Goal: Information Seeking & Learning: Find specific page/section

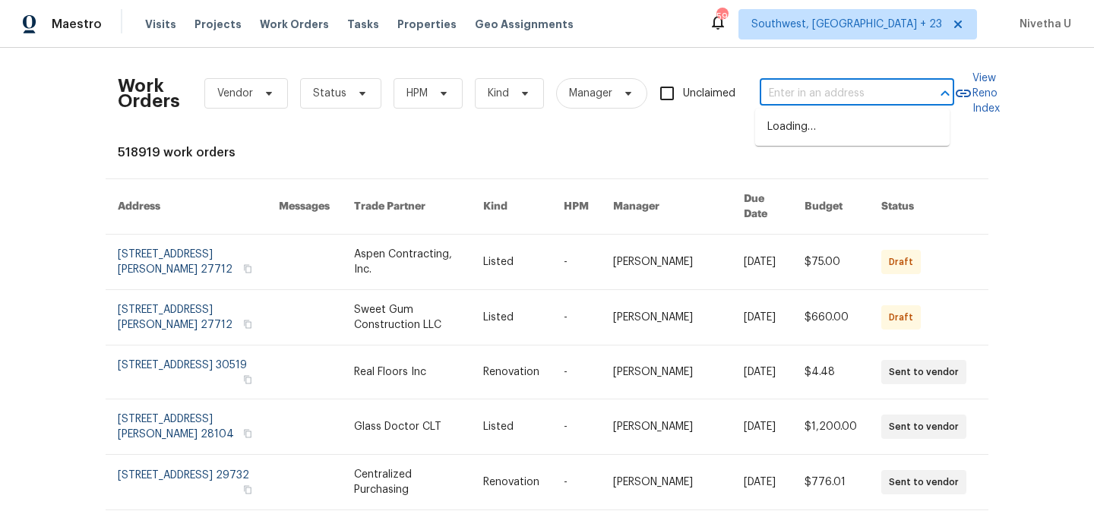
click at [781, 97] on input "text" at bounding box center [836, 94] width 152 height 24
paste input "445 Tumbleweed Dr Brighton, CO 80601"
type input "445 Tumbleweed Dr Brighton, CO 80601"
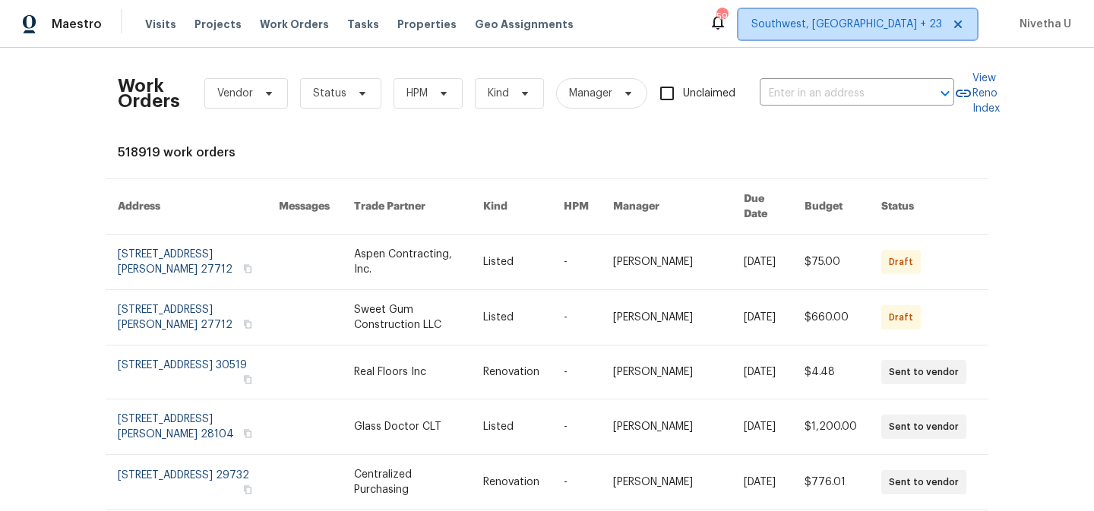
scroll to position [0, 0]
click at [896, 30] on span "Southwest, FL + 23" at bounding box center [846, 24] width 191 height 15
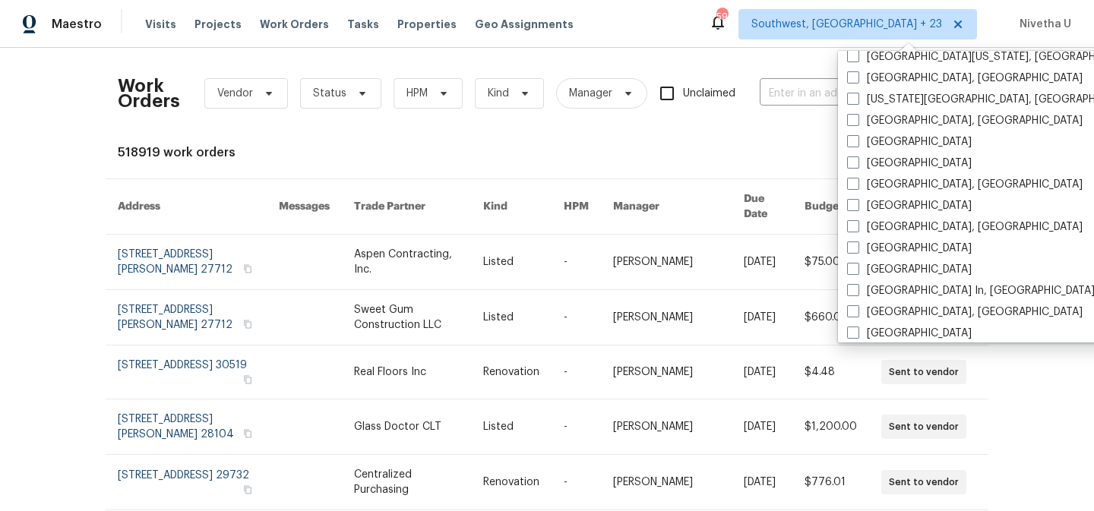
scroll to position [623, 0]
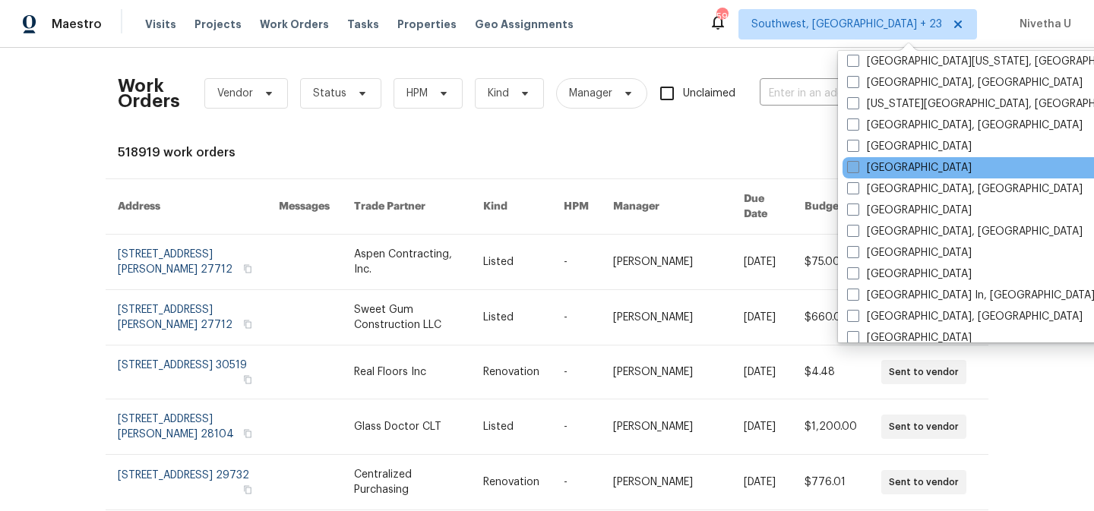
click at [881, 166] on label "Denver" at bounding box center [909, 167] width 125 height 15
click at [857, 166] on input "Denver" at bounding box center [852, 165] width 10 height 10
checkbox input "true"
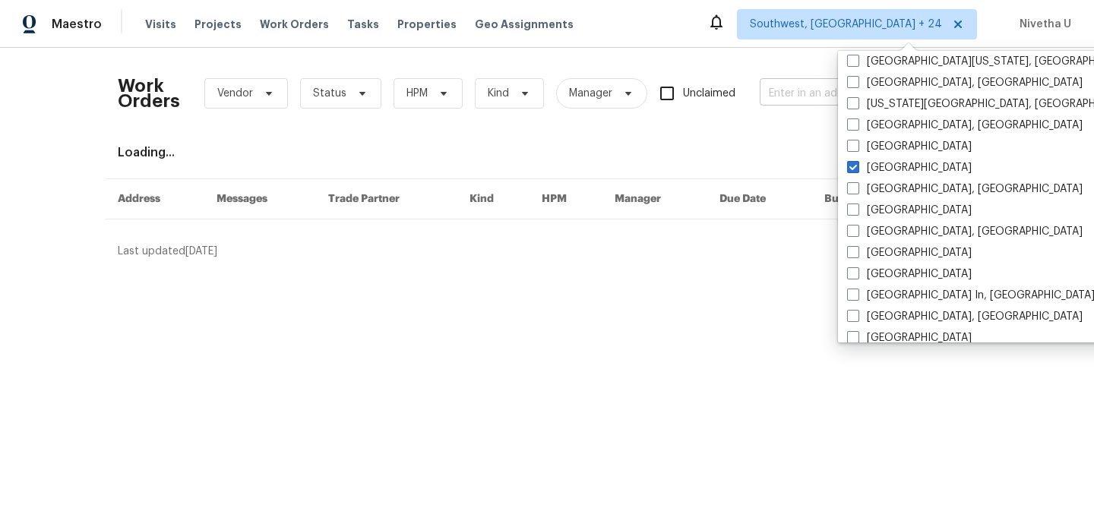
click at [782, 102] on input "text" at bounding box center [836, 94] width 152 height 24
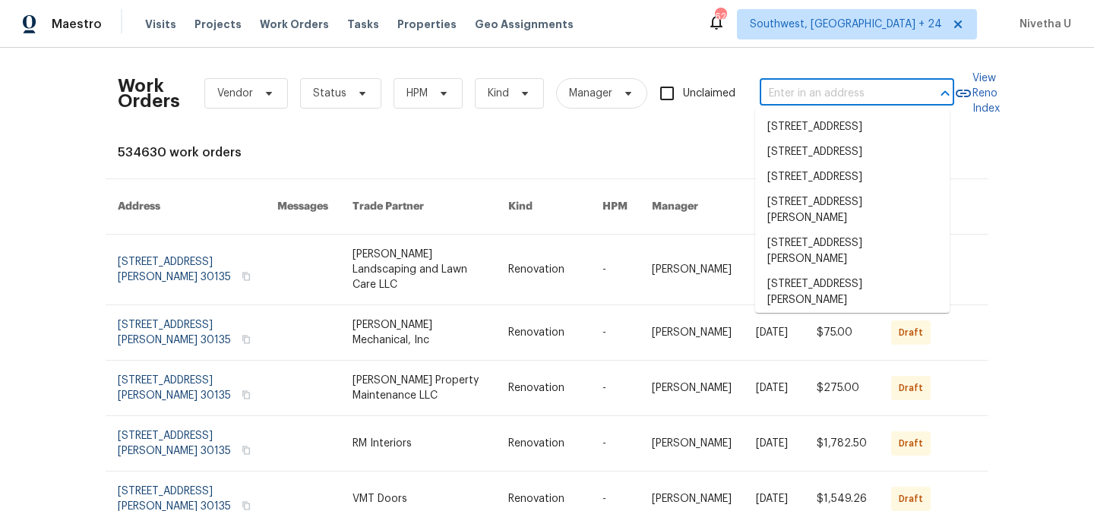
paste input "445 Tumbleweed Dr Brighton, CO 80601"
type input "445 Tumbleweed Dr Brighton, CO 80601"
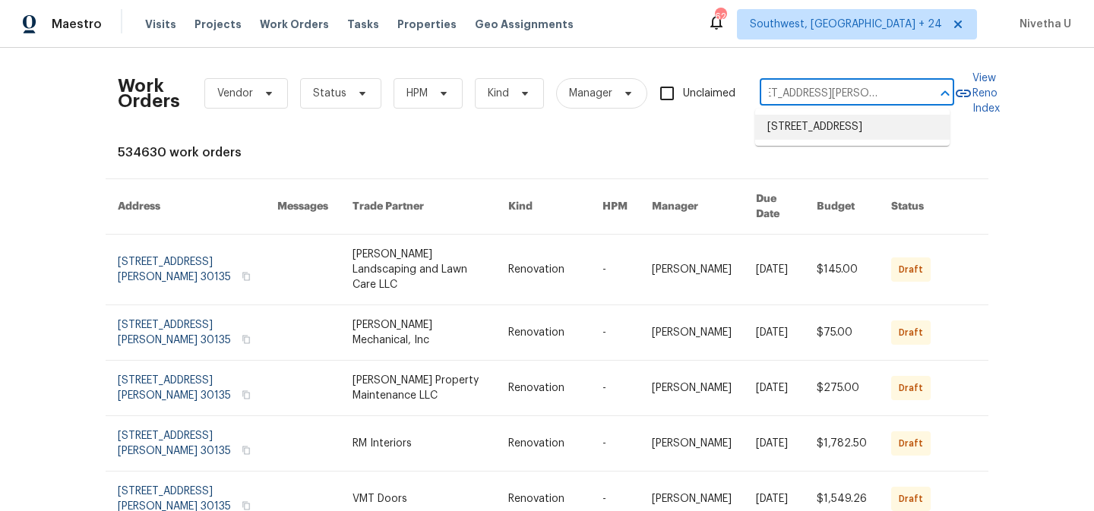
click at [804, 134] on li "445 Tumbleweed Dr, Brighton, CO 80601" at bounding box center [852, 127] width 194 height 25
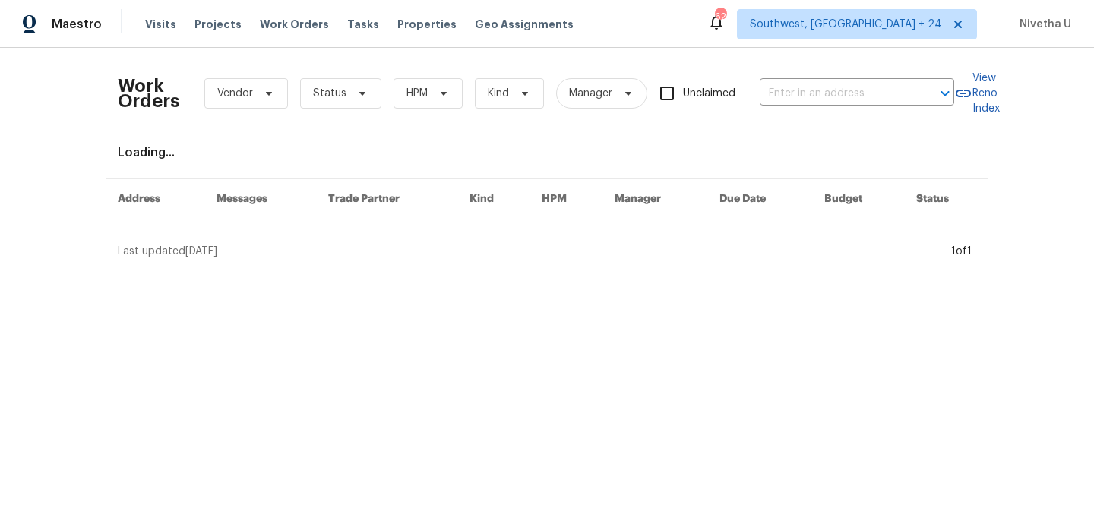
type input "445 Tumbleweed Dr, Brighton, CO 80601"
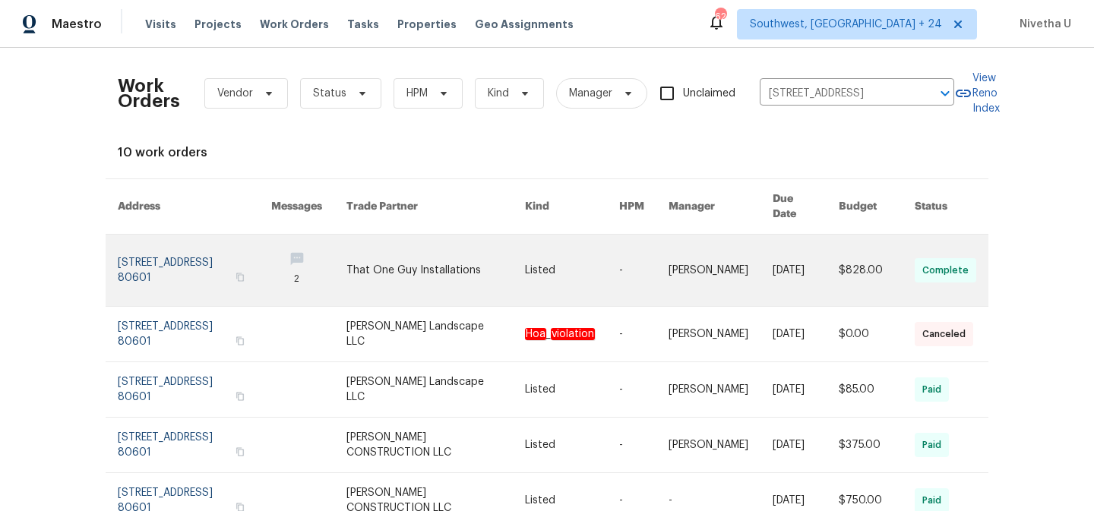
click at [134, 246] on link at bounding box center [194, 270] width 153 height 71
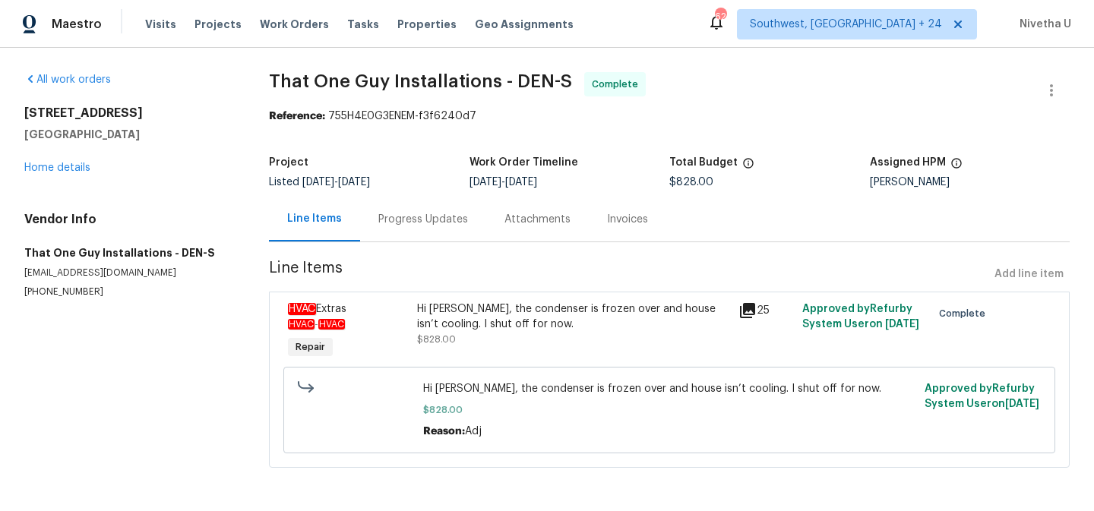
click at [43, 175] on div "All work orders 445 Tumbleweed Dr Brighton, CO 80601 Home details Vendor Info T…" at bounding box center [128, 185] width 208 height 226
click at [43, 166] on link "Home details" at bounding box center [57, 168] width 66 height 11
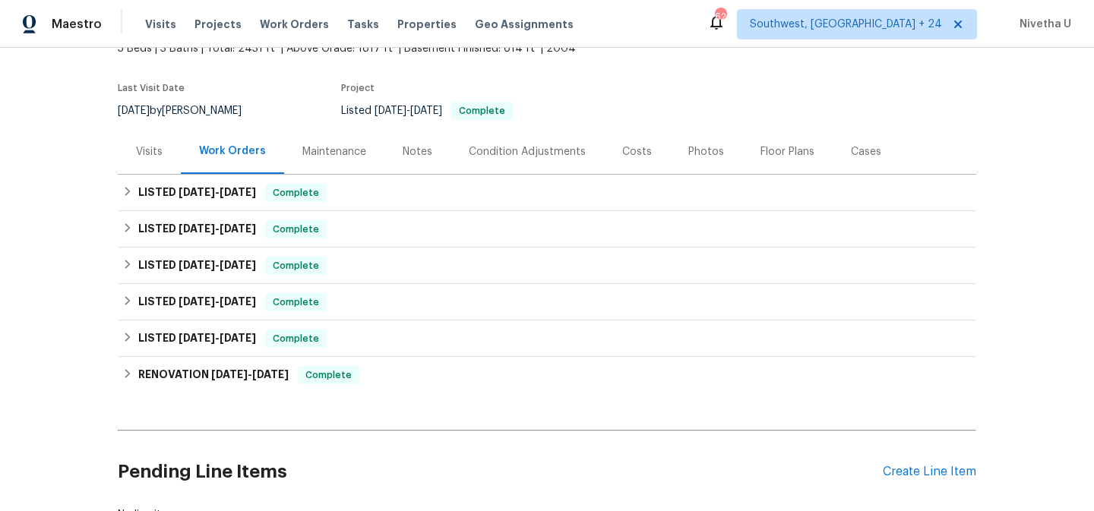
scroll to position [104, 0]
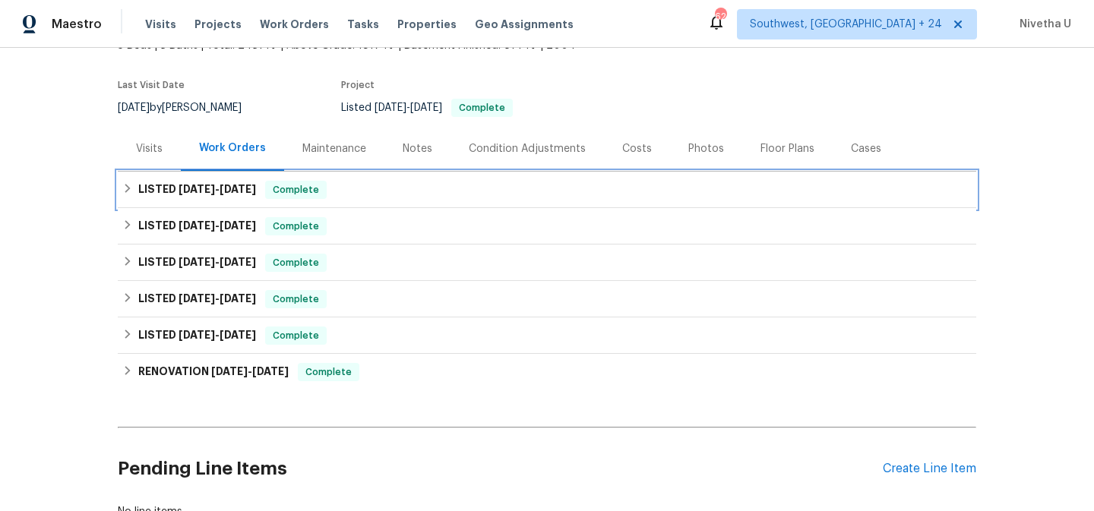
click at [330, 188] on div "LISTED 7/17/25 - 8/15/25 Complete" at bounding box center [546, 190] width 849 height 18
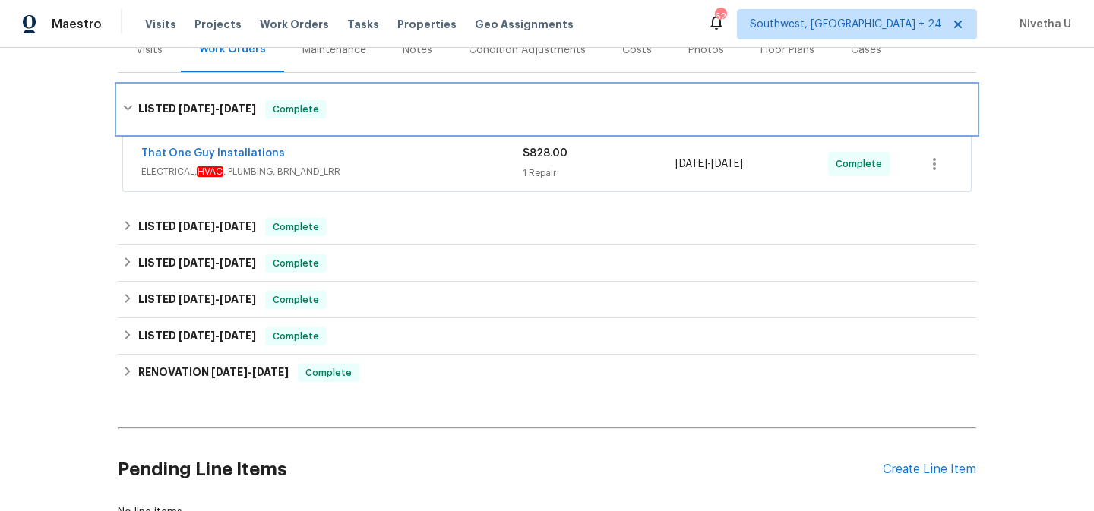
scroll to position [204, 0]
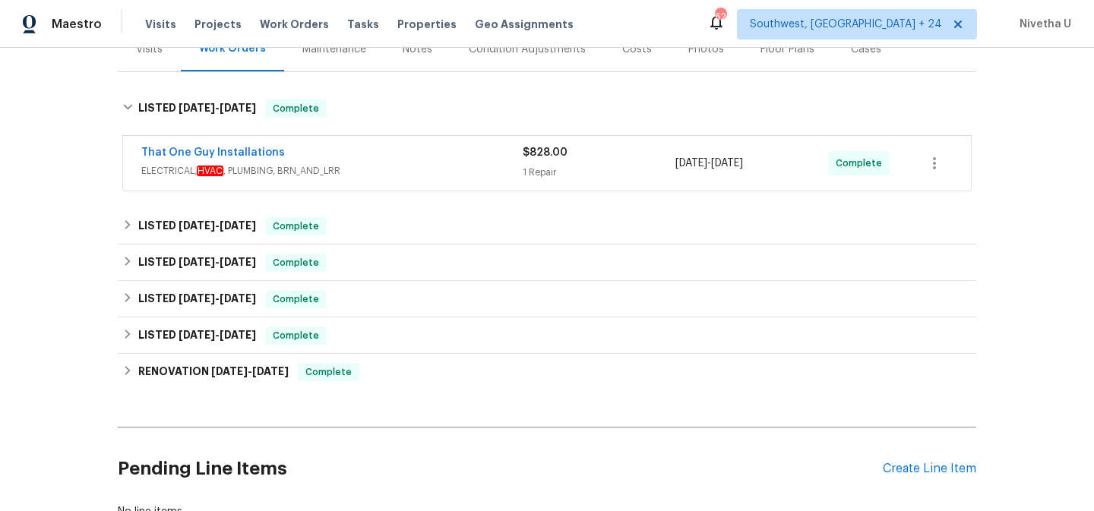
click at [350, 169] on span "ELECTRICAL, HVAC , PLUMBING, BRN_AND_LRR" at bounding box center [331, 170] width 381 height 15
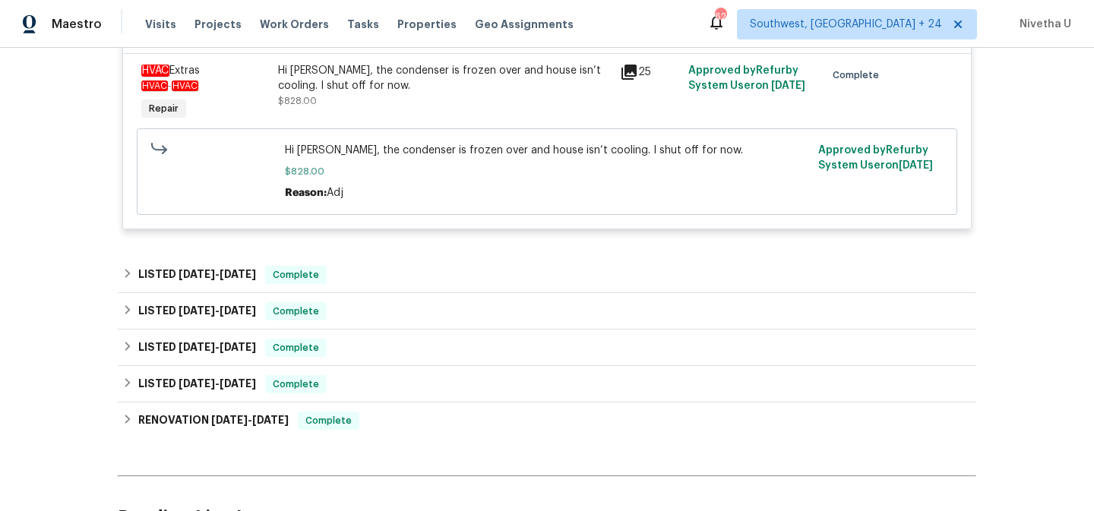
scroll to position [401, 0]
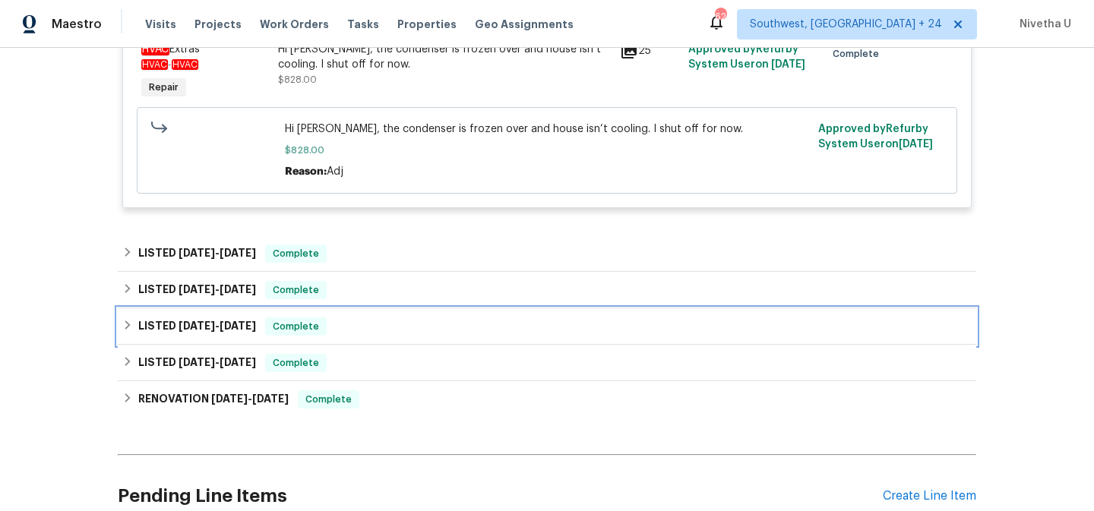
click at [309, 324] on span "Complete" at bounding box center [296, 326] width 58 height 15
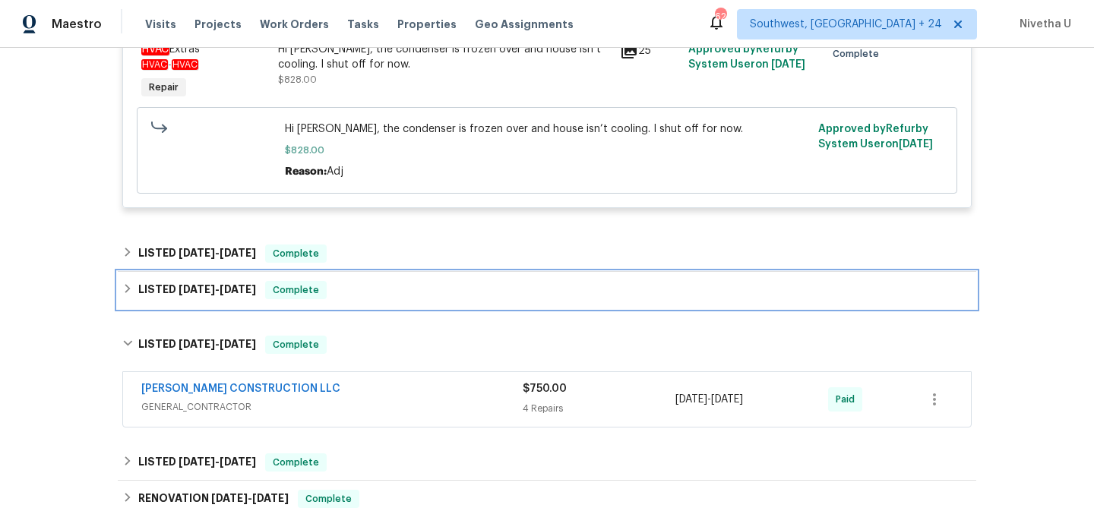
click at [332, 305] on div "LISTED 6/20/25 - 6/23/25 Complete" at bounding box center [547, 290] width 858 height 36
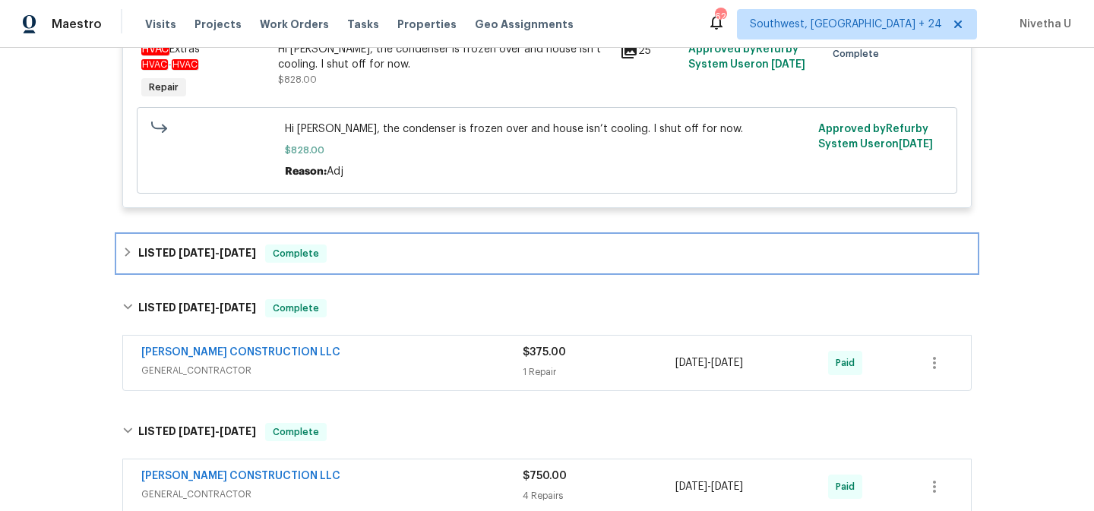
click at [333, 261] on div "LISTED 6/24/25 - 6/27/25 Complete" at bounding box center [546, 254] width 849 height 18
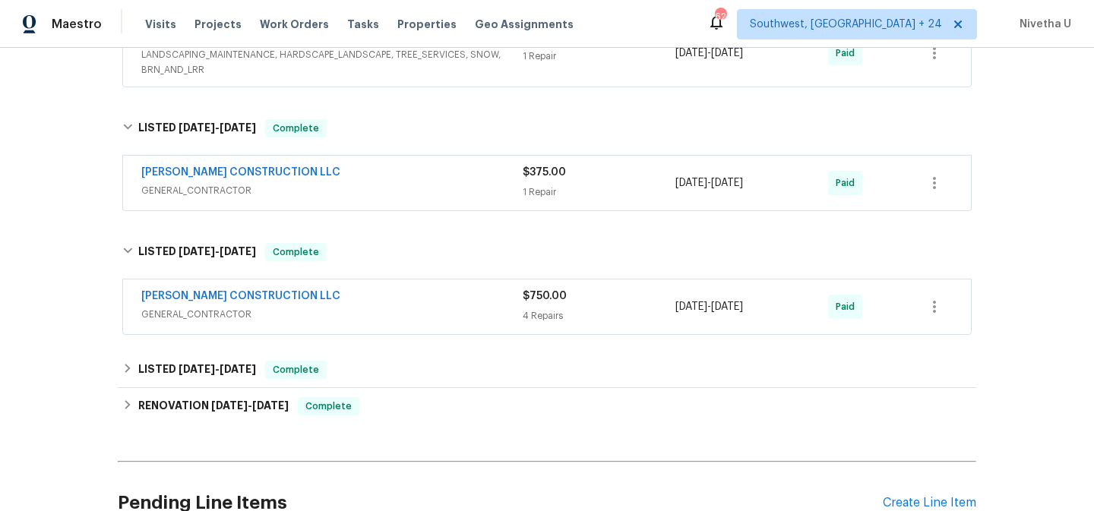
scroll to position [672, 0]
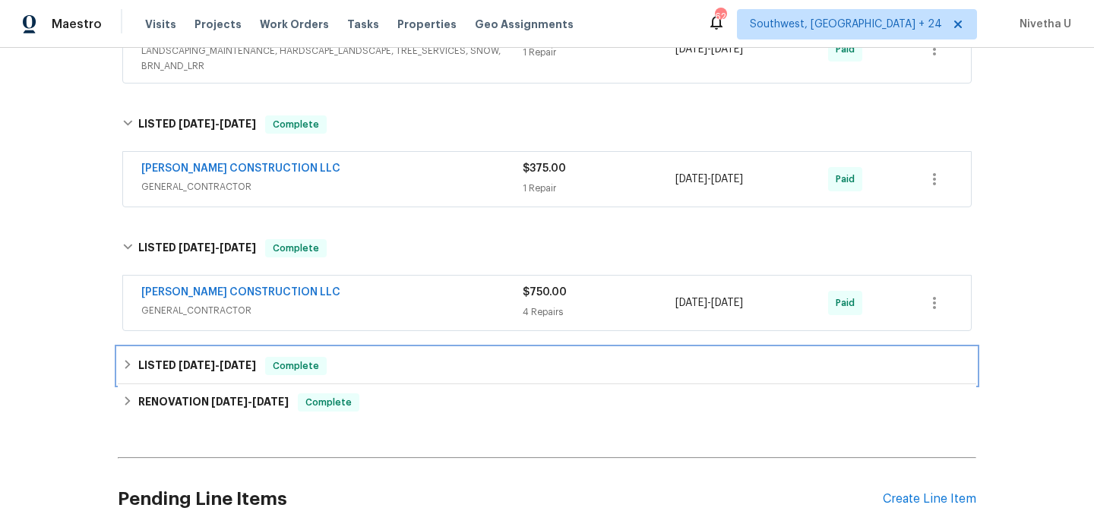
click at [428, 362] on div "LISTED 1/25/25 - 1/27/25 Complete" at bounding box center [546, 366] width 849 height 18
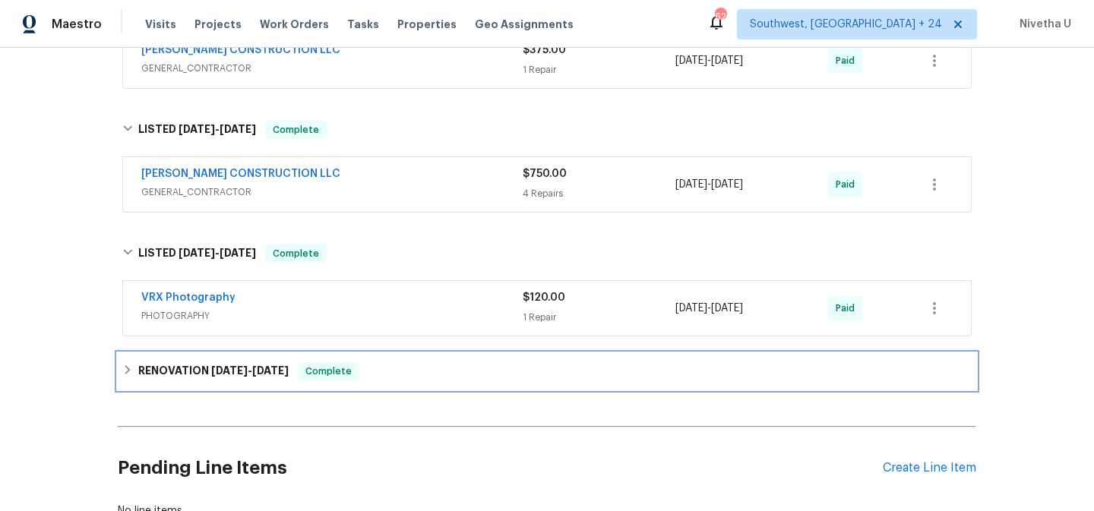
click at [428, 362] on div "RENOVATION 1/16/25 - 1/24/25 Complete" at bounding box center [546, 371] width 849 height 18
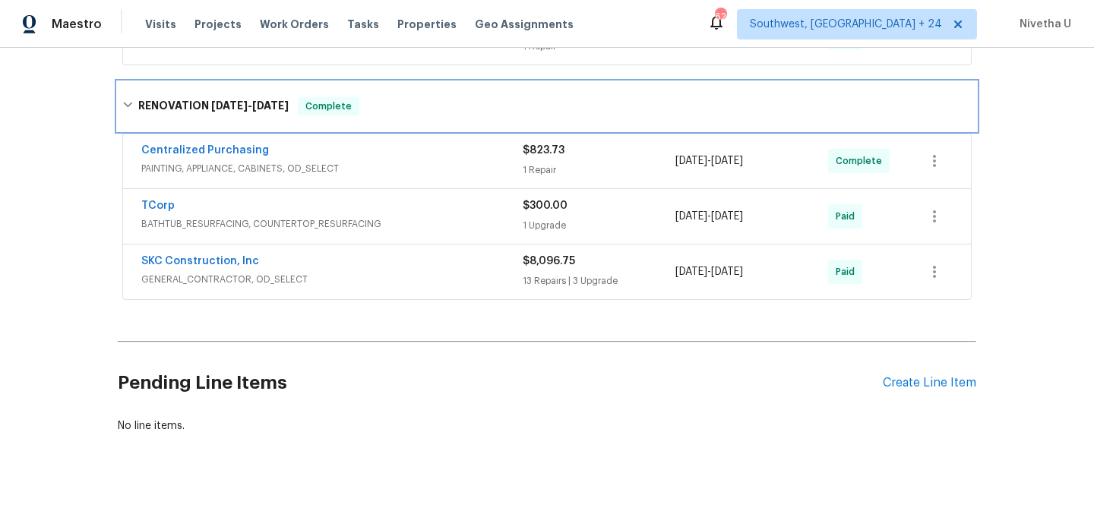
scroll to position [1065, 0]
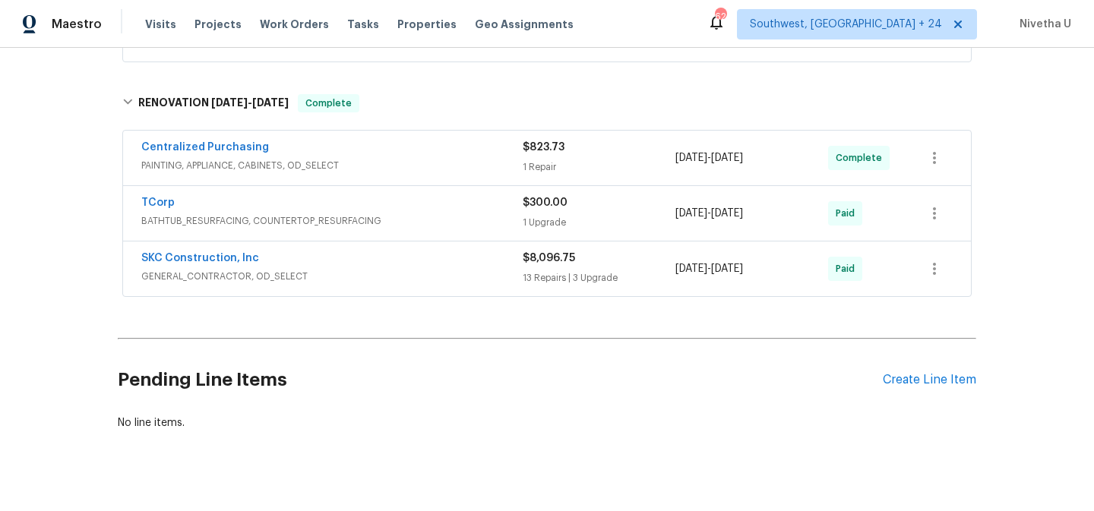
click at [403, 283] on span "GENERAL_CONTRACTOR, OD_SELECT" at bounding box center [331, 276] width 381 height 15
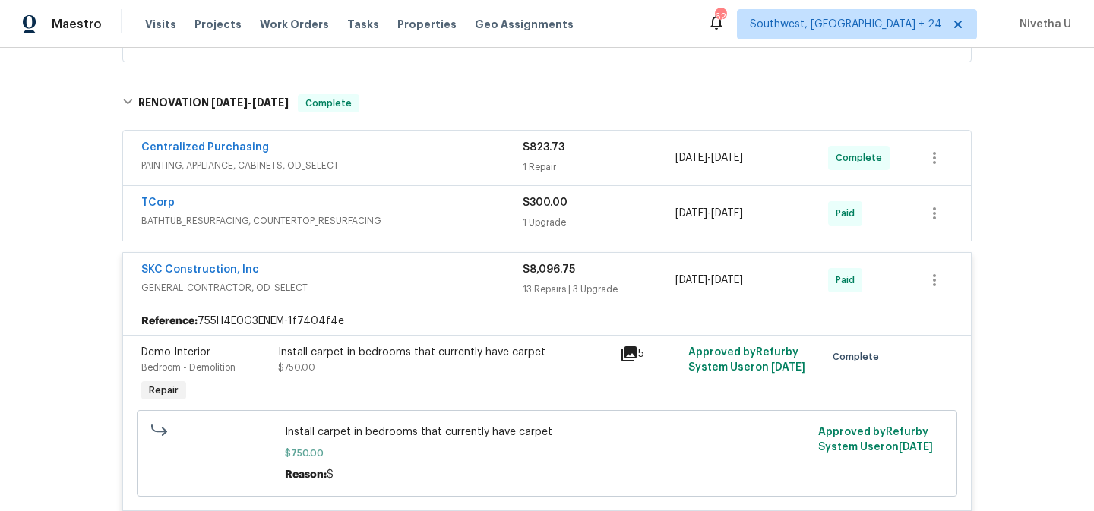
click at [421, 274] on div "SKC Construction, Inc" at bounding box center [331, 271] width 381 height 18
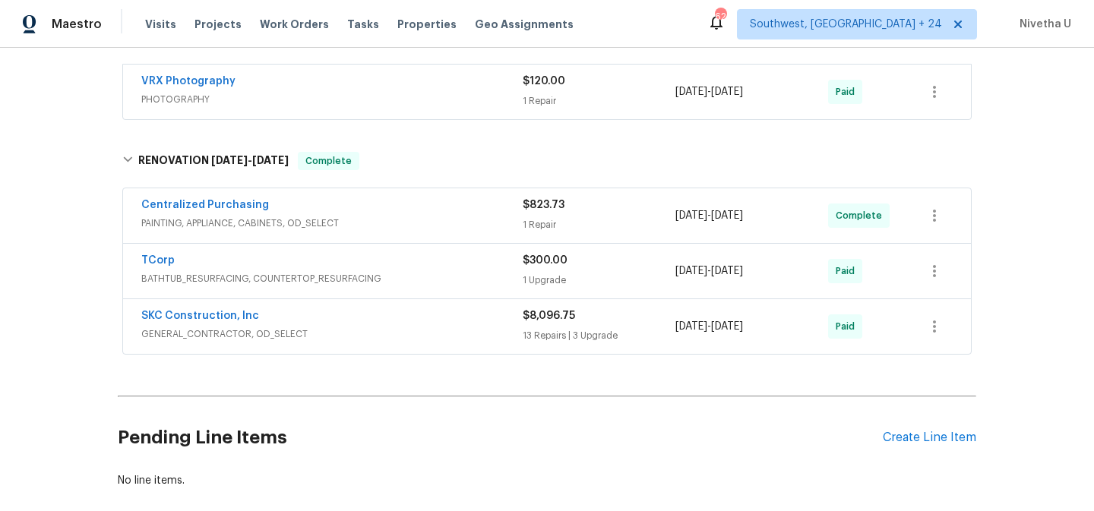
scroll to position [1000, 0]
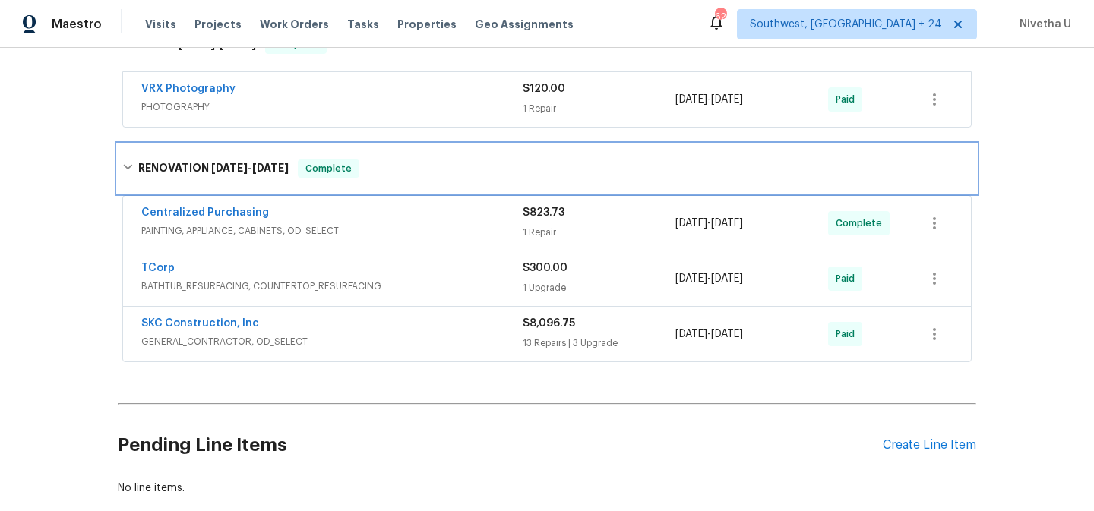
click at [384, 174] on div "RENOVATION 1/16/25 - 1/24/25 Complete" at bounding box center [546, 169] width 849 height 18
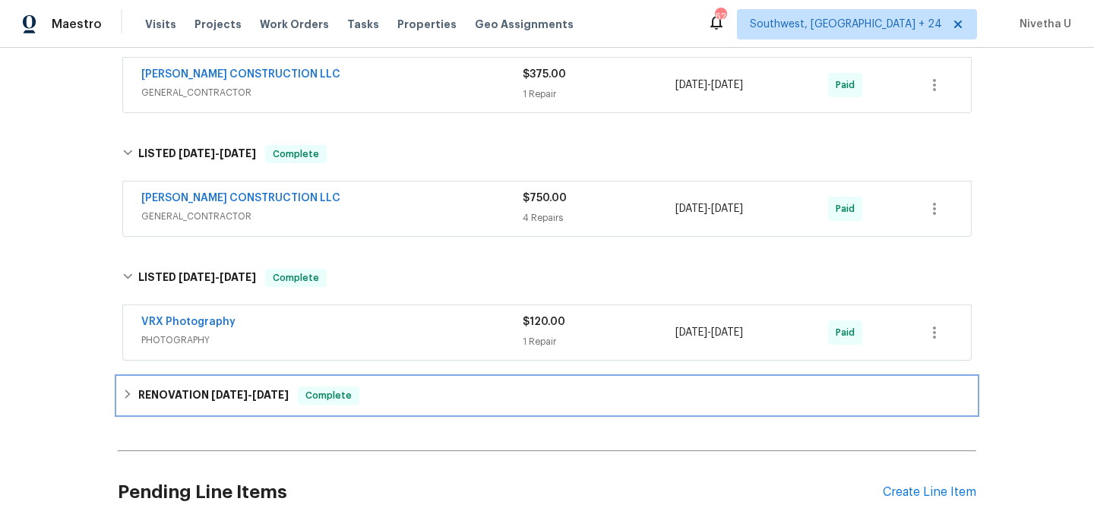
scroll to position [765, 0]
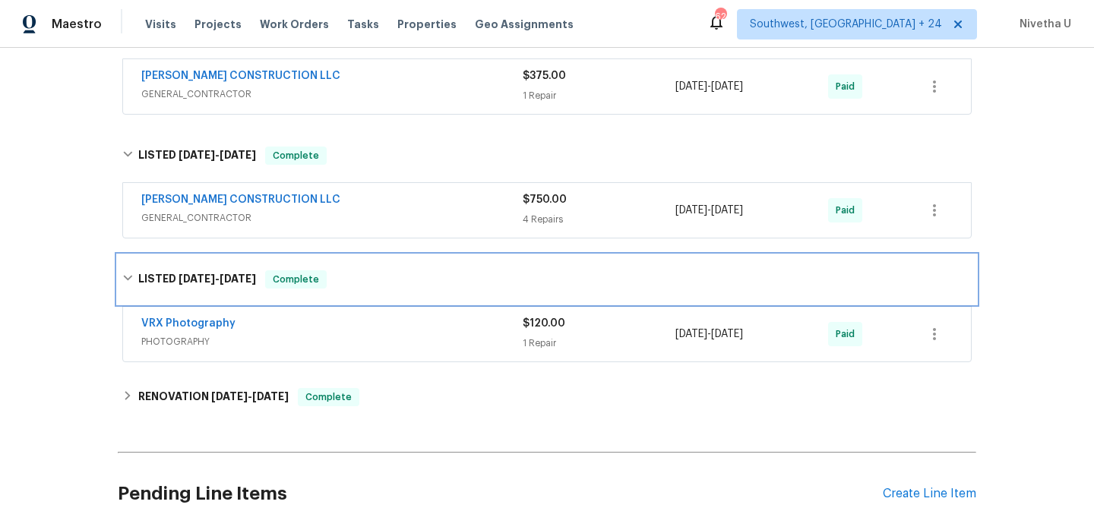
click at [373, 295] on div "LISTED 1/25/25 - 1/27/25 Complete" at bounding box center [547, 279] width 858 height 49
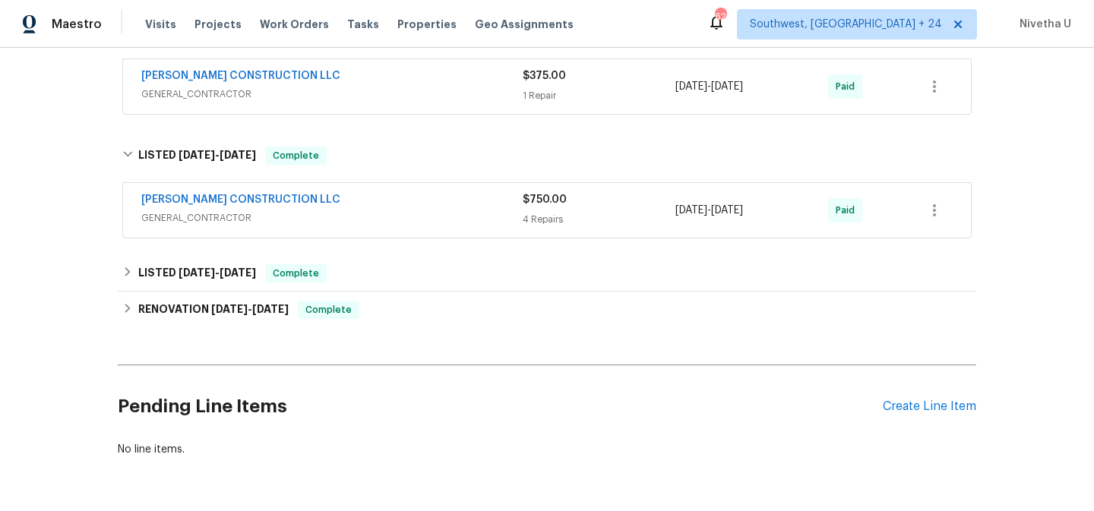
click at [393, 207] on div "ESPINO'S CONSTRUCTION LLC" at bounding box center [331, 201] width 381 height 18
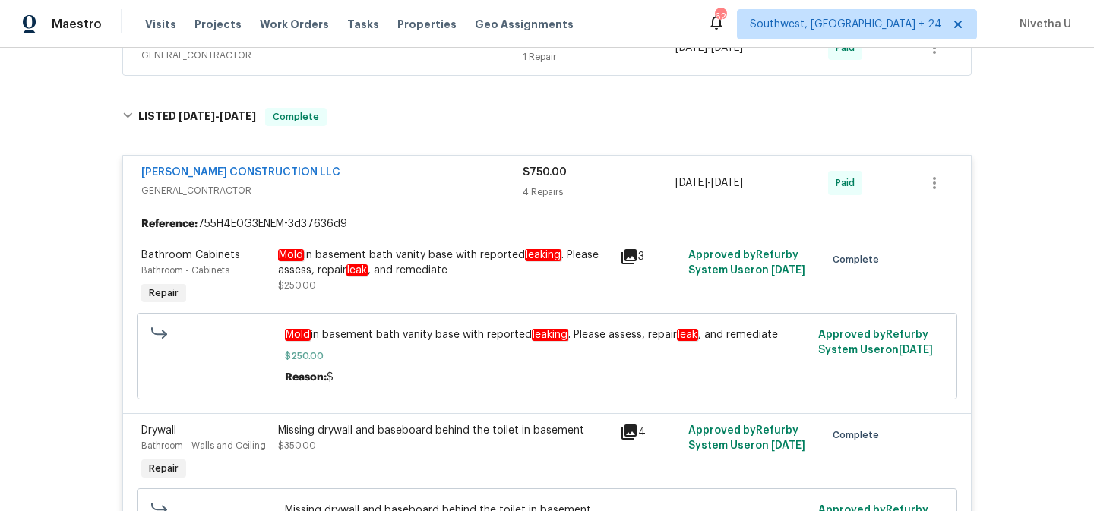
scroll to position [674, 0]
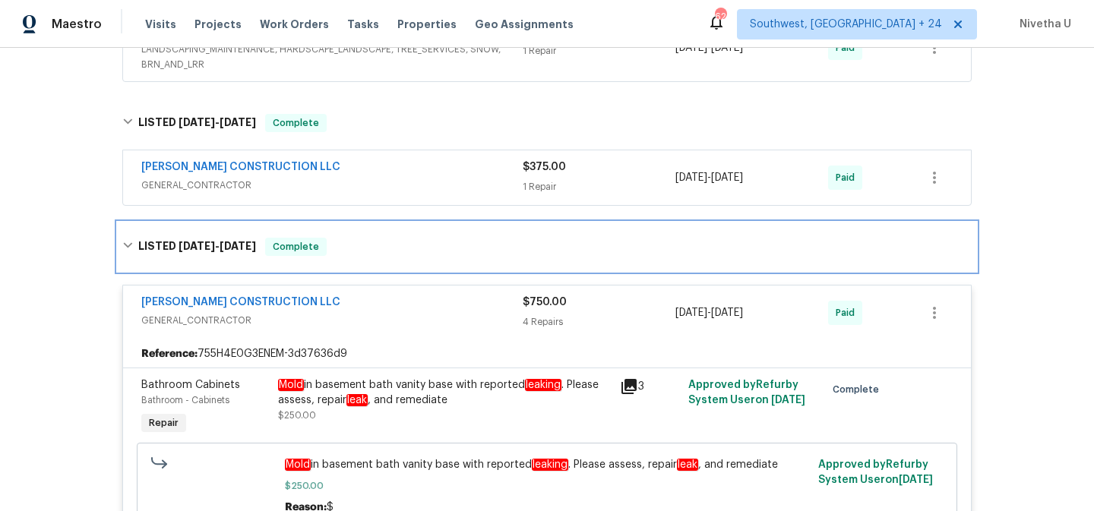
click at [384, 232] on div "LISTED 2/12/25 - 2/21/25 Complete" at bounding box center [547, 247] width 858 height 49
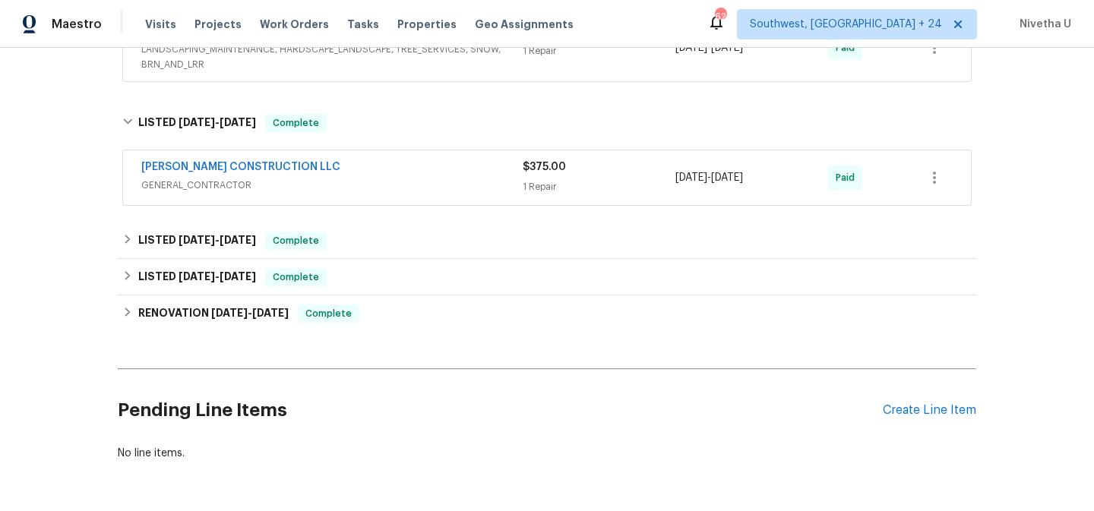
click at [376, 156] on div "ESPINO'S CONSTRUCTION LLC GENERAL_CONTRACTOR $375.00 1 Repair 6/20/2025 - 6/23/…" at bounding box center [547, 177] width 848 height 55
click at [384, 163] on div "ESPINO'S CONSTRUCTION LLC" at bounding box center [331, 169] width 381 height 18
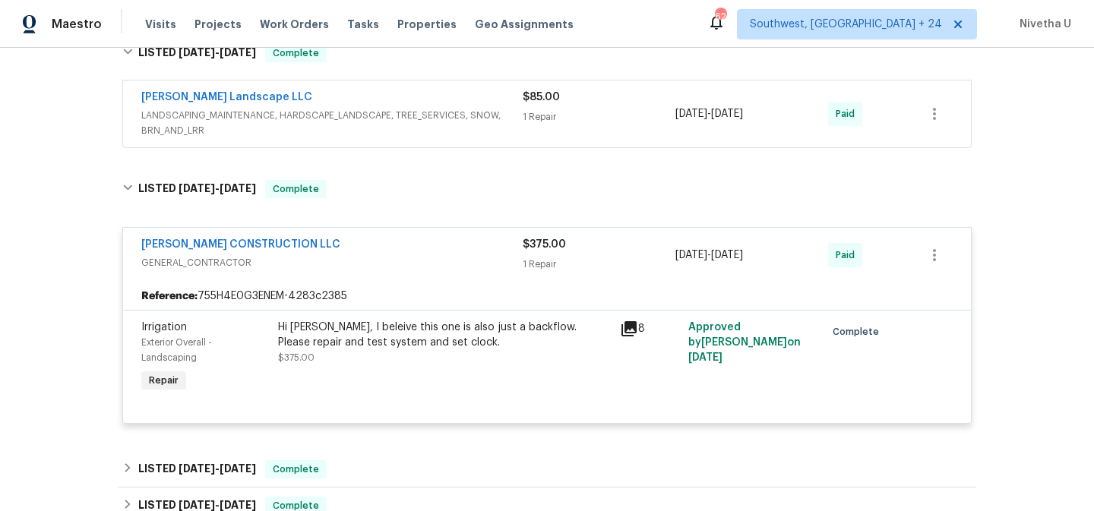
scroll to position [608, 0]
click at [406, 250] on div "ESPINO'S CONSTRUCTION LLC" at bounding box center [331, 245] width 381 height 18
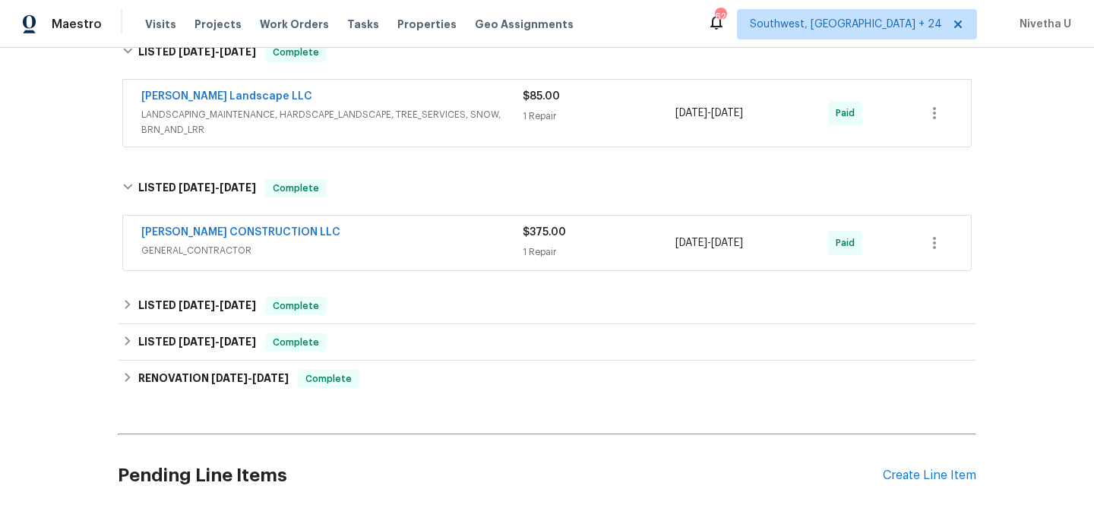
click at [403, 239] on div "ESPINO'S CONSTRUCTION LLC" at bounding box center [331, 234] width 381 height 18
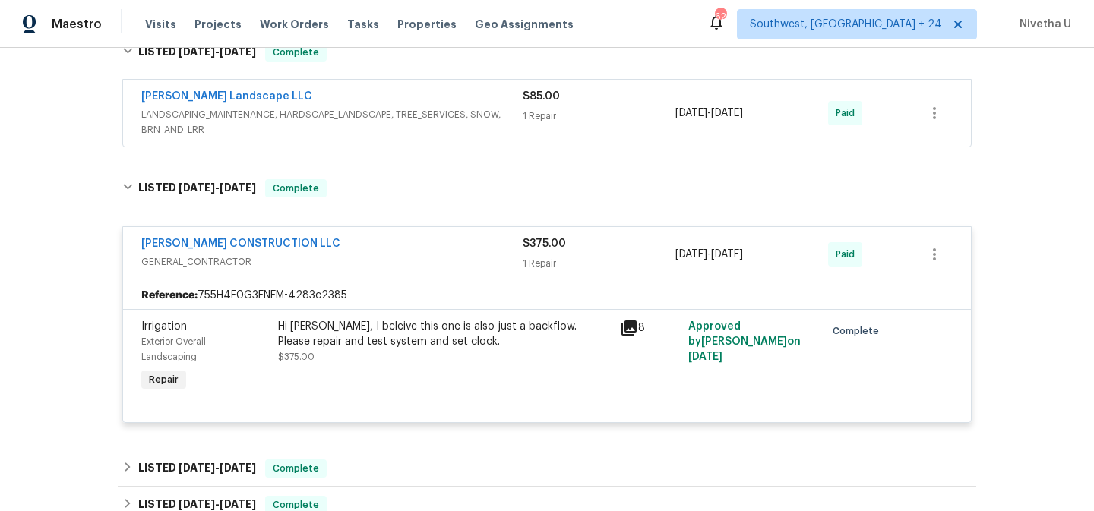
click at [403, 239] on div "ESPINO'S CONSTRUCTION LLC" at bounding box center [331, 245] width 381 height 18
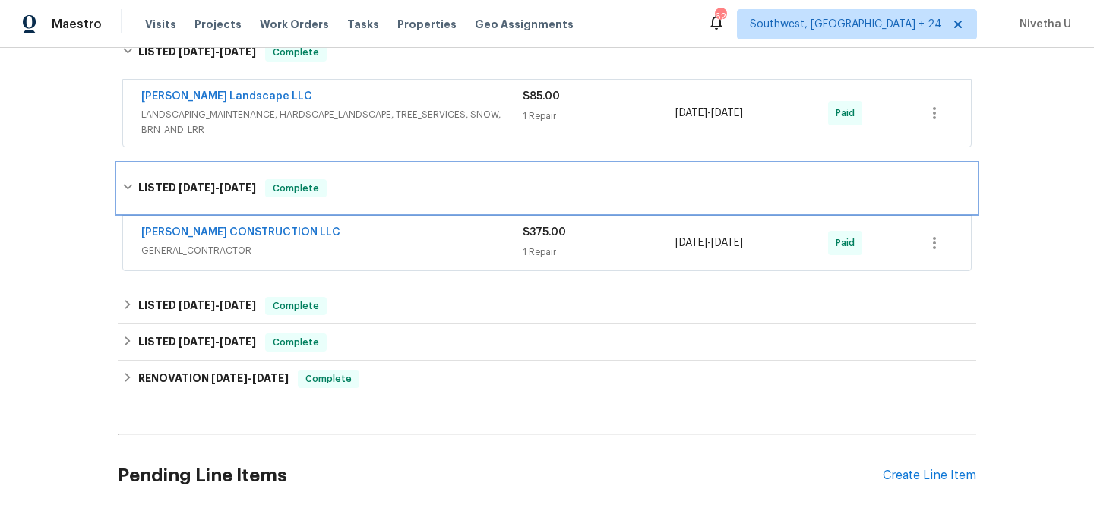
click at [394, 191] on div "LISTED 6/20/25 - 6/23/25 Complete" at bounding box center [546, 188] width 849 height 18
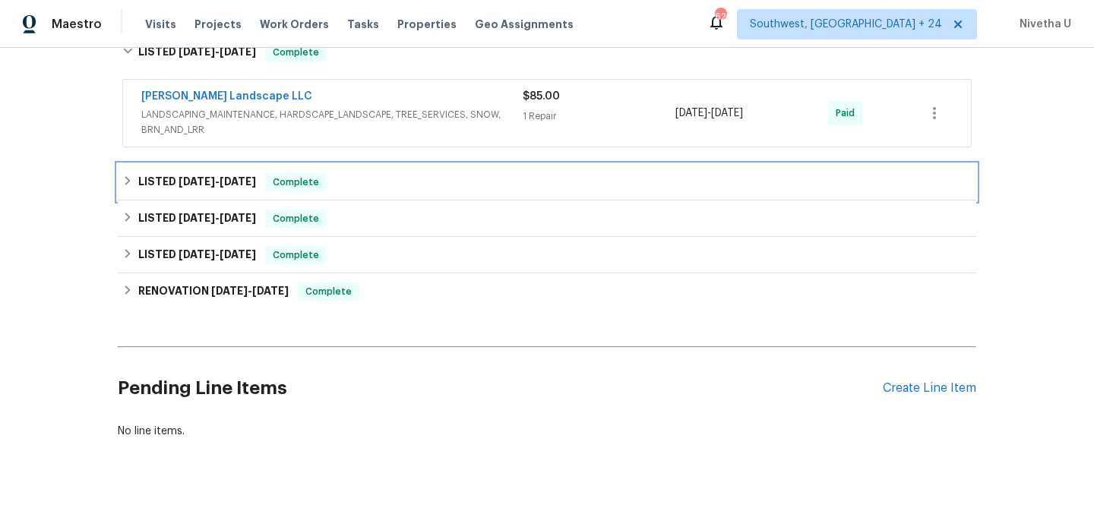
scroll to position [452, 0]
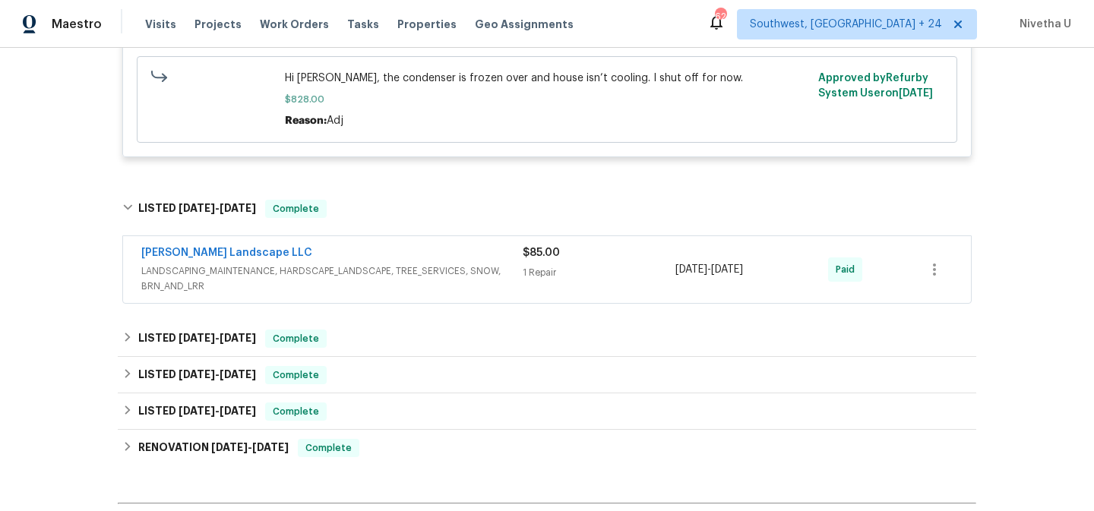
click at [470, 298] on div "Dalia Landscape LLC LANDSCAPING_MAINTENANCE, HARDSCAPE_LANDSCAPE, TREE_SERVICES…" at bounding box center [547, 269] width 848 height 67
click at [493, 257] on div "Dalia Landscape LLC" at bounding box center [331, 254] width 381 height 18
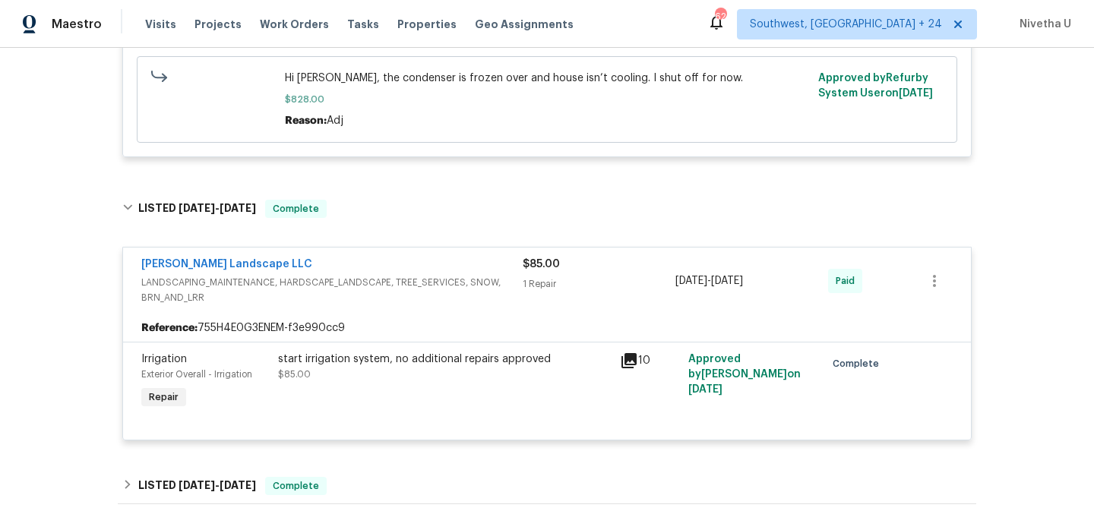
click at [483, 267] on div "Dalia Landscape LLC" at bounding box center [331, 266] width 381 height 18
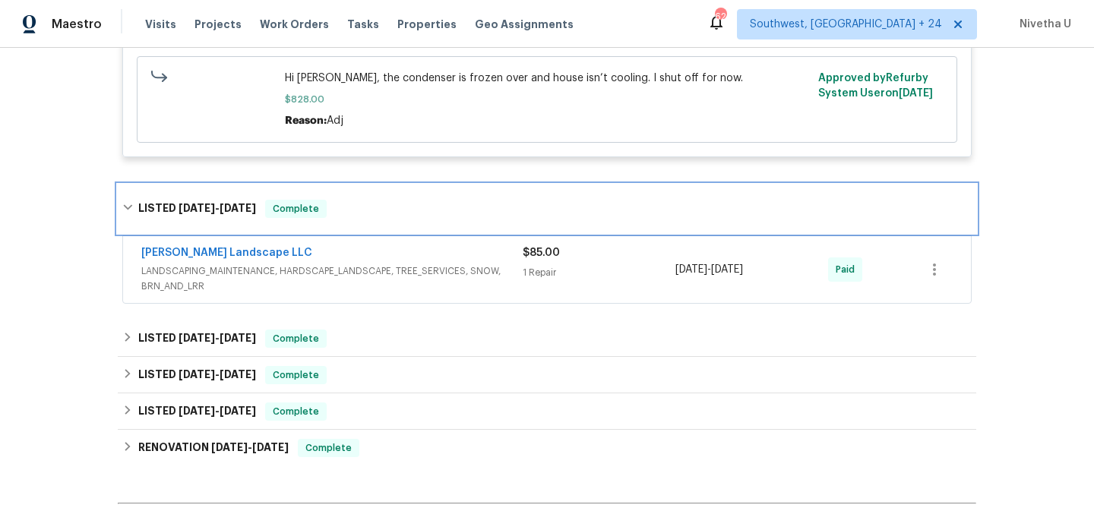
drag, startPoint x: 460, startPoint y: 216, endPoint x: 484, endPoint y: 332, distance: 118.6
click at [460, 216] on div "LISTED 6/24/25 - 6/27/25 Complete" at bounding box center [546, 209] width 849 height 18
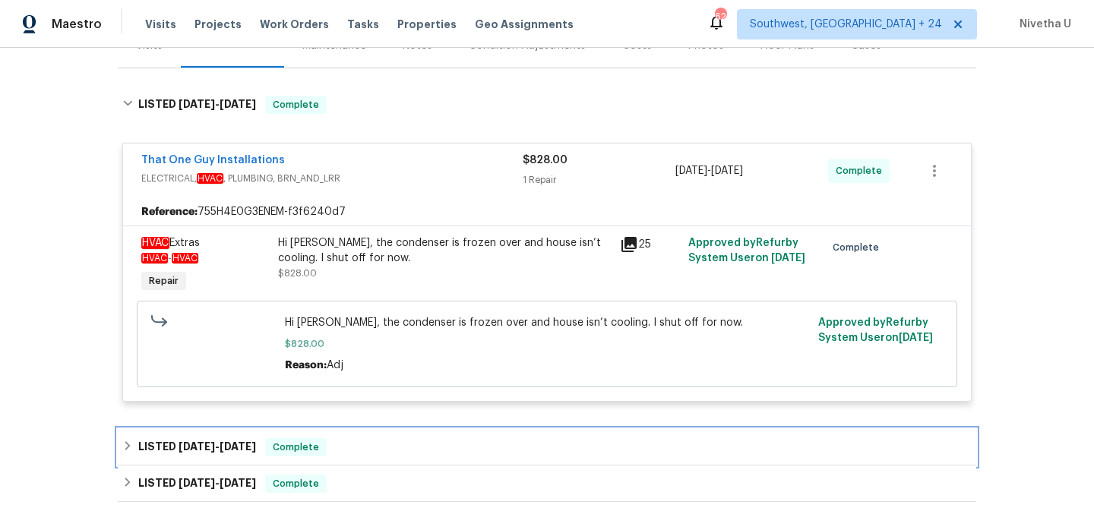
scroll to position [207, 0]
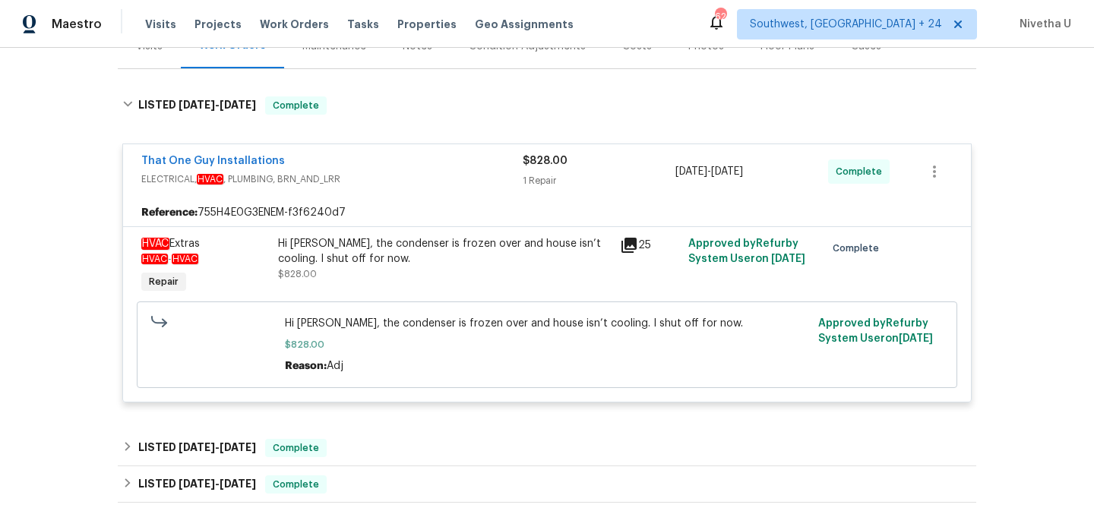
click at [355, 240] on div "Hi Matt, the condenser is frozen over and house isn’t cooling. I shut off for n…" at bounding box center [444, 251] width 333 height 30
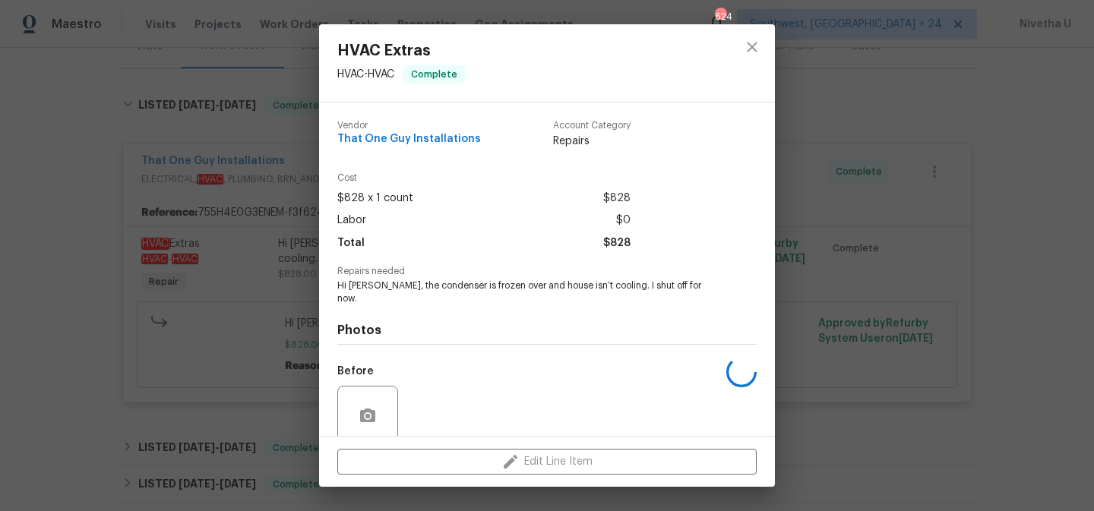
click at [355, 240] on span "Total" at bounding box center [350, 243] width 27 height 22
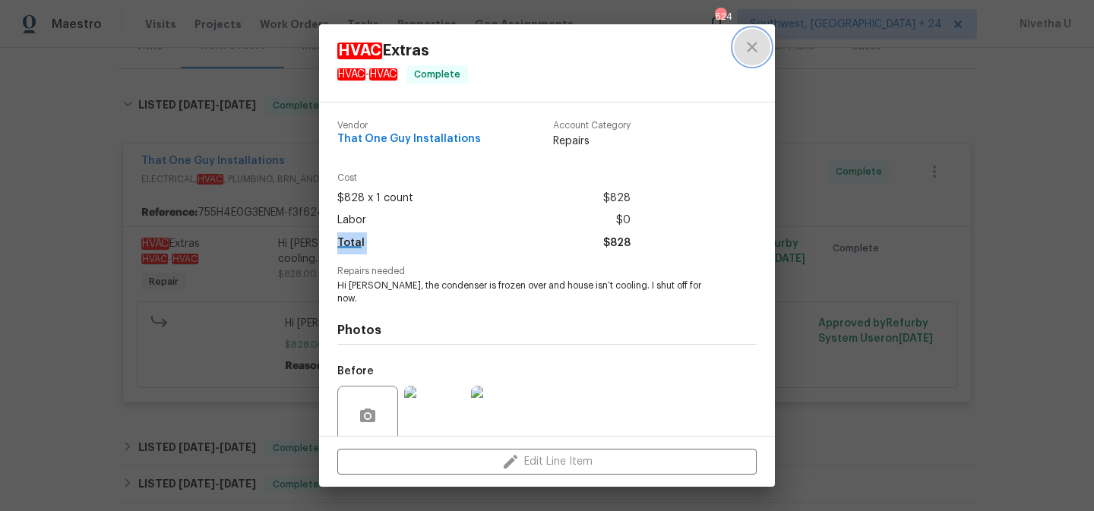
click at [743, 55] on icon "close" at bounding box center [752, 47] width 18 height 18
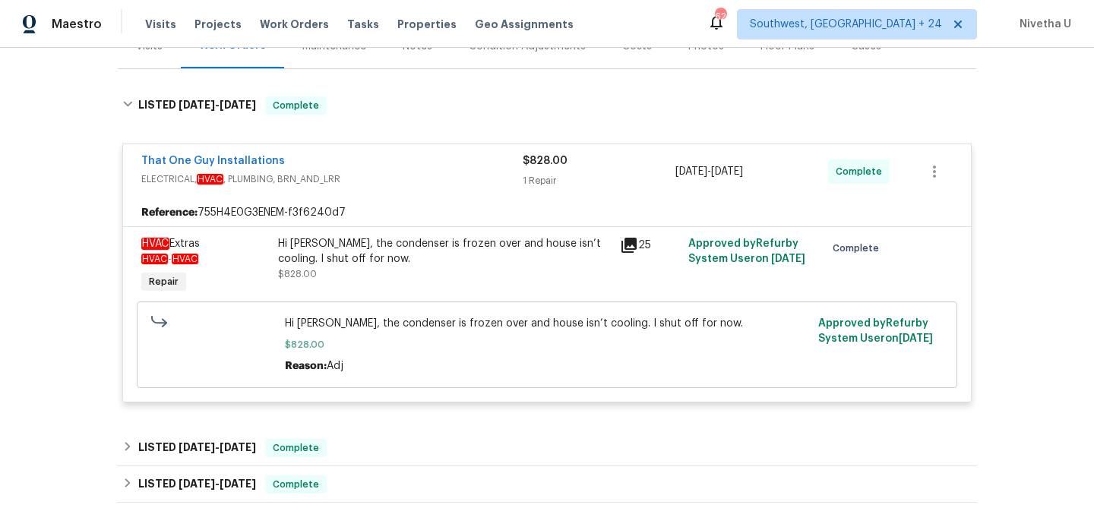
click at [400, 286] on div "Hi Matt, the condenser is frozen over and house isn’t cooling. I shut off for n…" at bounding box center [444, 267] width 342 height 70
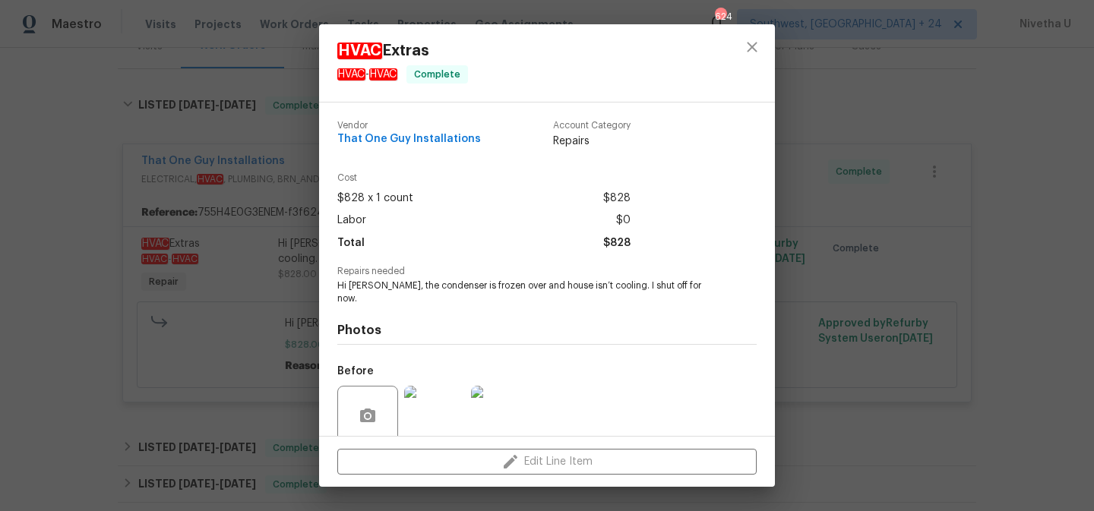
scroll to position [112, 0]
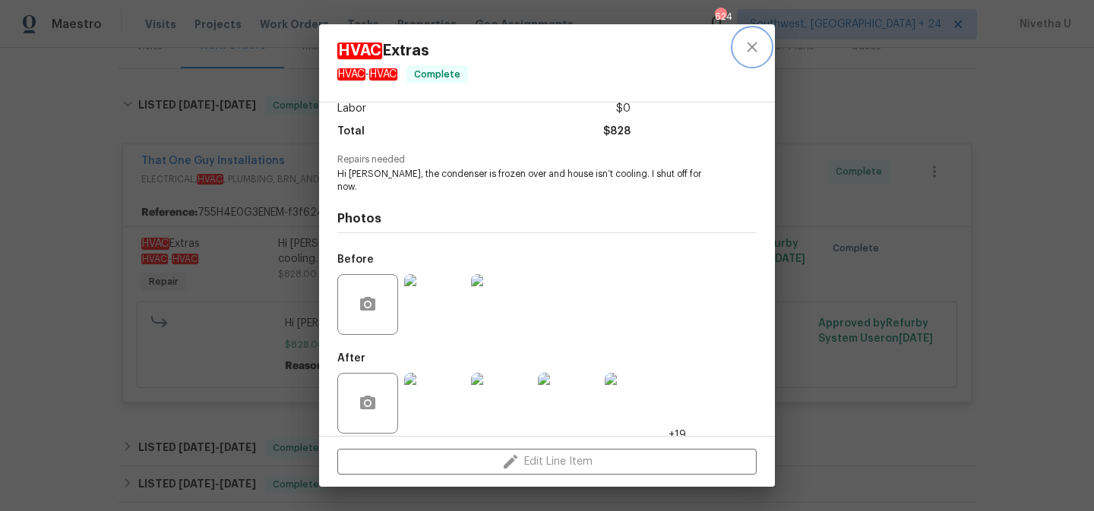
click at [764, 52] on button "close" at bounding box center [752, 47] width 36 height 36
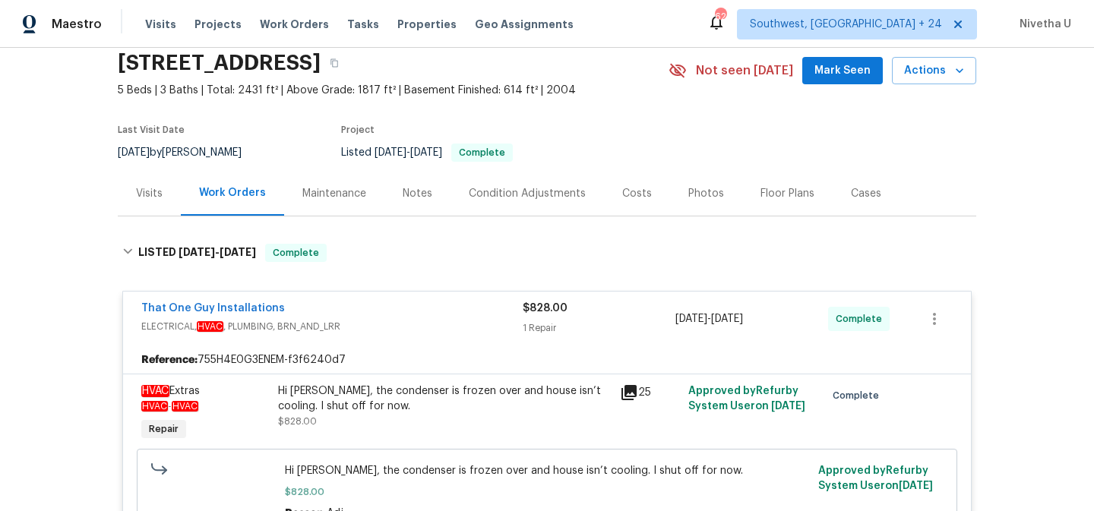
scroll to position [58, 0]
click at [463, 330] on span "ELECTRICAL, HVAC , PLUMBING, BRN_AND_LRR" at bounding box center [331, 327] width 381 height 15
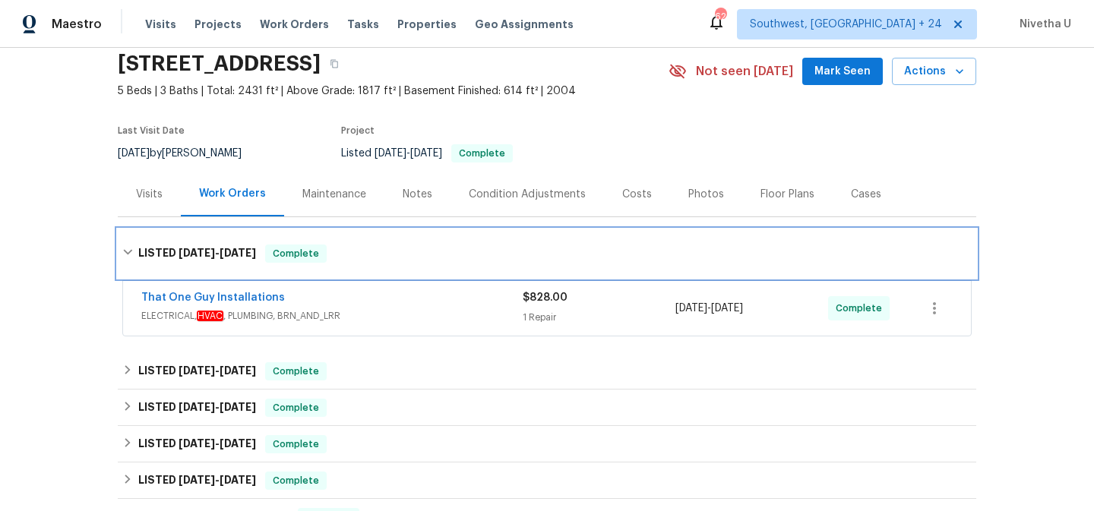
click at [456, 273] on div "LISTED 7/17/25 - 8/15/25 Complete" at bounding box center [547, 253] width 858 height 49
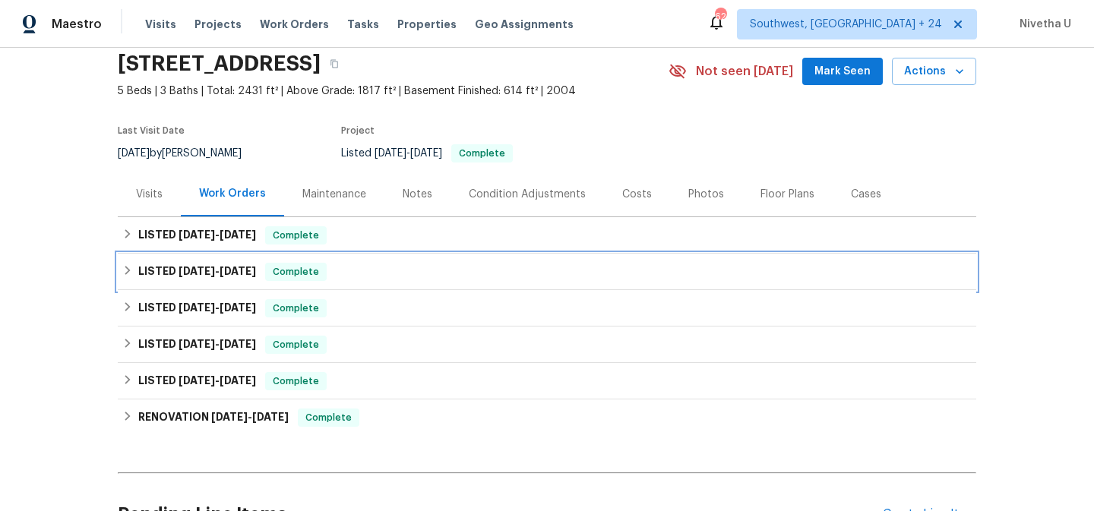
click at [422, 254] on div "LISTED 6/24/25 - 6/27/25 Complete" at bounding box center [547, 272] width 858 height 36
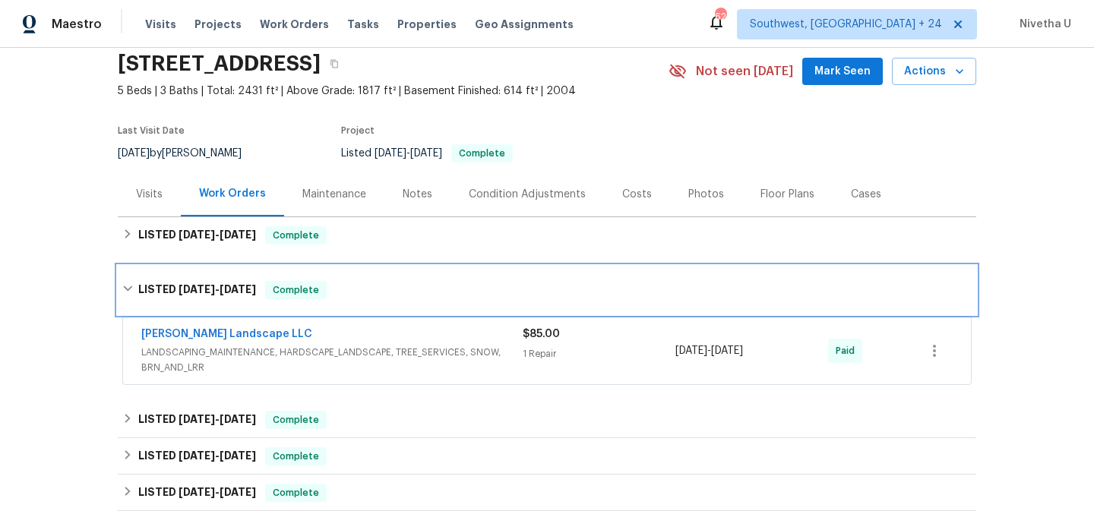
click at [428, 310] on div "LISTED 6/24/25 - 6/27/25 Complete" at bounding box center [547, 290] width 858 height 49
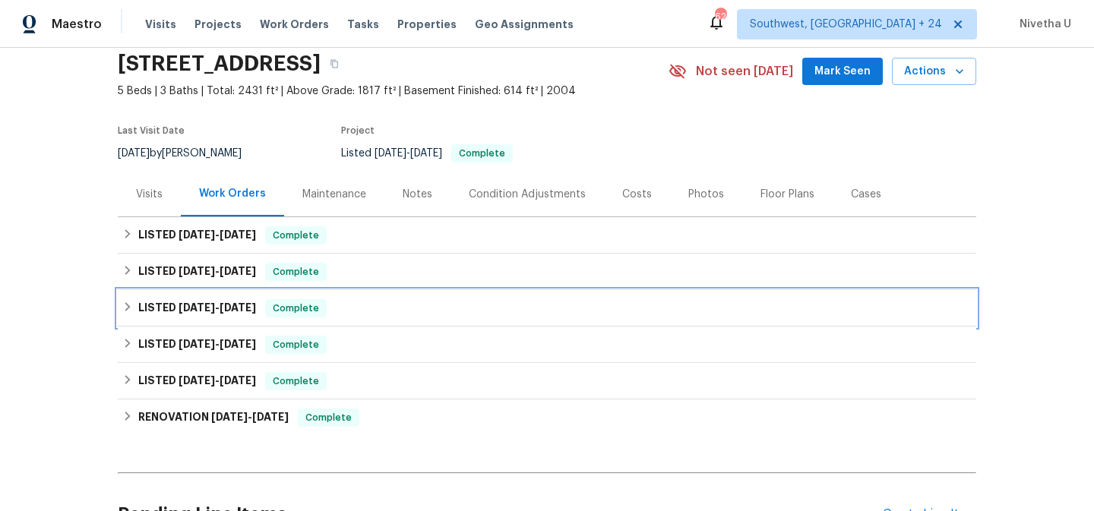
click at [412, 311] on div "LISTED 6/20/25 - 6/23/25 Complete" at bounding box center [546, 308] width 849 height 18
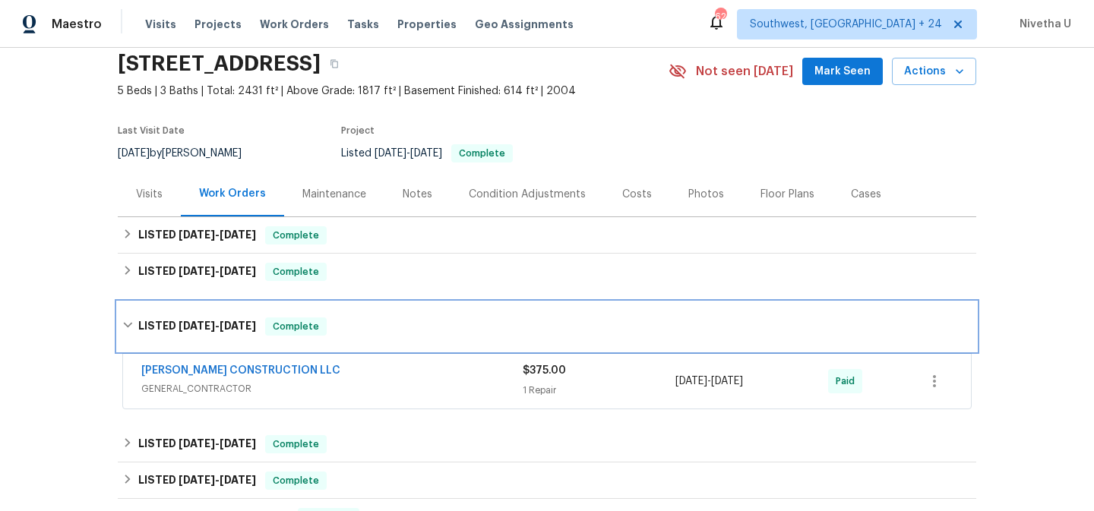
click at [417, 318] on div "LISTED 6/20/25 - 6/23/25 Complete" at bounding box center [546, 327] width 849 height 18
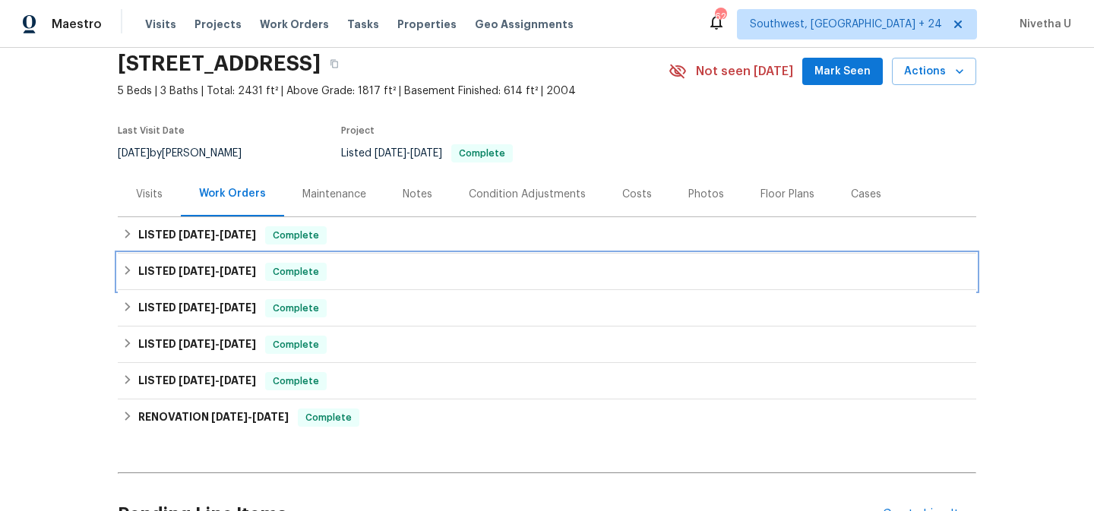
click at [405, 278] on div "LISTED 6/24/25 - 6/27/25 Complete" at bounding box center [546, 272] width 849 height 18
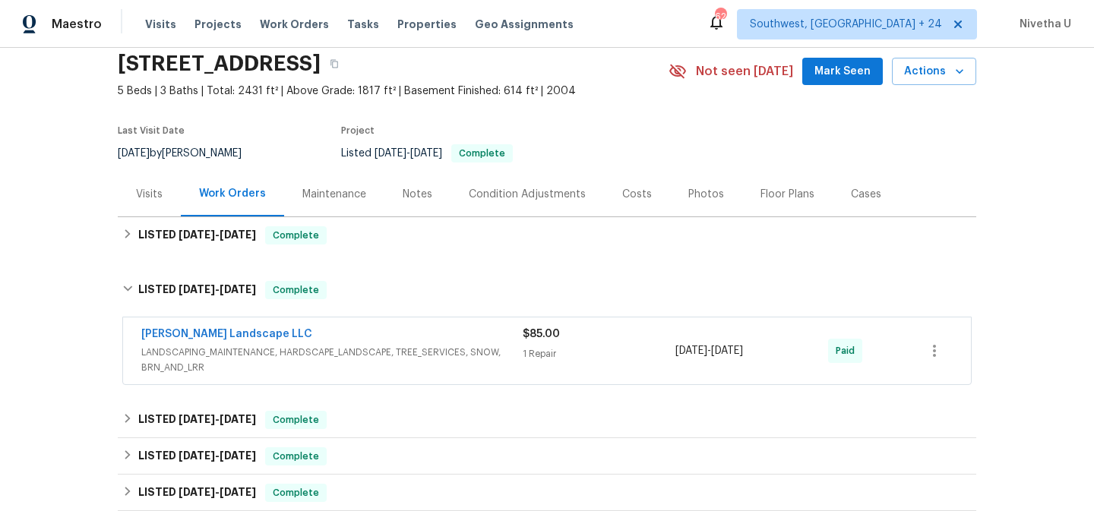
click at [504, 363] on span "LANDSCAPING_MAINTENANCE, HARDSCAPE_LANDSCAPE, TREE_SERVICES, SNOW, BRN_AND_LRR" at bounding box center [331, 360] width 381 height 30
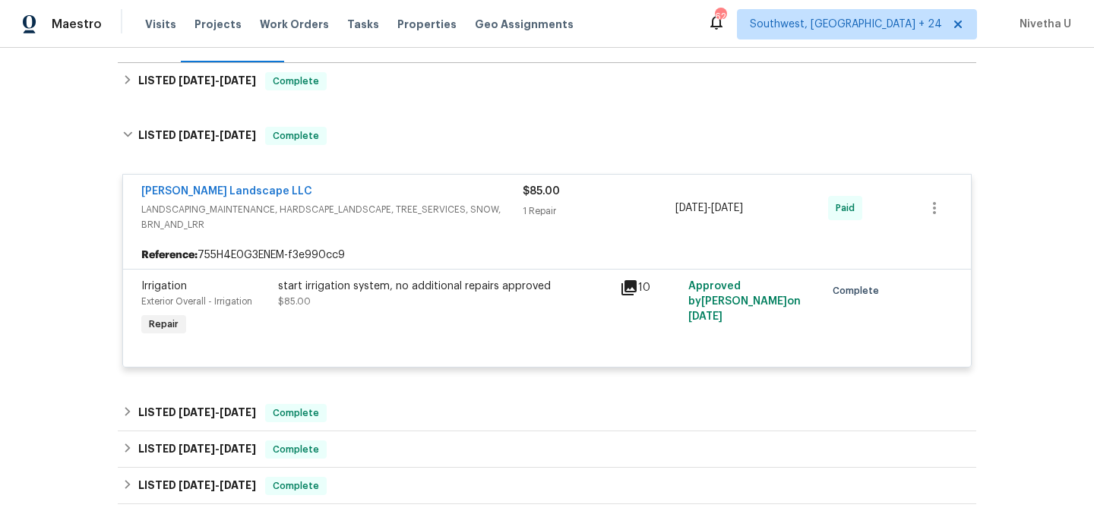
scroll to position [323, 0]
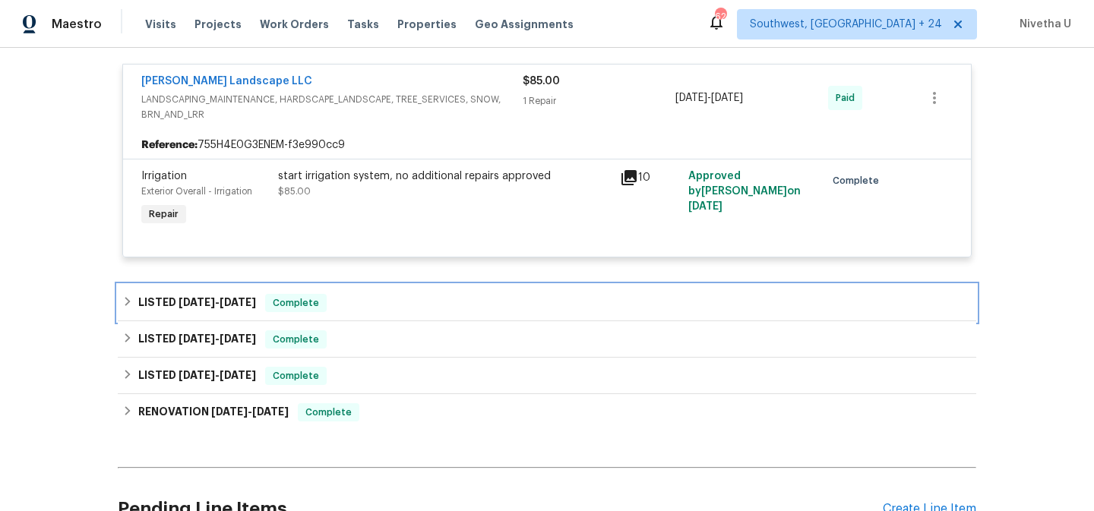
click at [349, 303] on div "LISTED 6/20/25 - 6/23/25 Complete" at bounding box center [546, 303] width 849 height 18
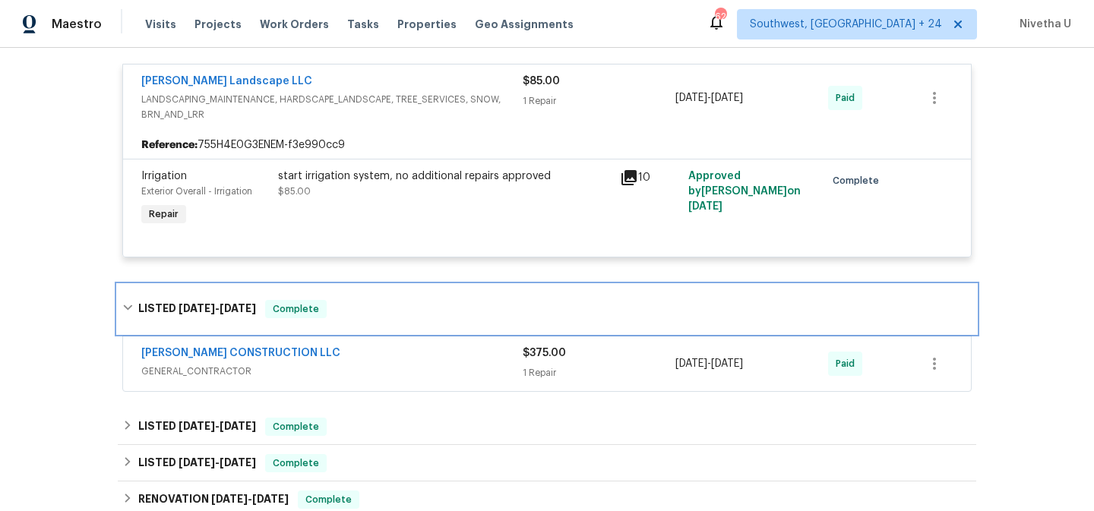
click at [350, 302] on div "LISTED 6/20/25 - 6/23/25 Complete" at bounding box center [546, 309] width 849 height 18
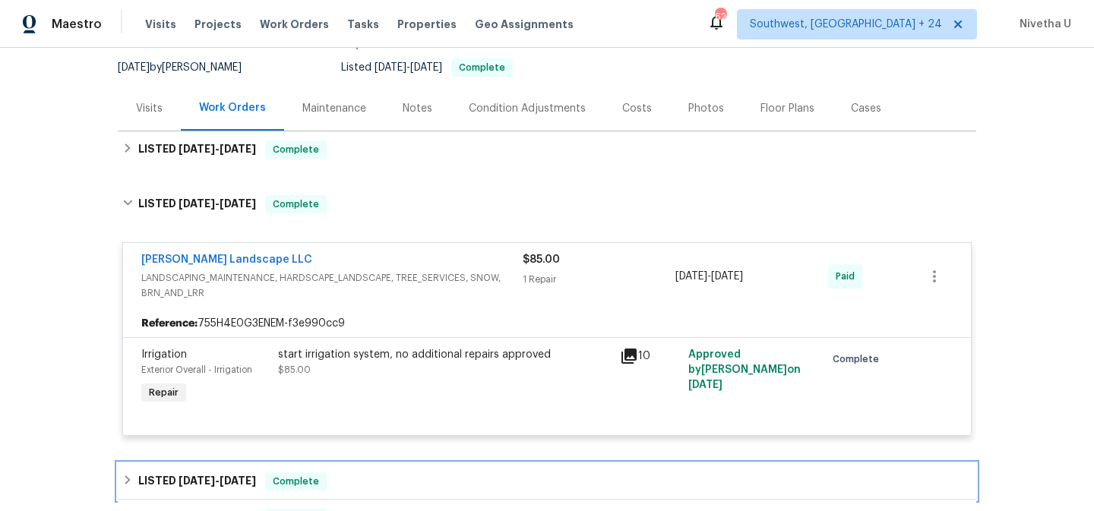
scroll to position [147, 0]
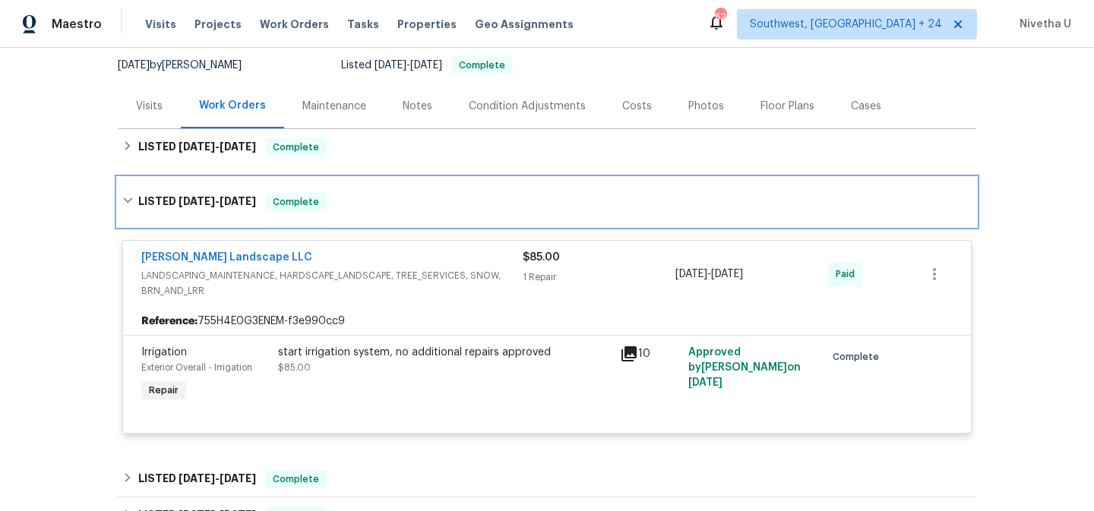
click at [406, 216] on div "LISTED 6/24/25 - 6/27/25 Complete" at bounding box center [547, 202] width 858 height 49
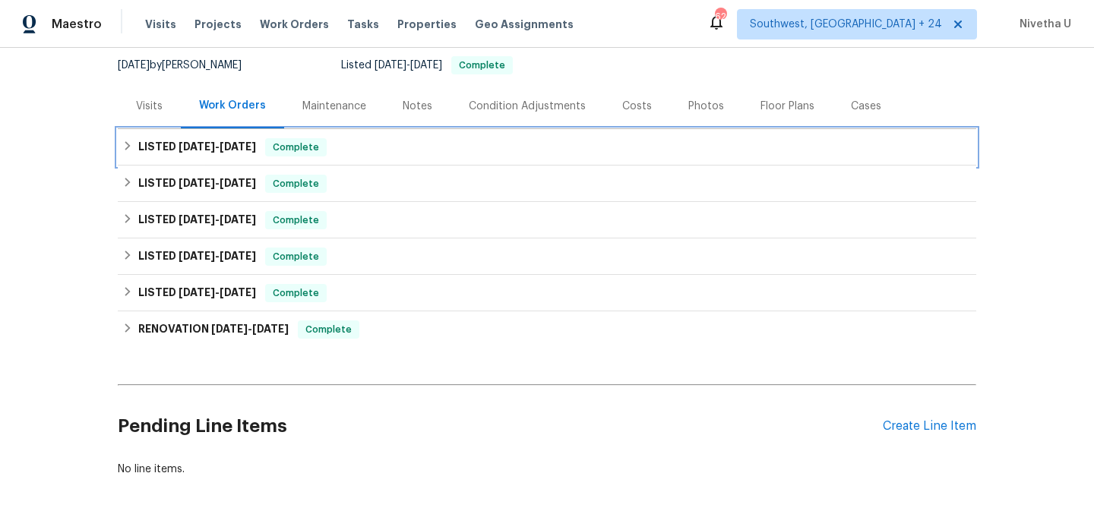
click at [390, 163] on div "LISTED 7/17/25 - 8/15/25 Complete" at bounding box center [547, 147] width 858 height 36
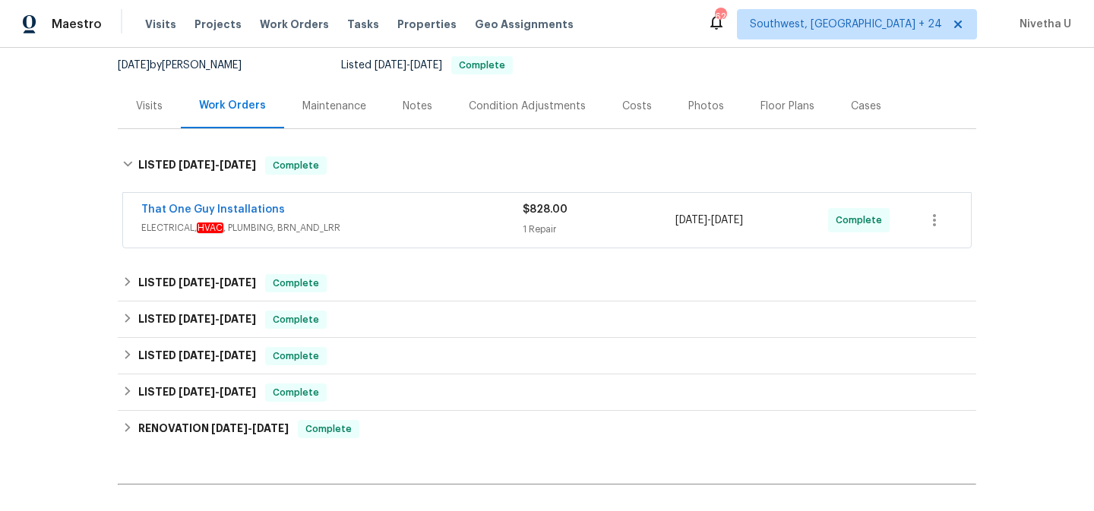
click at [408, 207] on div "That One Guy Installations" at bounding box center [331, 211] width 381 height 18
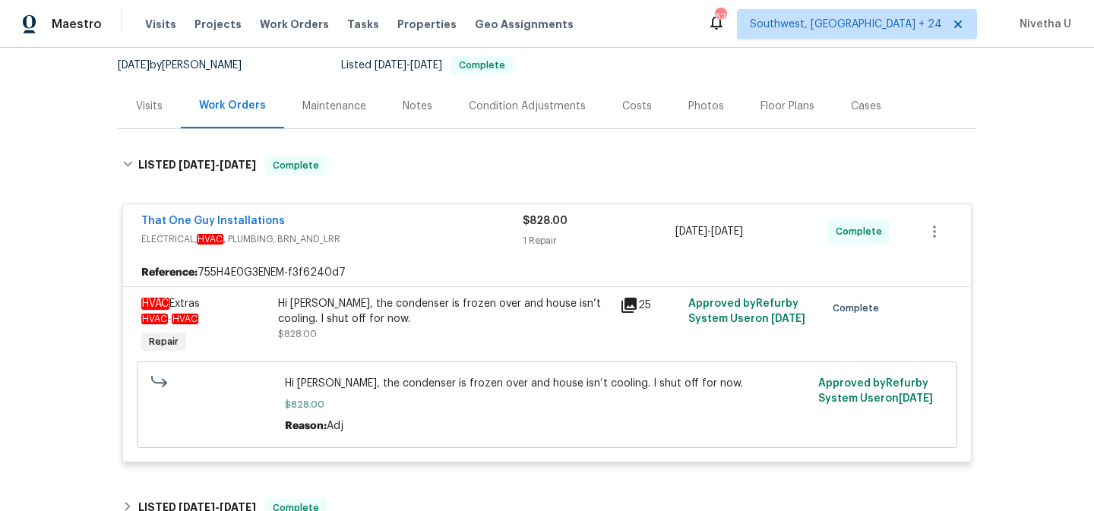
click at [419, 249] on div "That One Guy Installations ELECTRICAL, HVAC , PLUMBING, BRN_AND_LRR" at bounding box center [331, 231] width 381 height 36
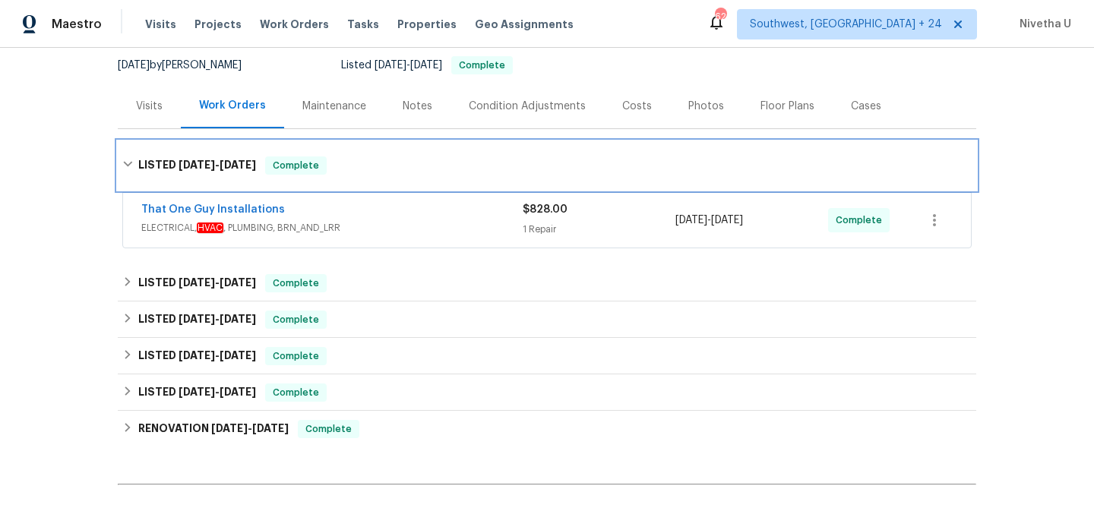
click at [393, 167] on div "LISTED 7/17/25 - 8/15/25 Complete" at bounding box center [546, 165] width 849 height 18
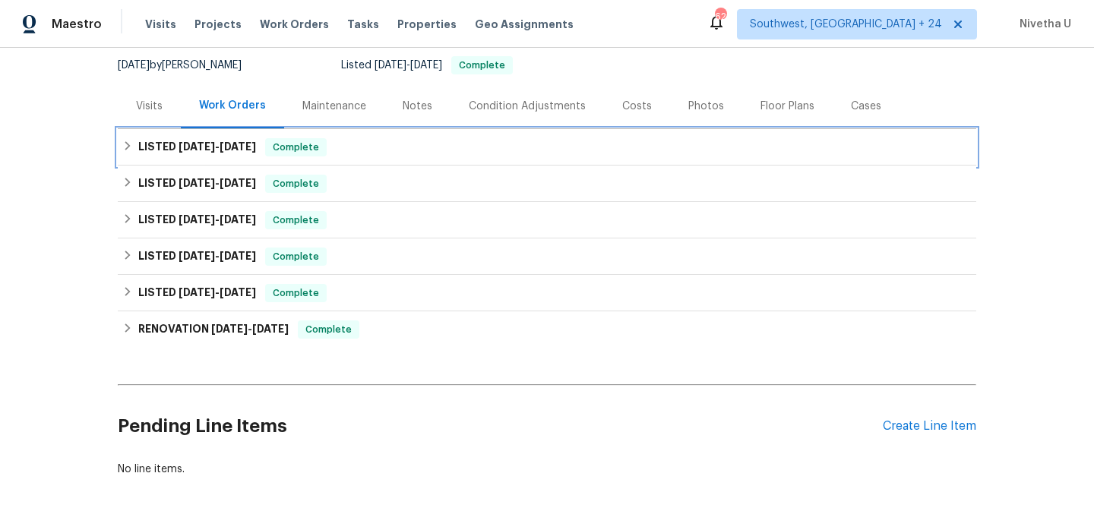
click at [371, 135] on div "LISTED 7/17/25 - 8/15/25 Complete" at bounding box center [547, 147] width 858 height 36
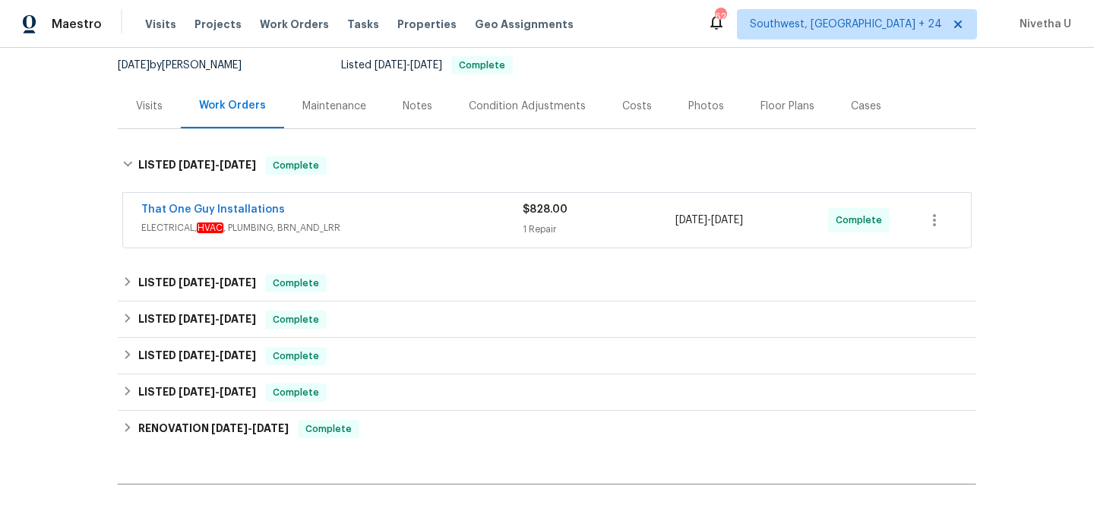
click at [367, 234] on span "ELECTRICAL, HVAC , PLUMBING, BRN_AND_LRR" at bounding box center [331, 227] width 381 height 15
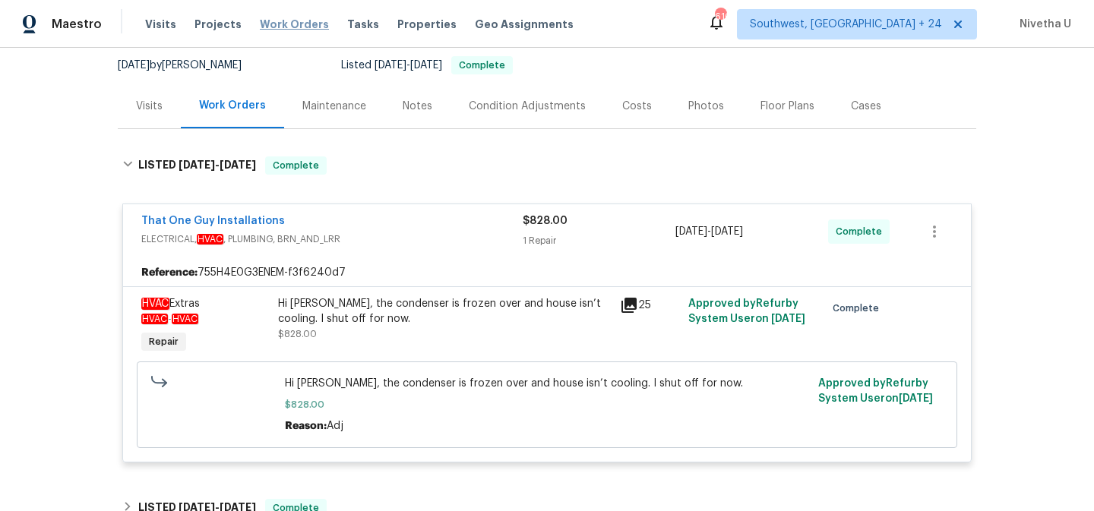
click at [282, 19] on span "Work Orders" at bounding box center [294, 24] width 69 height 15
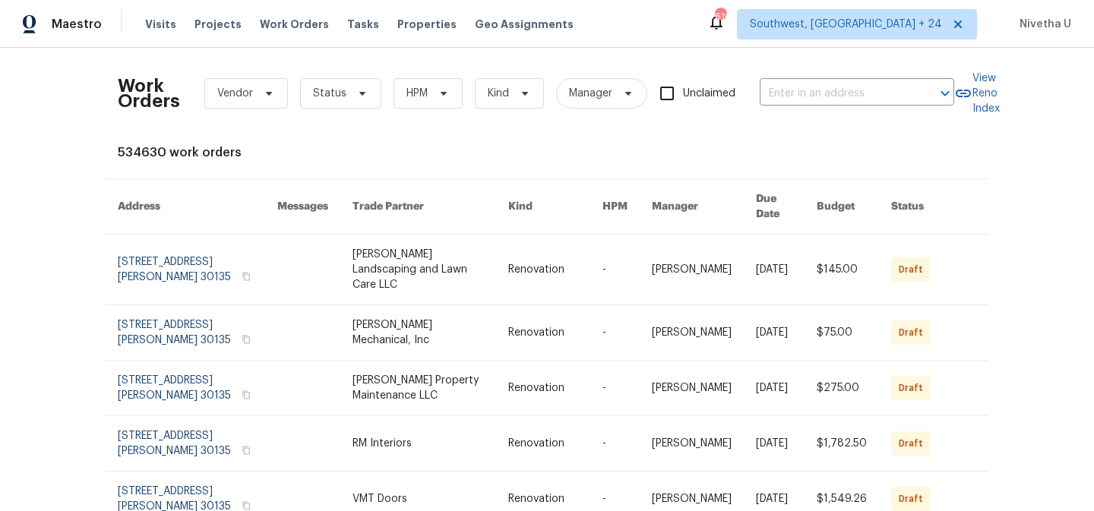
click at [842, 108] on div "Work Orders Vendor Status HPM Kind Manager Unclaimed ​" at bounding box center [536, 93] width 836 height 67
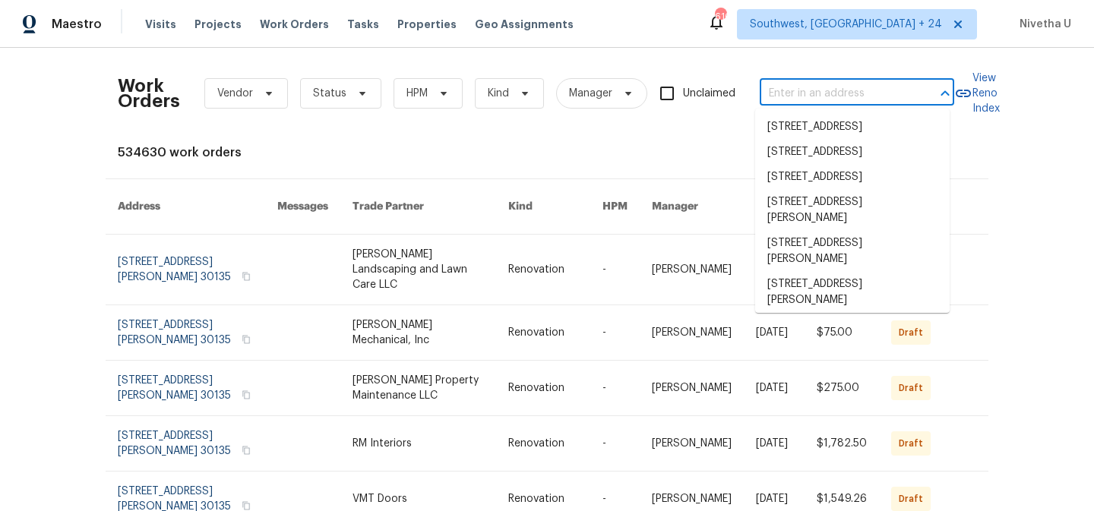
click at [831, 96] on input "text" at bounding box center [836, 94] width 152 height 24
paste input "600 Proctor St Zebulon, NC 27597"
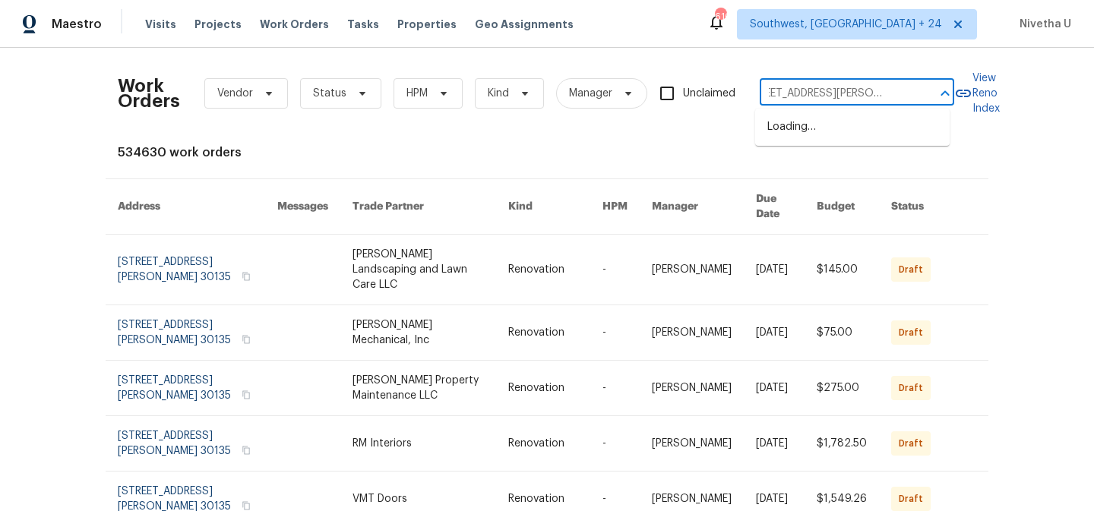
drag, startPoint x: 806, startPoint y: 95, endPoint x: 901, endPoint y: 99, distance: 95.0
click at [901, 99] on input "600 Proctor St Zebulon, NC 27597" at bounding box center [836, 94] width 152 height 24
type input "600 Procto"
click at [824, 129] on li "600 Proctor St, Zebulon, NC 27597" at bounding box center [852, 135] width 194 height 41
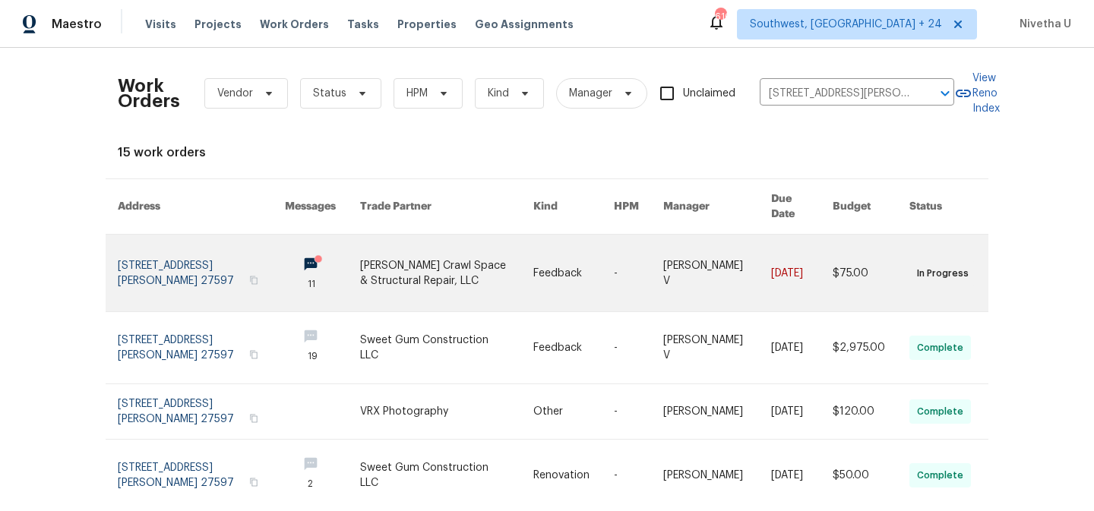
click at [139, 245] on link at bounding box center [201, 273] width 167 height 77
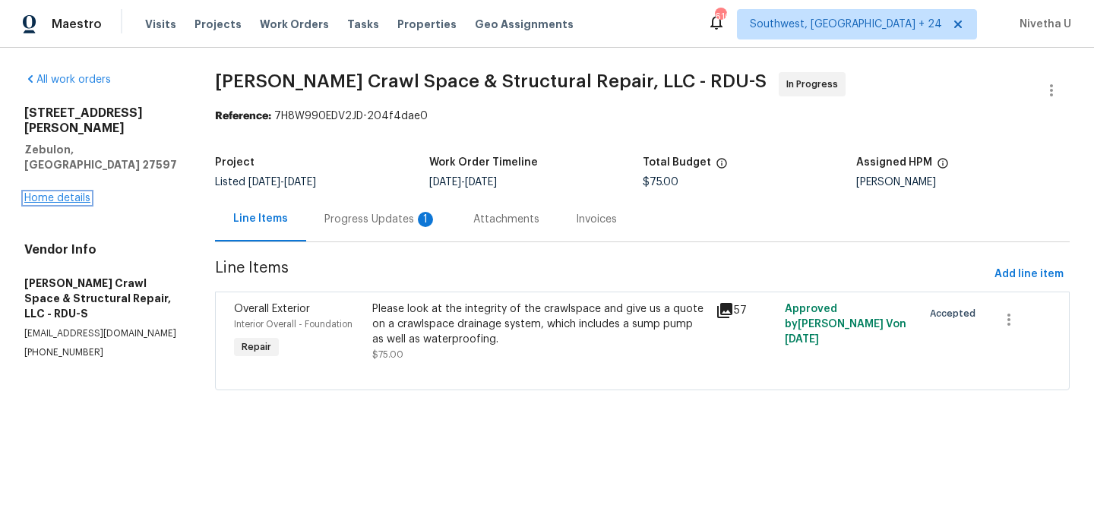
click at [43, 193] on link "Home details" at bounding box center [57, 198] width 66 height 11
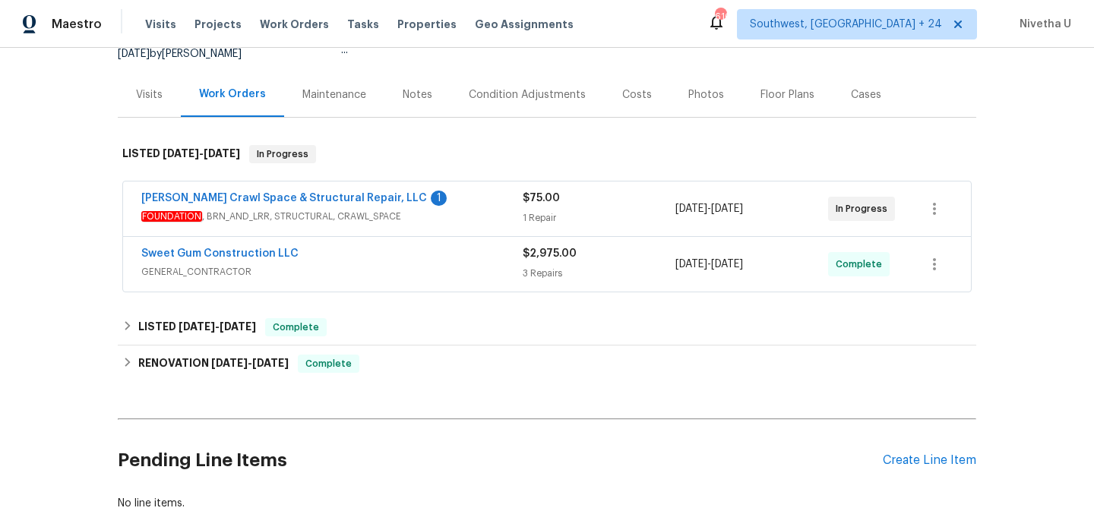
scroll to position [160, 0]
click at [411, 274] on span "GENERAL_CONTRACTOR" at bounding box center [331, 270] width 381 height 15
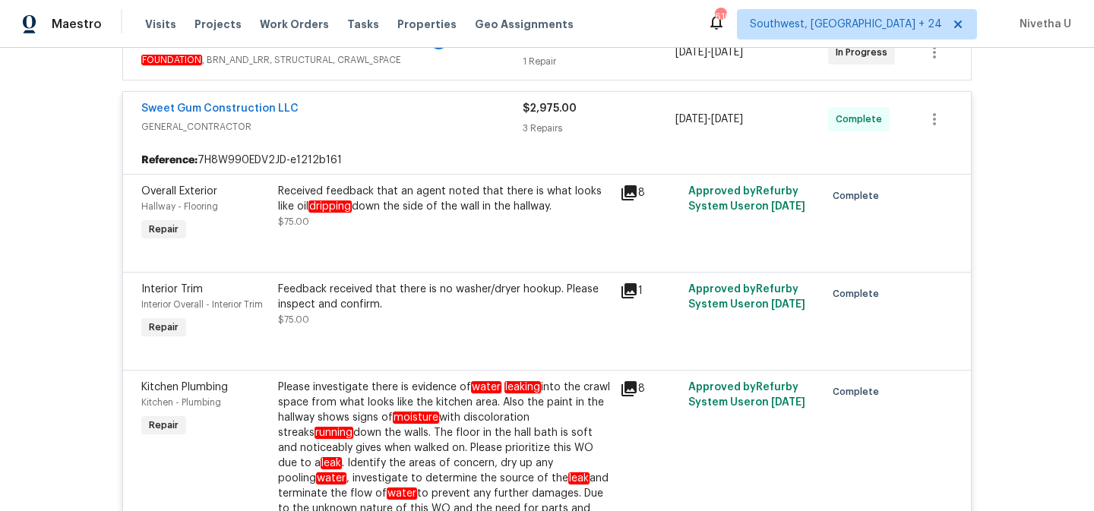
scroll to position [252, 0]
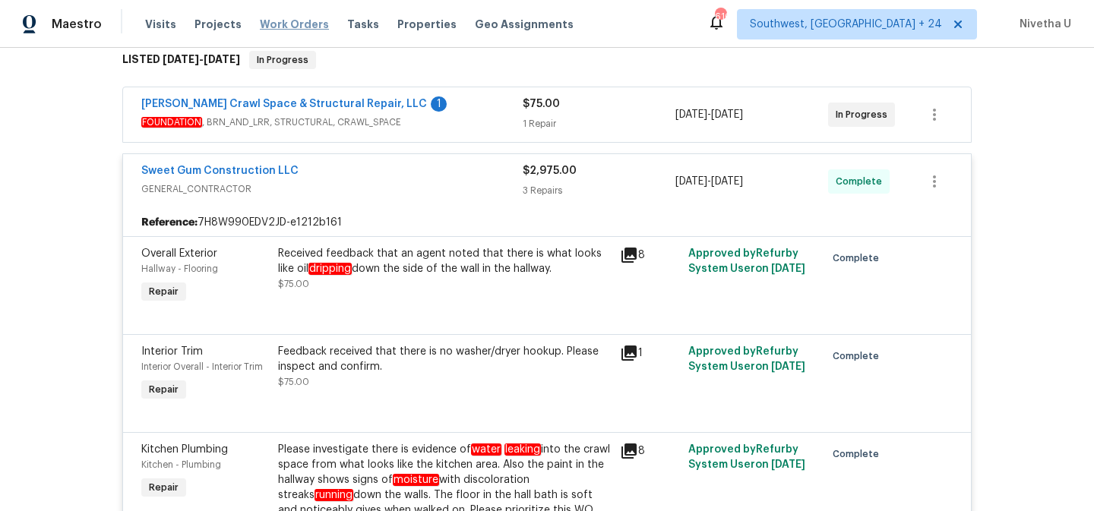
click at [310, 20] on span "Work Orders" at bounding box center [294, 24] width 69 height 15
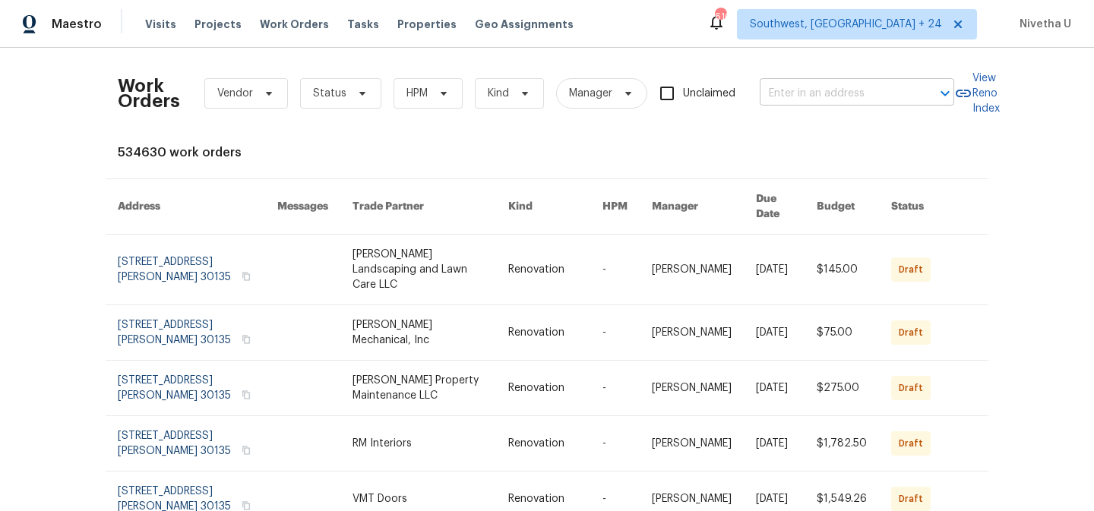
click at [867, 103] on input "text" at bounding box center [836, 94] width 152 height 24
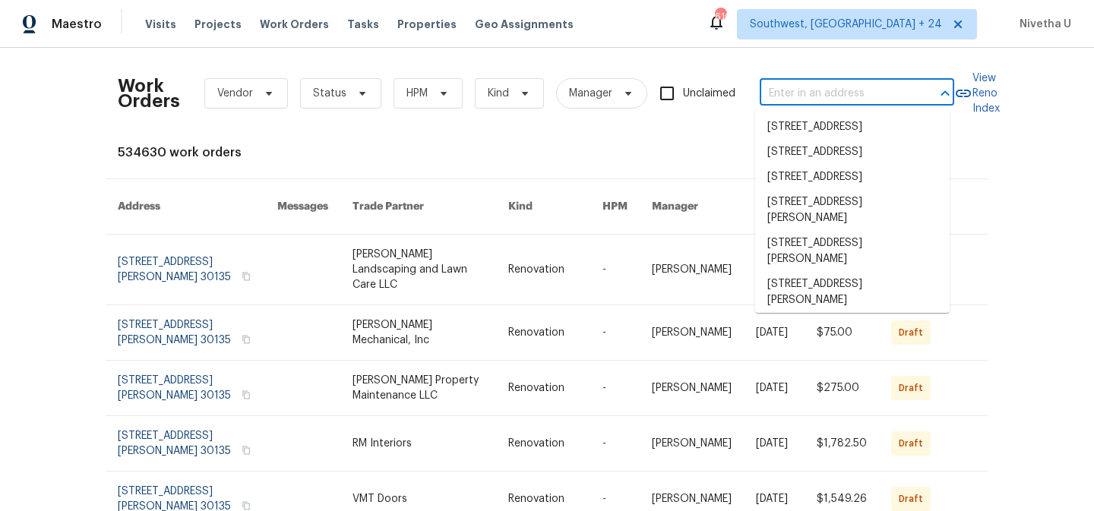
paste input "104 Avenel Ln Clayton, NC 27527"
type input "104 Avenel Ln Clayton, NC 27527"
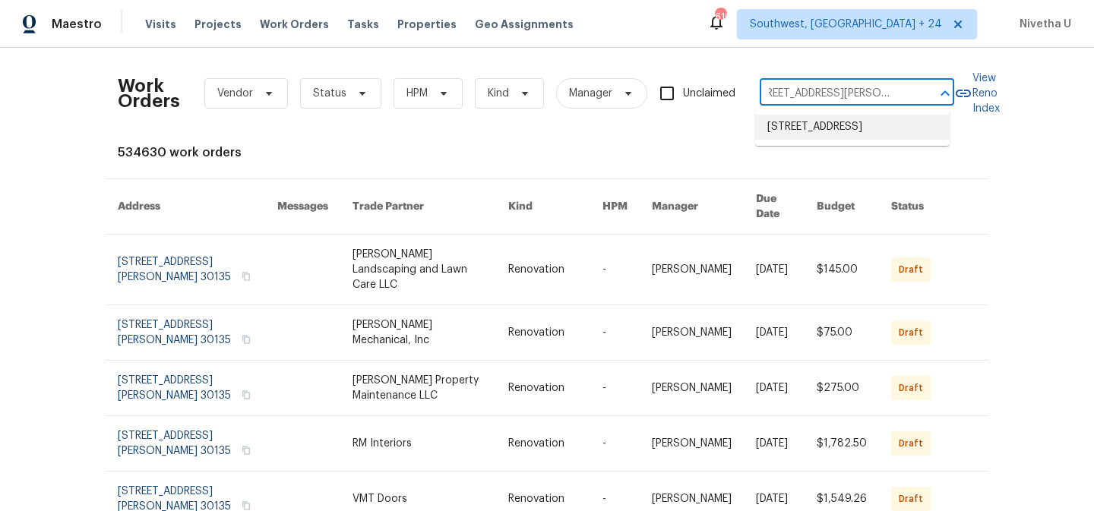
click at [865, 138] on li "104 Avenel Ln, Clayton, NC 27527" at bounding box center [852, 127] width 194 height 25
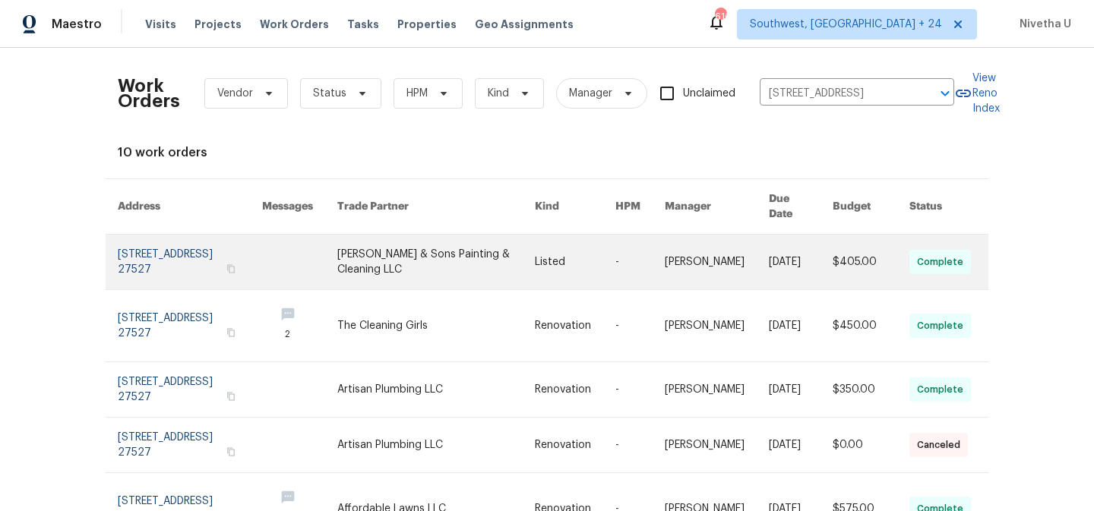
click at [122, 260] on link at bounding box center [190, 262] width 144 height 55
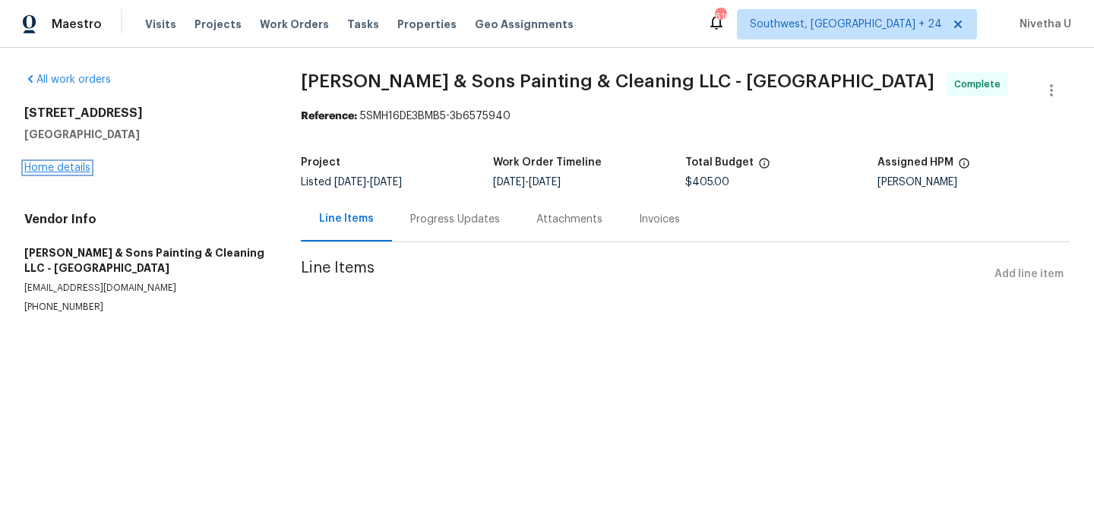
click at [61, 163] on link "Home details" at bounding box center [57, 168] width 66 height 11
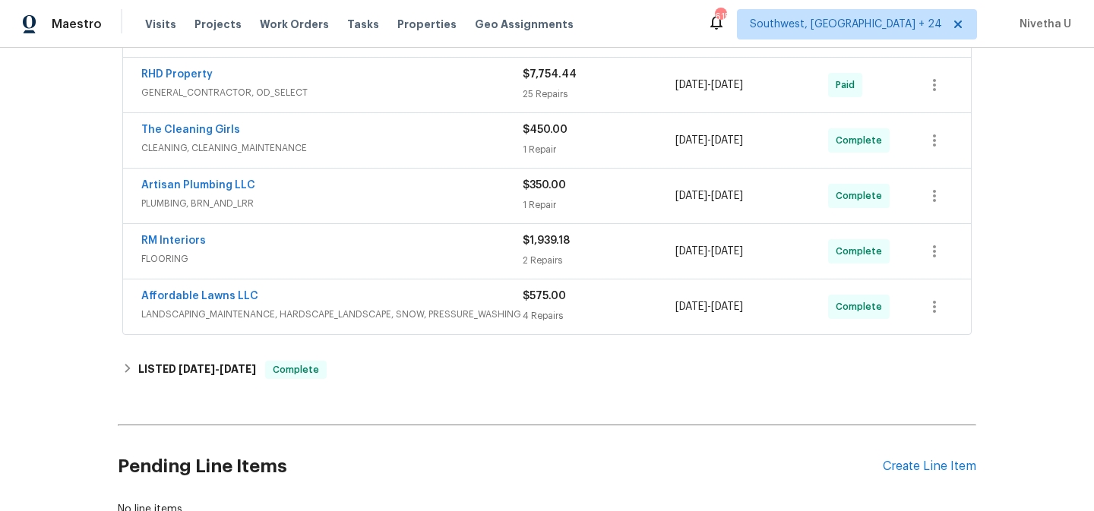
scroll to position [394, 0]
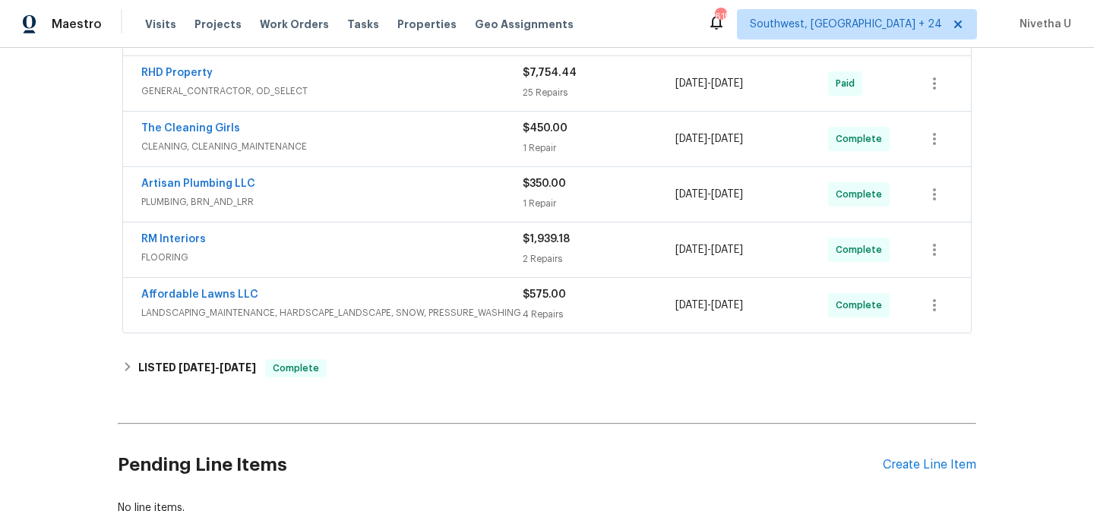
click at [500, 304] on div "Affordable Lawns LLC" at bounding box center [331, 296] width 381 height 18
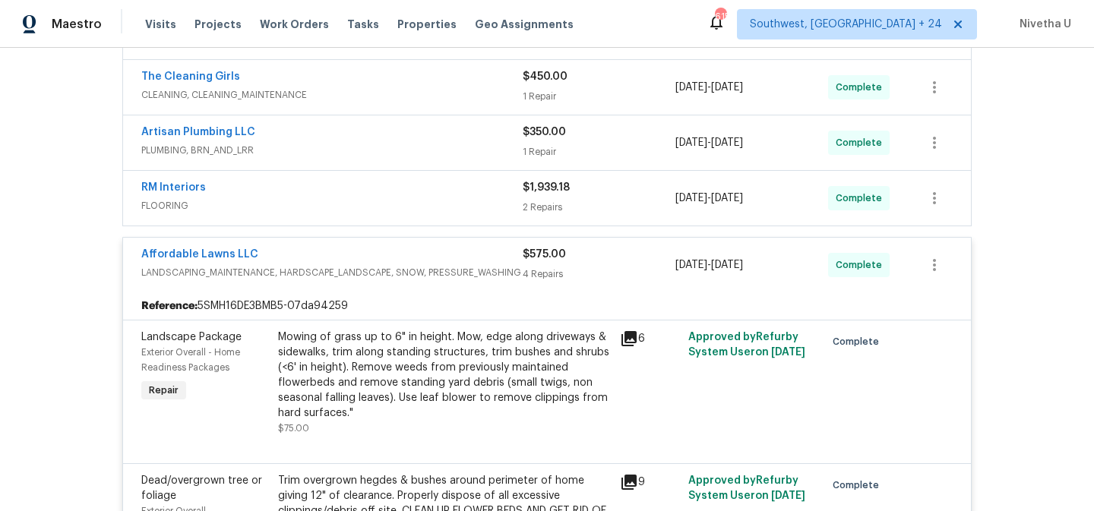
scroll to position [447, 0]
click at [502, 251] on div "Affordable Lawns LLC" at bounding box center [331, 255] width 381 height 18
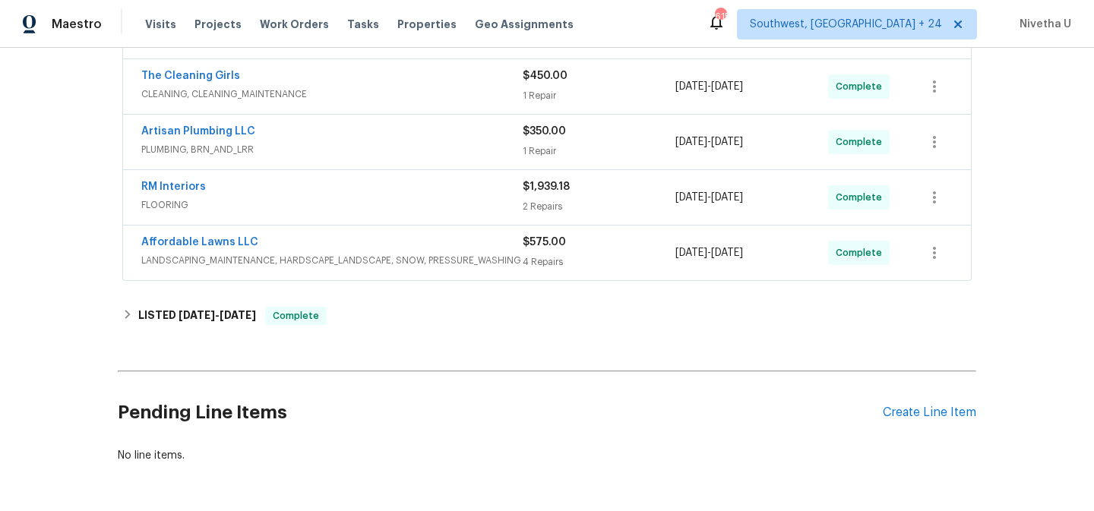
click at [460, 190] on div "RM Interiors" at bounding box center [331, 188] width 381 height 18
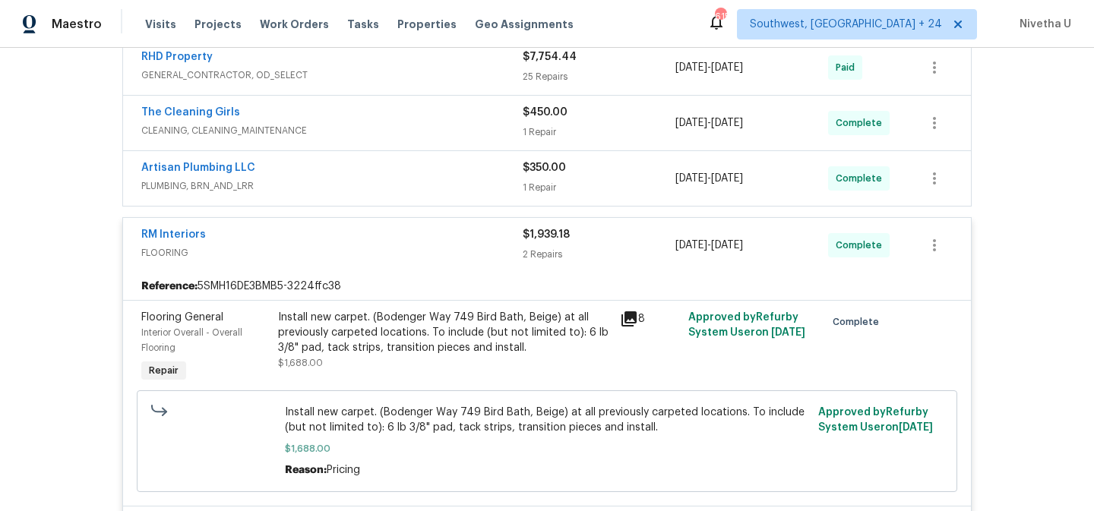
scroll to position [406, 0]
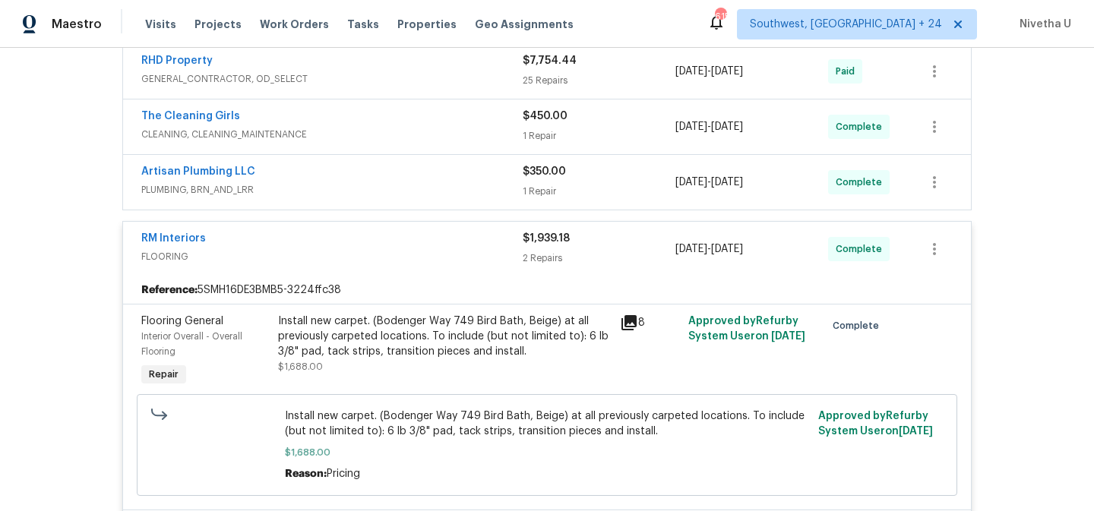
click at [425, 258] on span "FLOORING" at bounding box center [331, 256] width 381 height 15
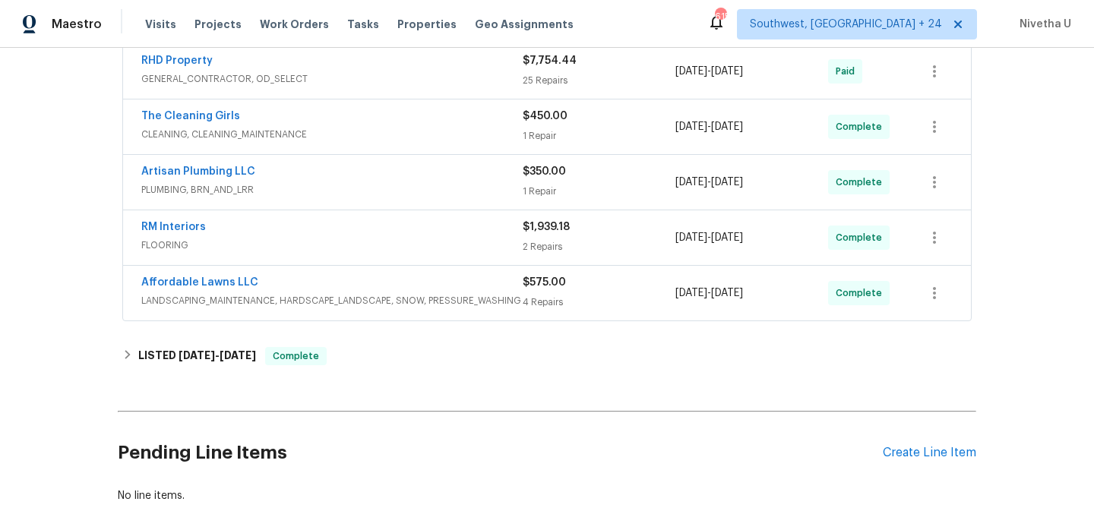
click at [417, 193] on span "PLUMBING, BRN_AND_LRR" at bounding box center [331, 189] width 381 height 15
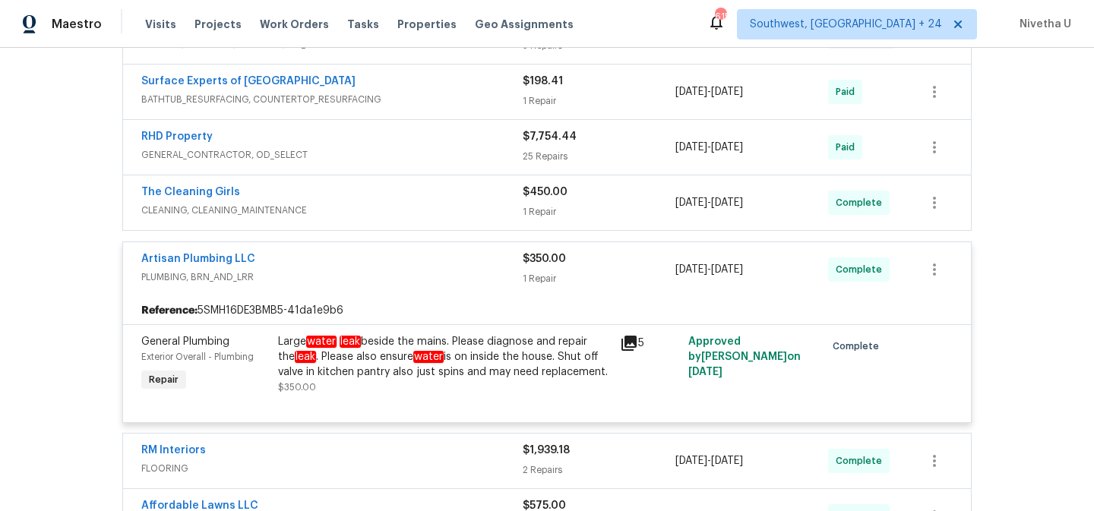
scroll to position [333, 0]
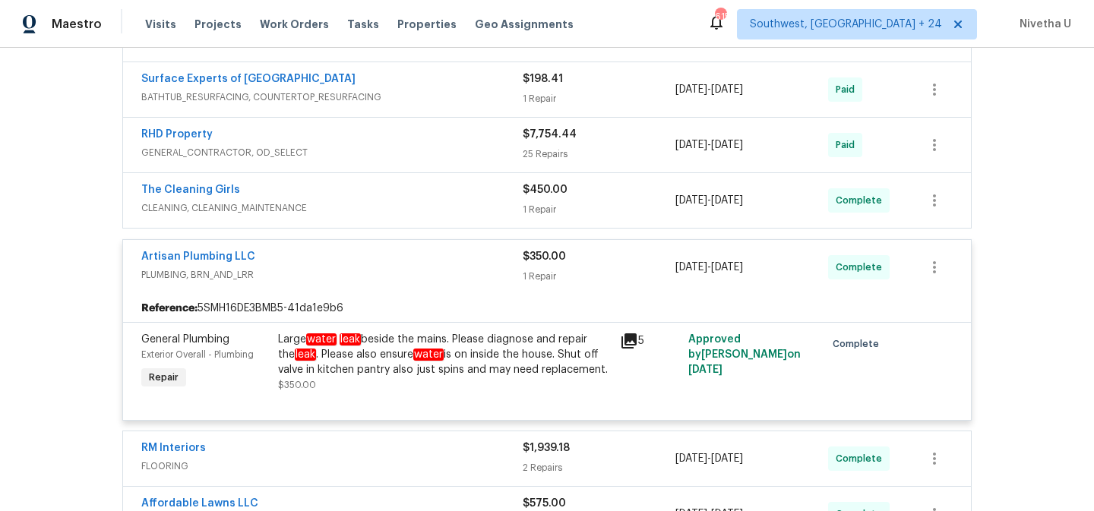
click at [414, 187] on div "The Cleaning Girls" at bounding box center [331, 191] width 381 height 18
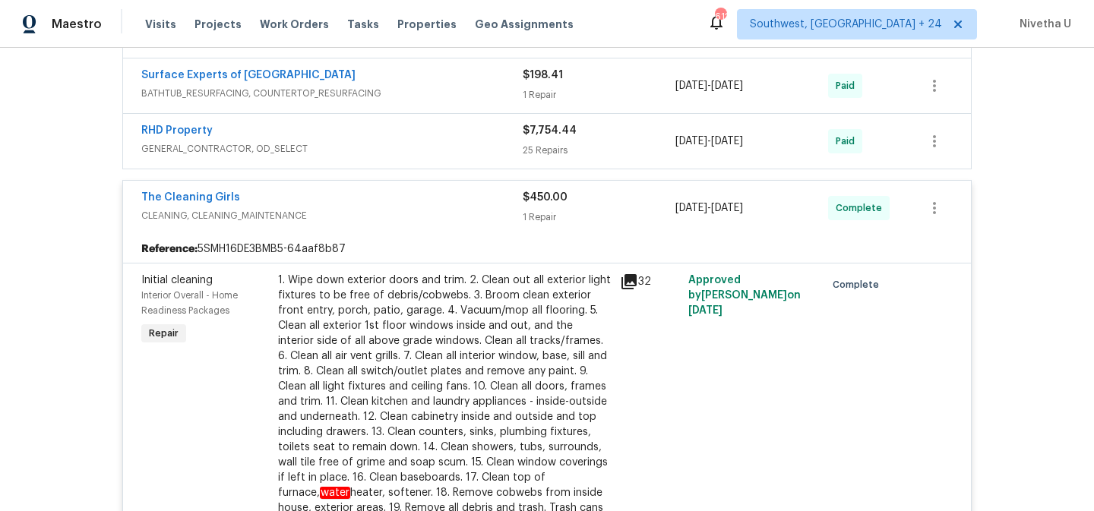
scroll to position [327, 0]
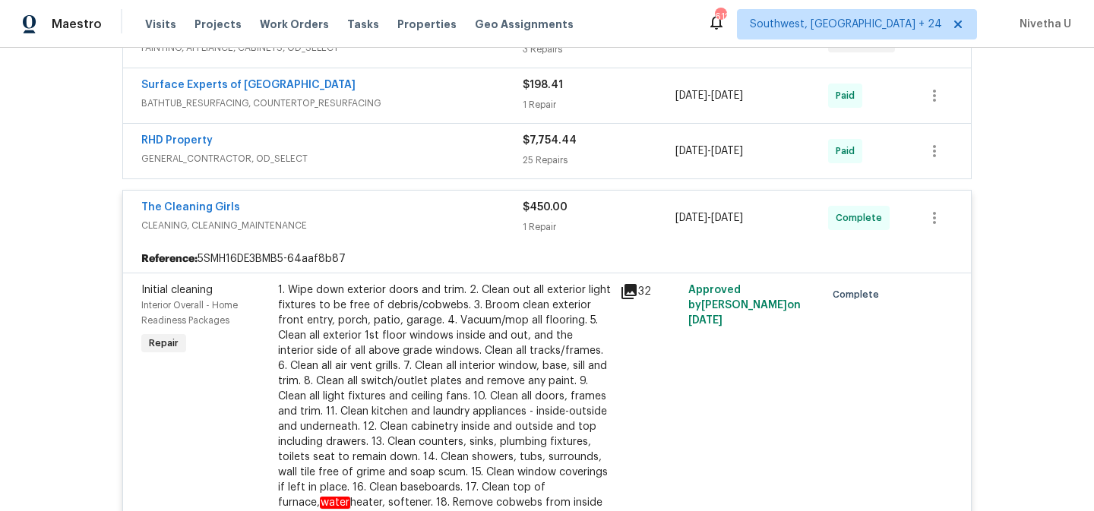
click at [425, 219] on span "CLEANING, CLEANING_MAINTENANCE" at bounding box center [331, 225] width 381 height 15
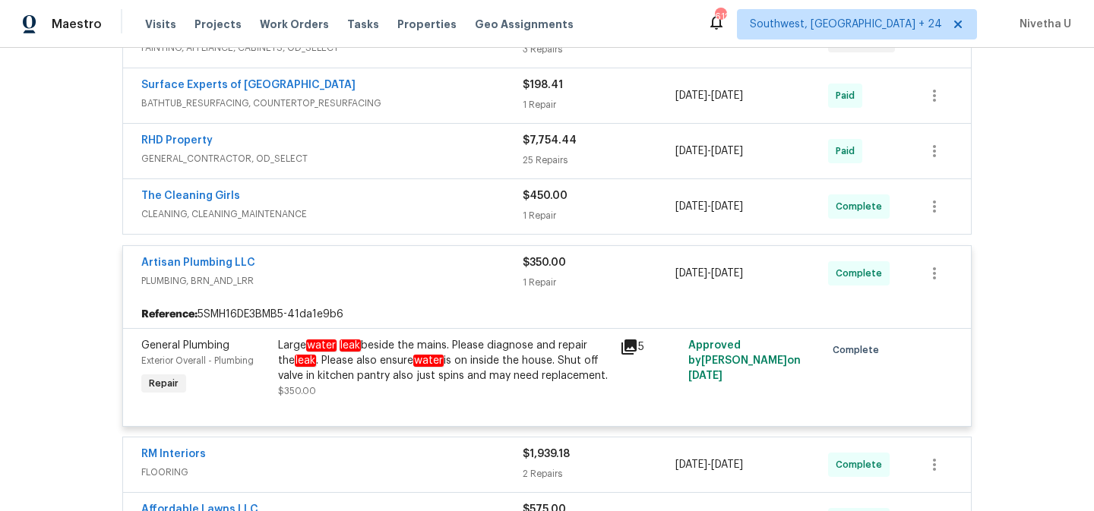
click at [409, 154] on span "GENERAL_CONTRACTOR, OD_SELECT" at bounding box center [331, 158] width 381 height 15
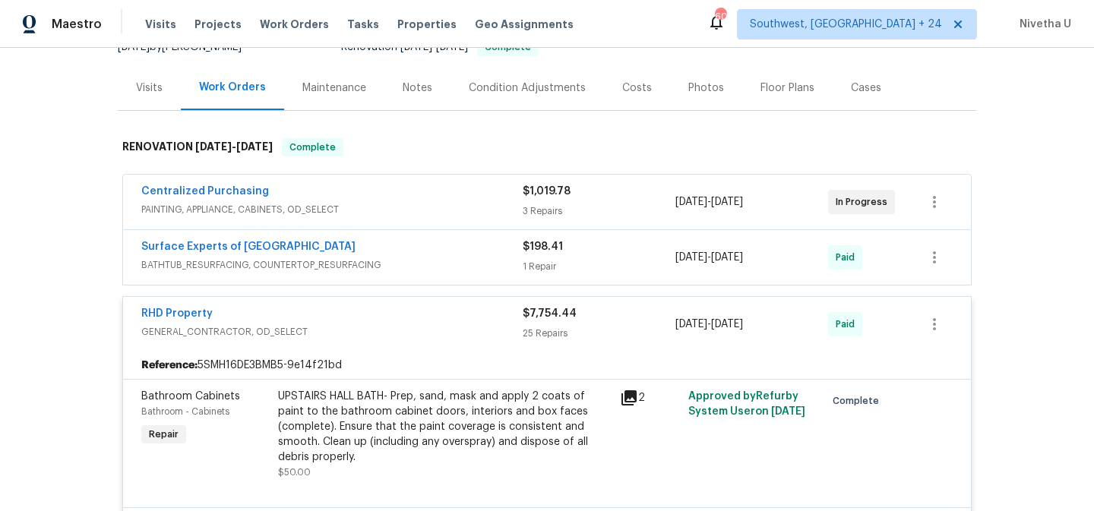
scroll to position [163, 0]
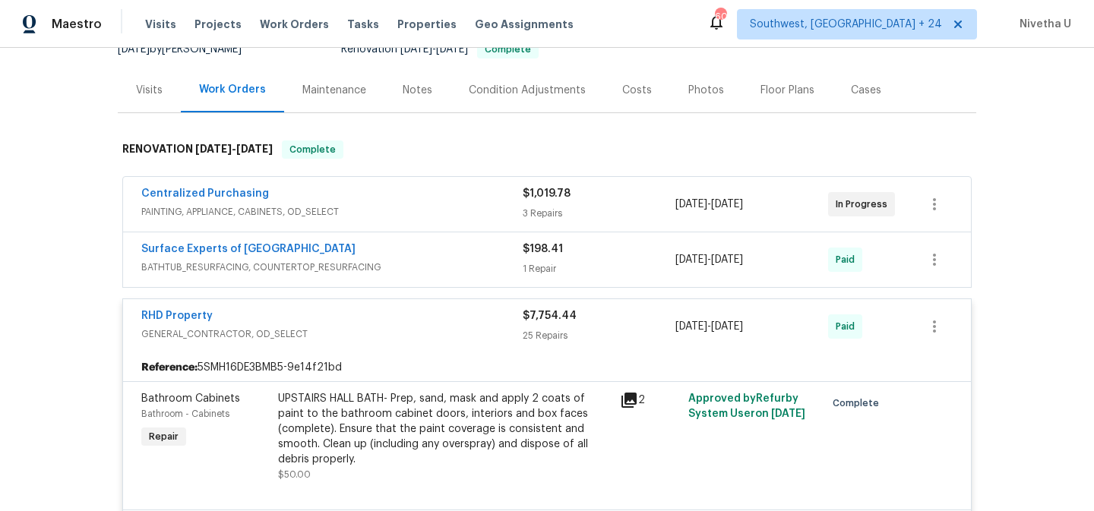
click at [400, 331] on span "GENERAL_CONTRACTOR, OD_SELECT" at bounding box center [331, 334] width 381 height 15
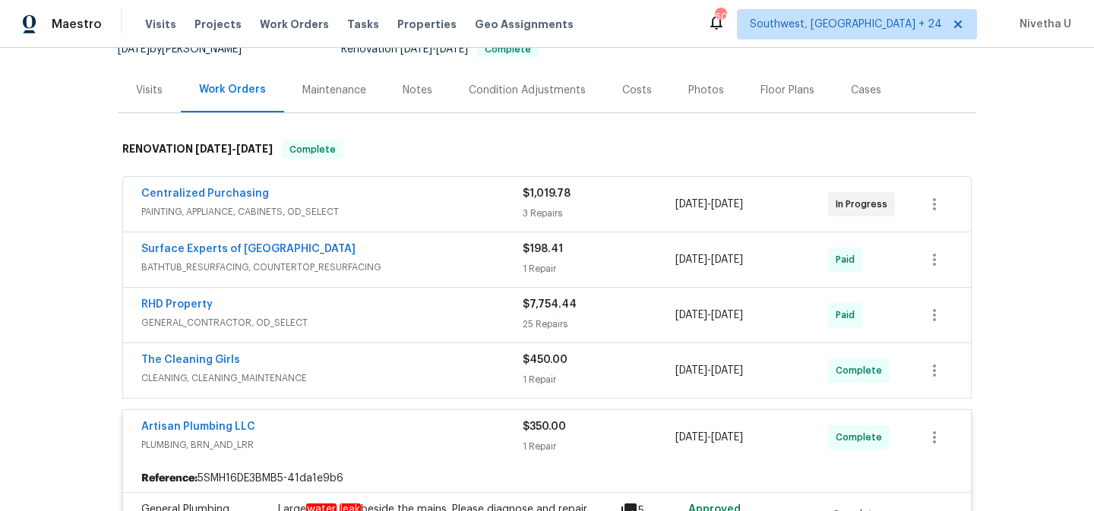
click at [390, 264] on span "BATHTUB_RESURFACING, COUNTERTOP_RESURFACING" at bounding box center [331, 267] width 381 height 15
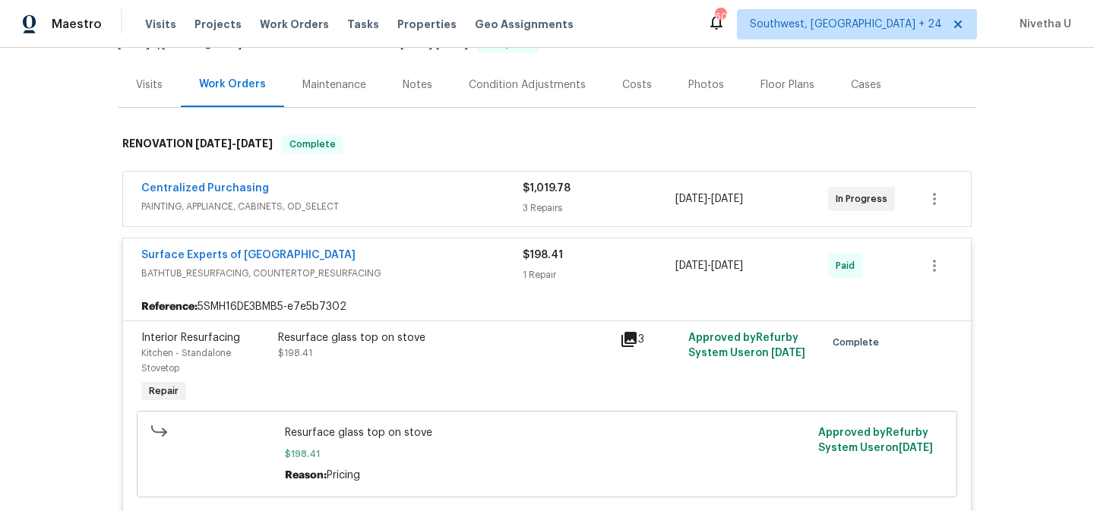
scroll to position [169, 0]
click at [402, 270] on span "BATHTUB_RESURFACING, COUNTERTOP_RESURFACING" at bounding box center [331, 272] width 381 height 15
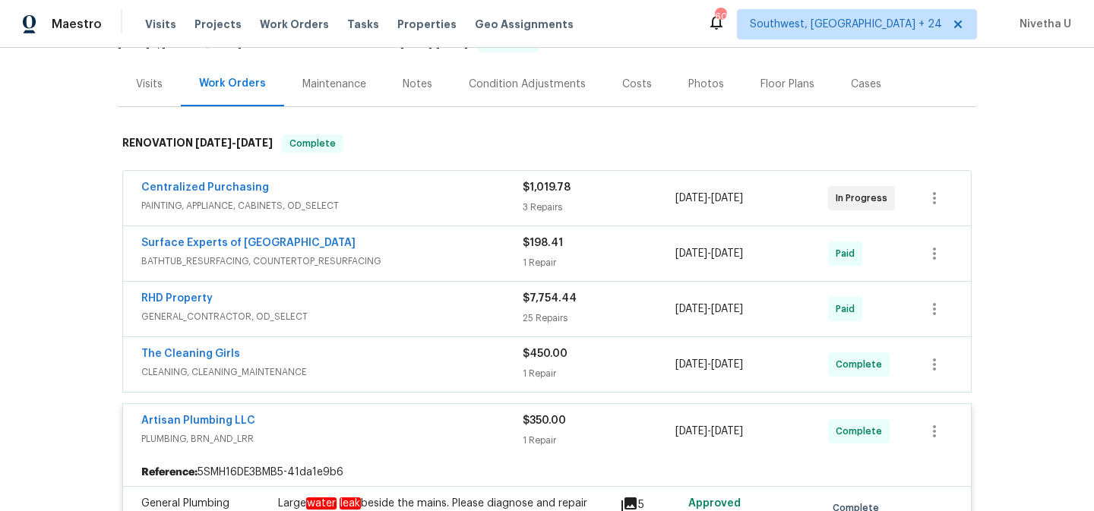
click at [386, 210] on span "PAINTING, APPLIANCE, CABINETS, OD_SELECT" at bounding box center [331, 205] width 381 height 15
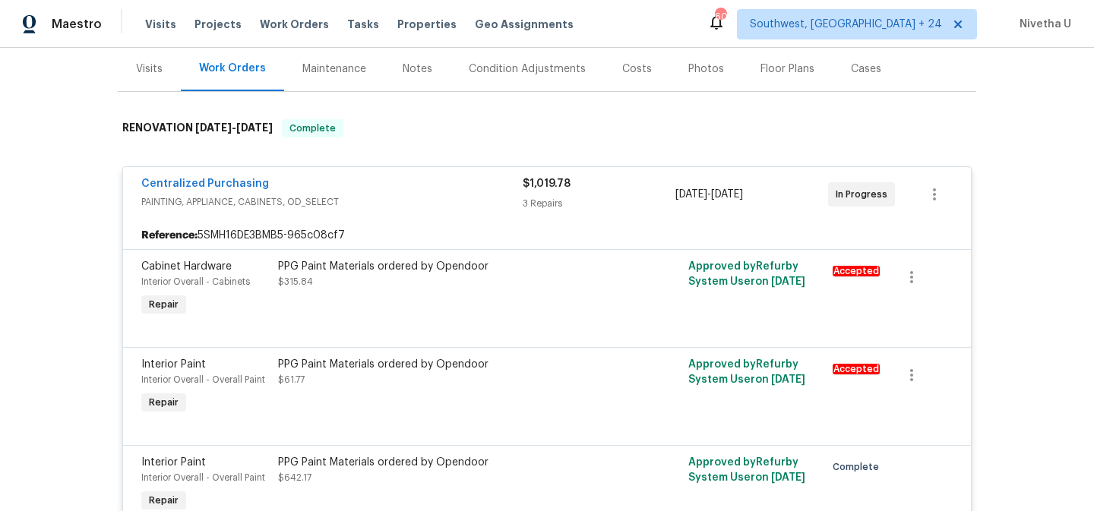
click at [386, 210] on div "Centralized Purchasing PAINTING, APPLIANCE, CABINETS, OD_SELECT" at bounding box center [331, 194] width 381 height 36
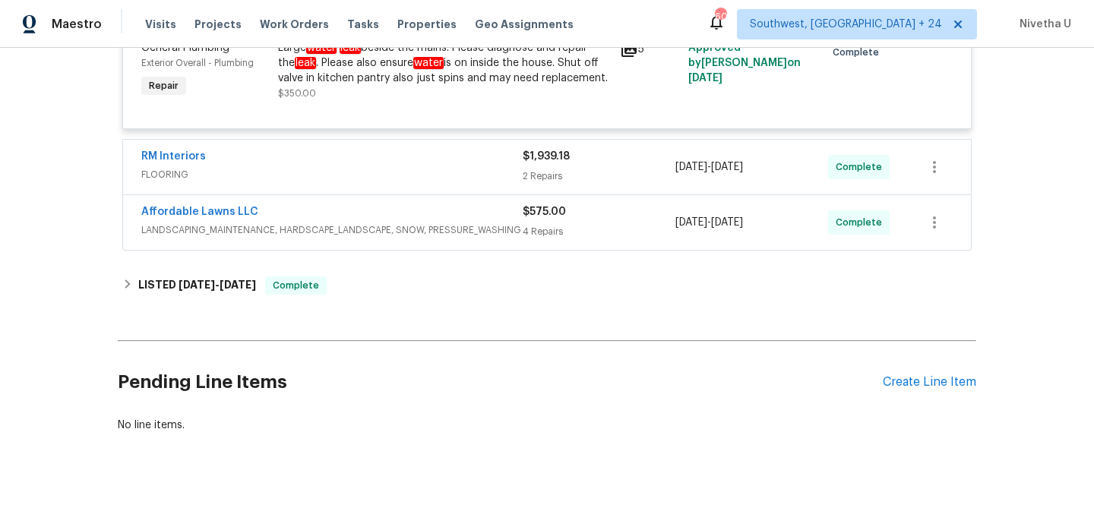
scroll to position [661, 0]
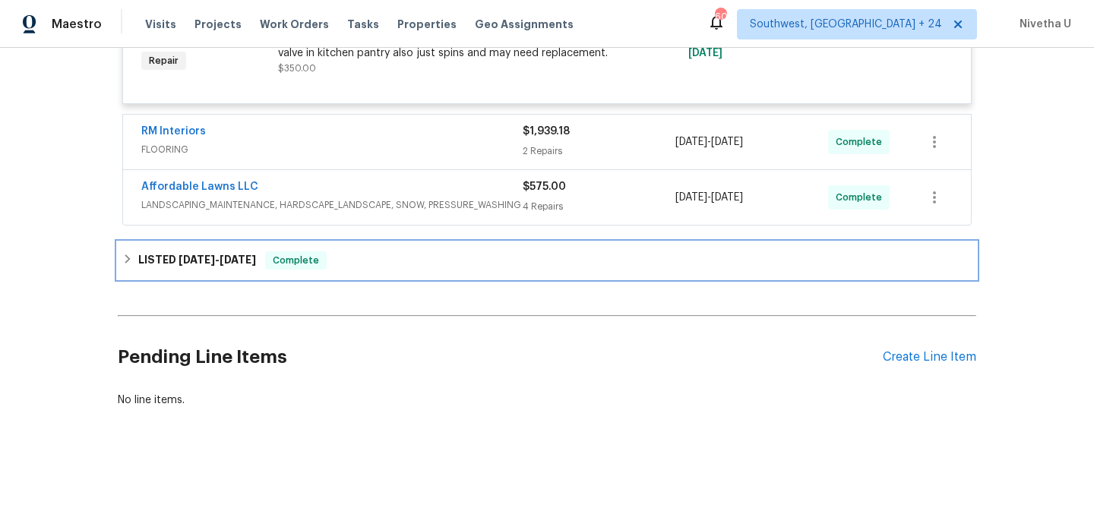
click at [388, 260] on div "LISTED 8/20/25 - 8/25/25 Complete" at bounding box center [547, 260] width 858 height 36
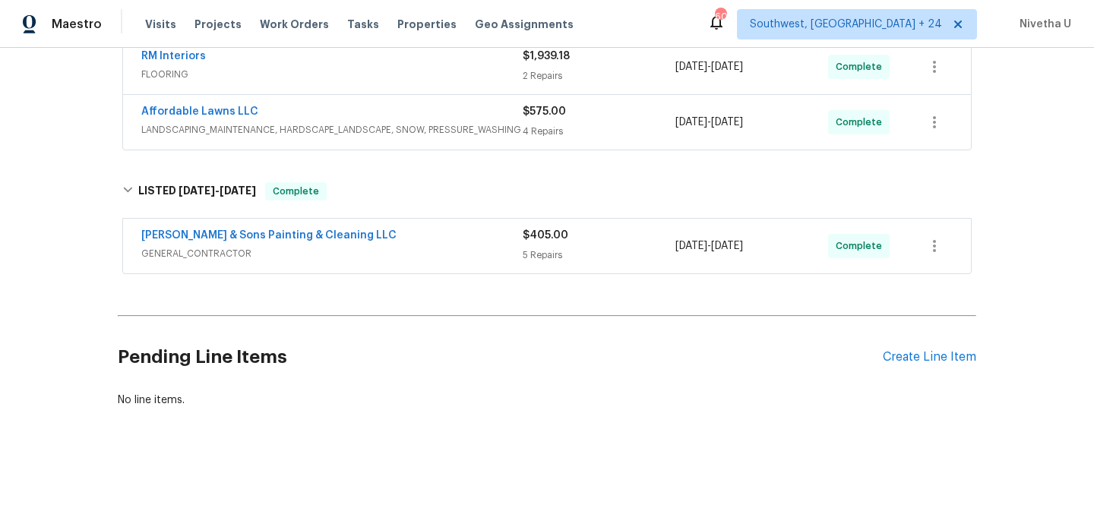
click at [395, 235] on div "Hodge & Sons Painting & Cleaning LLC" at bounding box center [331, 237] width 381 height 18
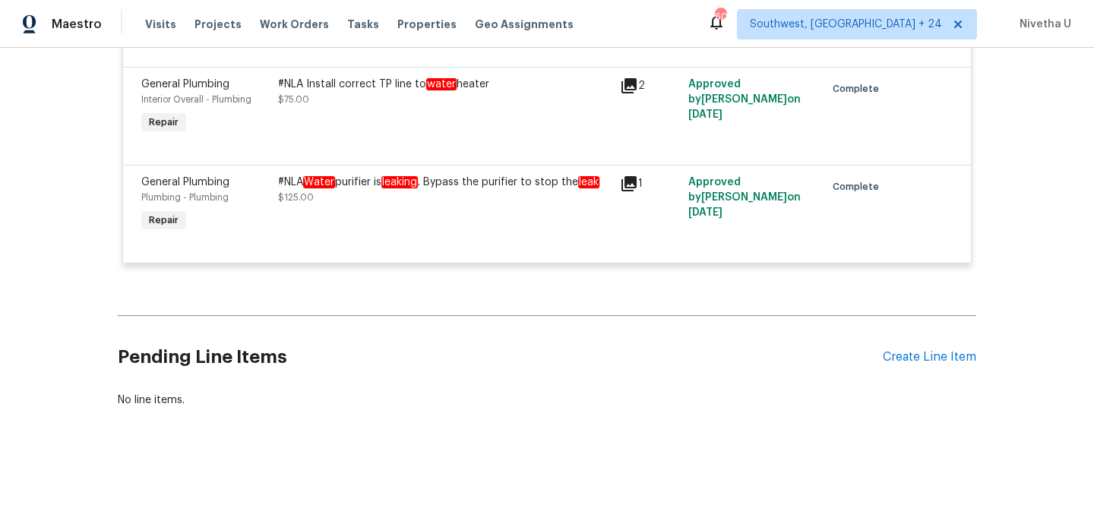
scroll to position [1278, 0]
drag, startPoint x: 298, startPoint y: 172, endPoint x: 421, endPoint y: 167, distance: 123.1
click at [421, 175] on div "#NLA Water purifier is leaking . Bypass the purifier to stop the leak" at bounding box center [444, 182] width 333 height 15
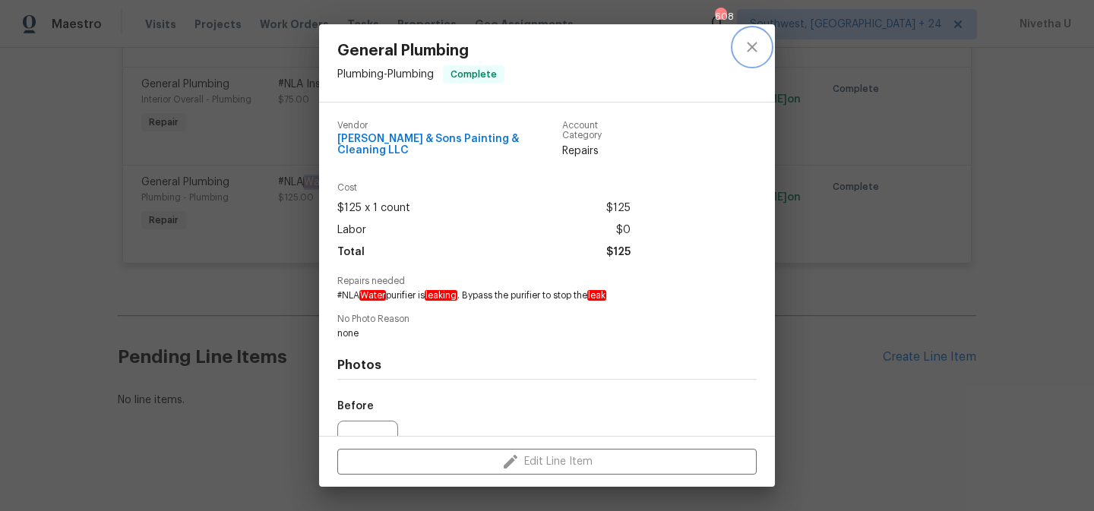
click at [752, 50] on icon "close" at bounding box center [752, 47] width 18 height 18
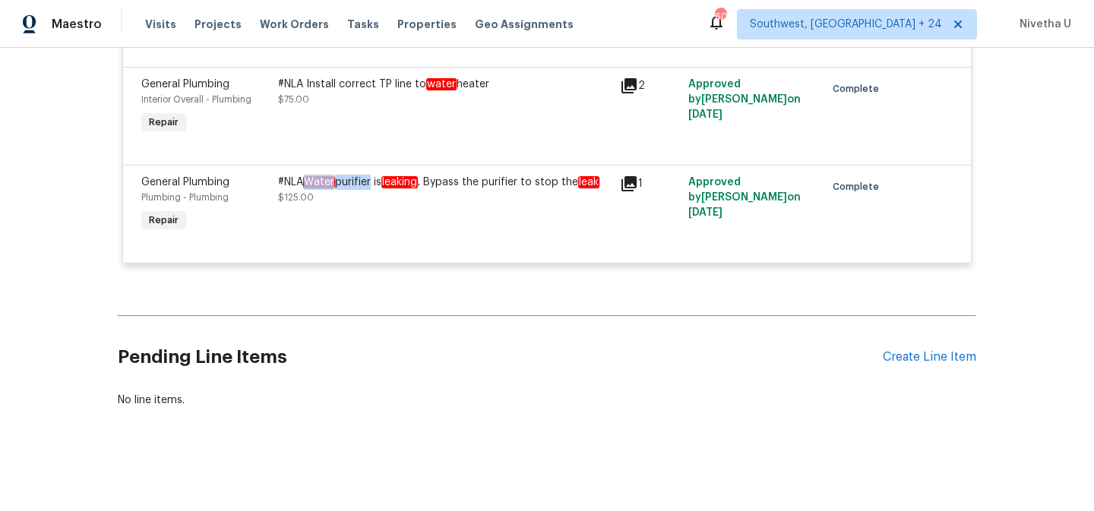
drag, startPoint x: 299, startPoint y: 172, endPoint x: 368, endPoint y: 175, distance: 70.0
click at [368, 175] on div "#NLA Water purifier is leaking . Bypass the purifier to stop the leak" at bounding box center [444, 182] width 333 height 15
copy div "Water purifier"
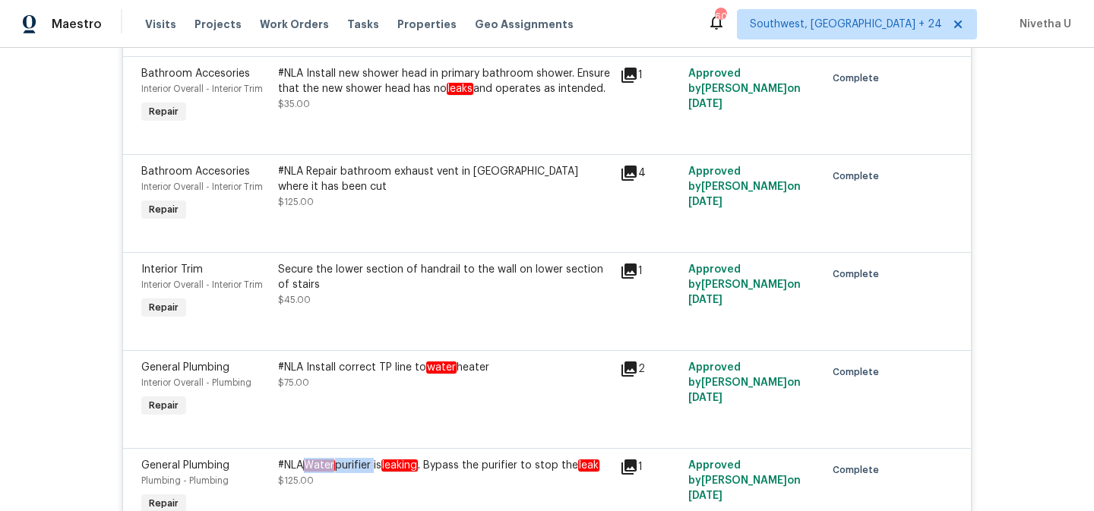
scroll to position [624, 0]
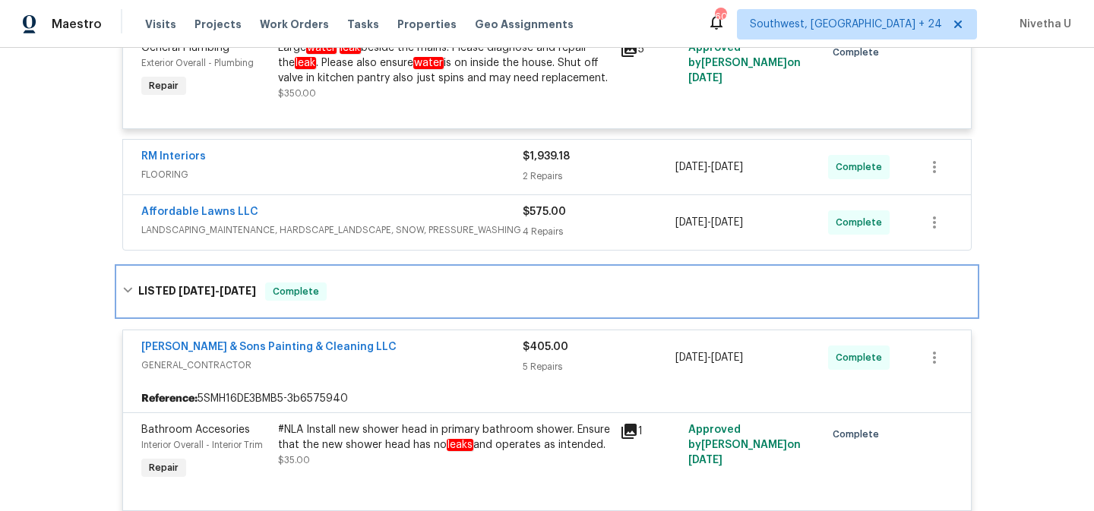
click at [371, 310] on div "LISTED 8/20/25 - 8/25/25 Complete" at bounding box center [547, 291] width 858 height 49
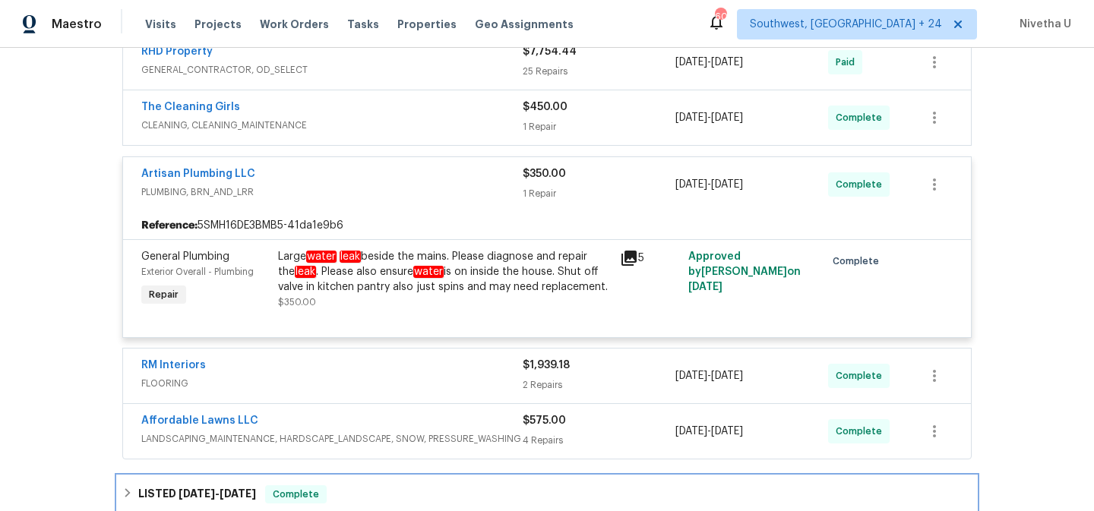
scroll to position [414, 0]
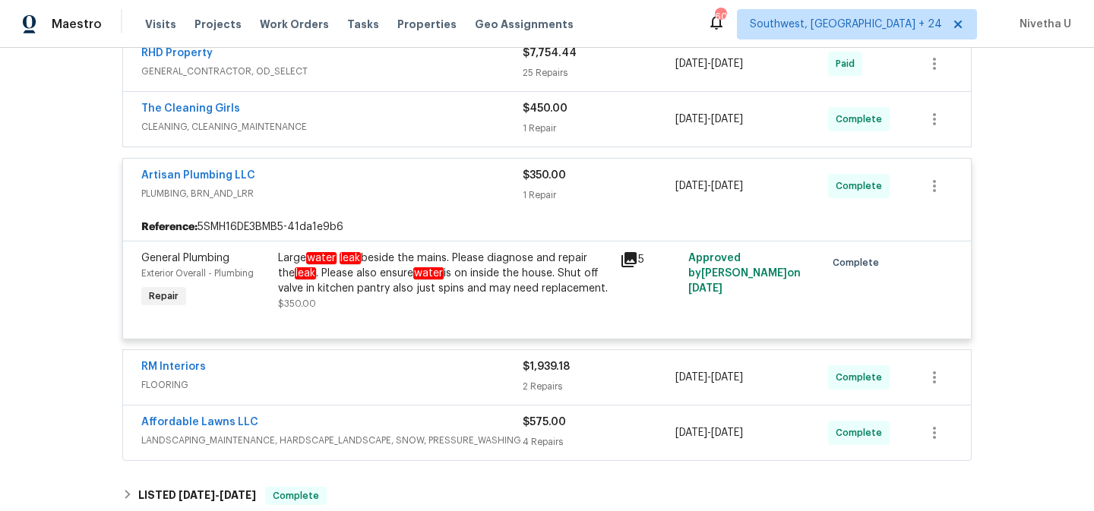
click at [408, 178] on div "Artisan Plumbing LLC" at bounding box center [331, 177] width 381 height 18
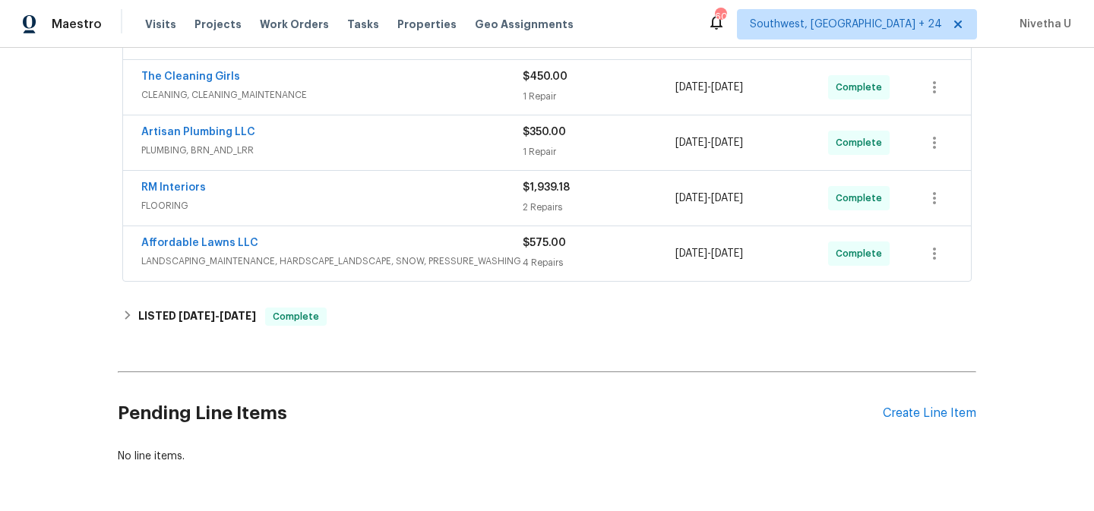
scroll to position [457, 0]
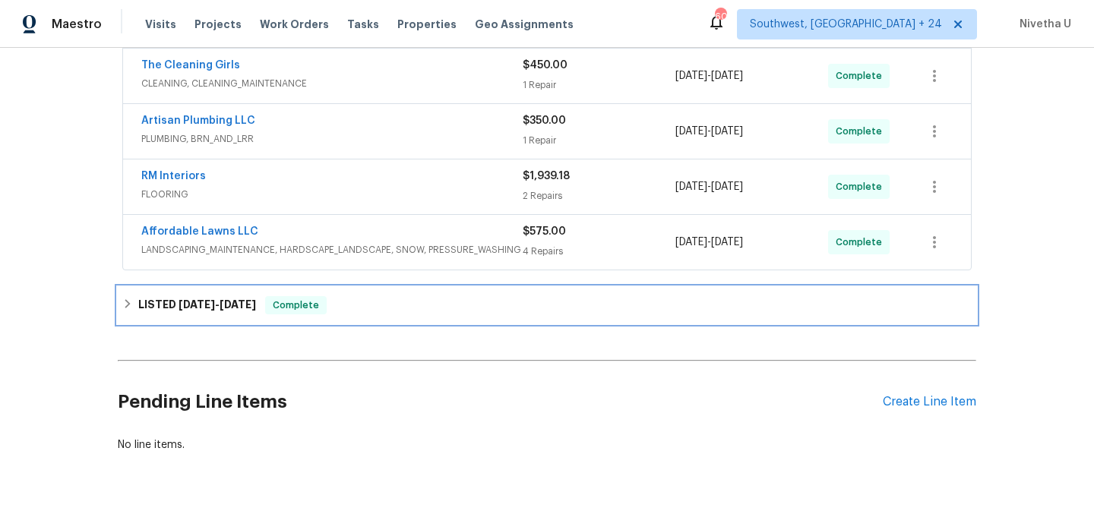
click at [408, 303] on div "LISTED 8/20/25 - 8/25/25 Complete" at bounding box center [546, 305] width 849 height 18
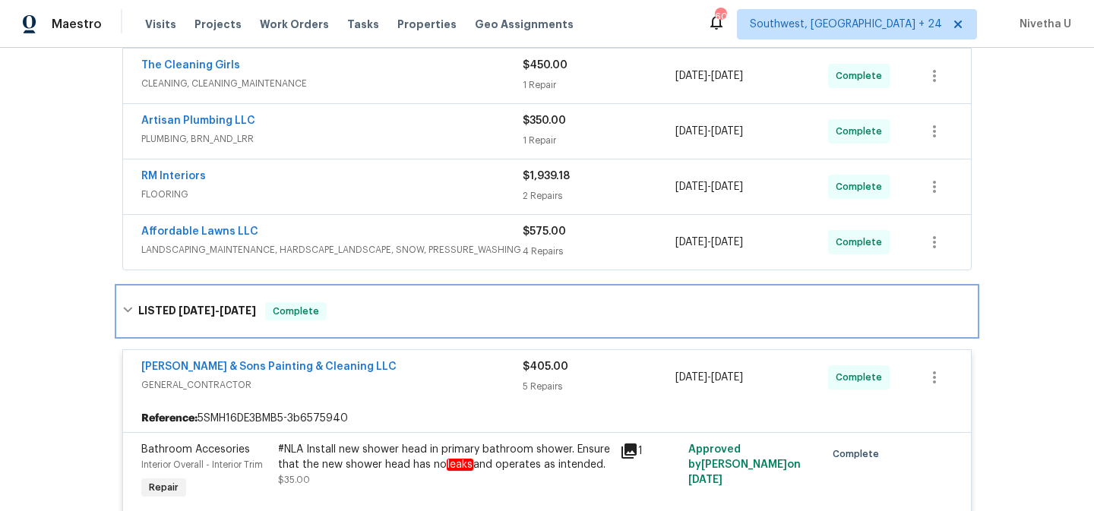
click at [408, 303] on div "LISTED 8/20/25 - 8/25/25 Complete" at bounding box center [546, 311] width 849 height 18
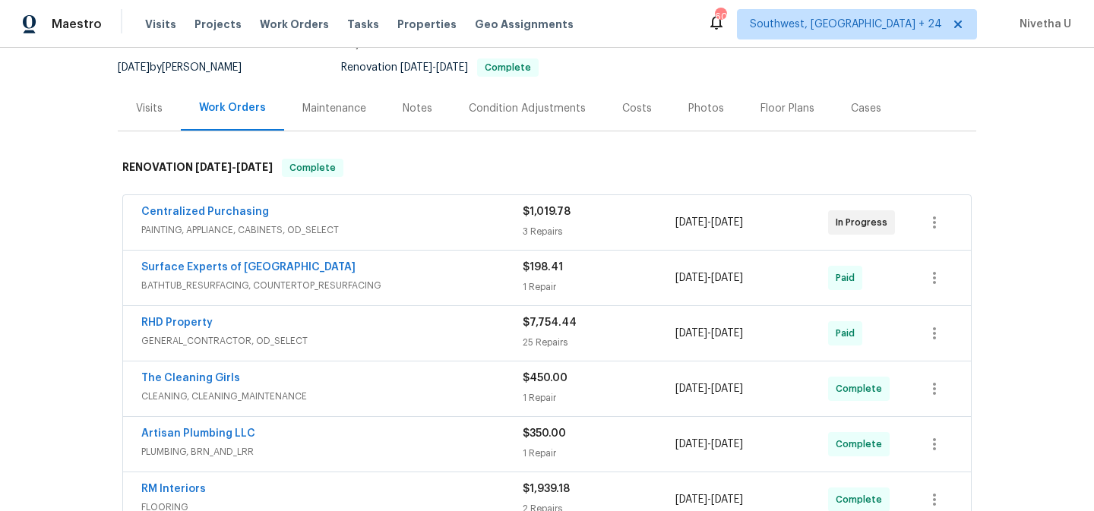
scroll to position [0, 0]
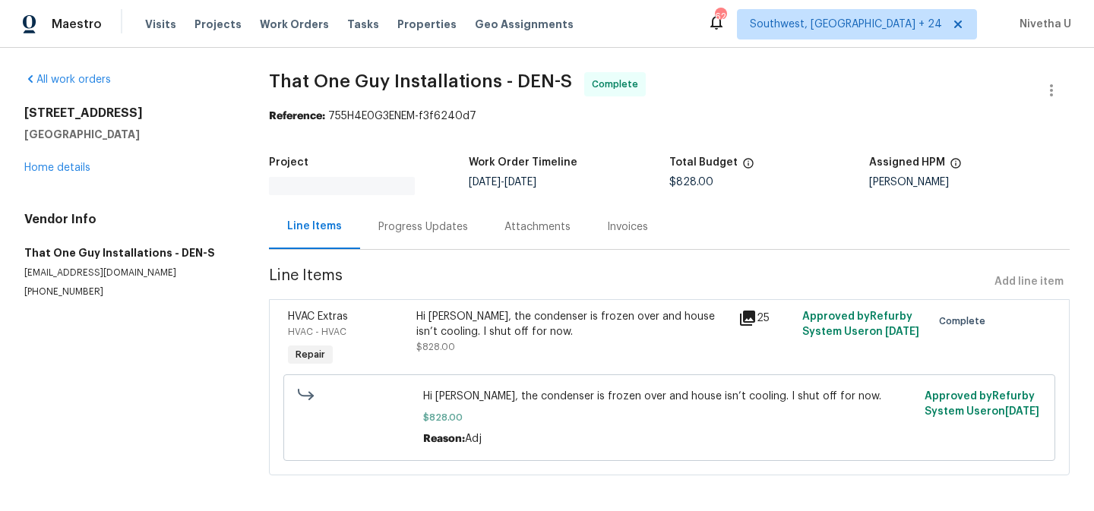
click at [415, 242] on div "Progress Updates" at bounding box center [423, 226] width 126 height 45
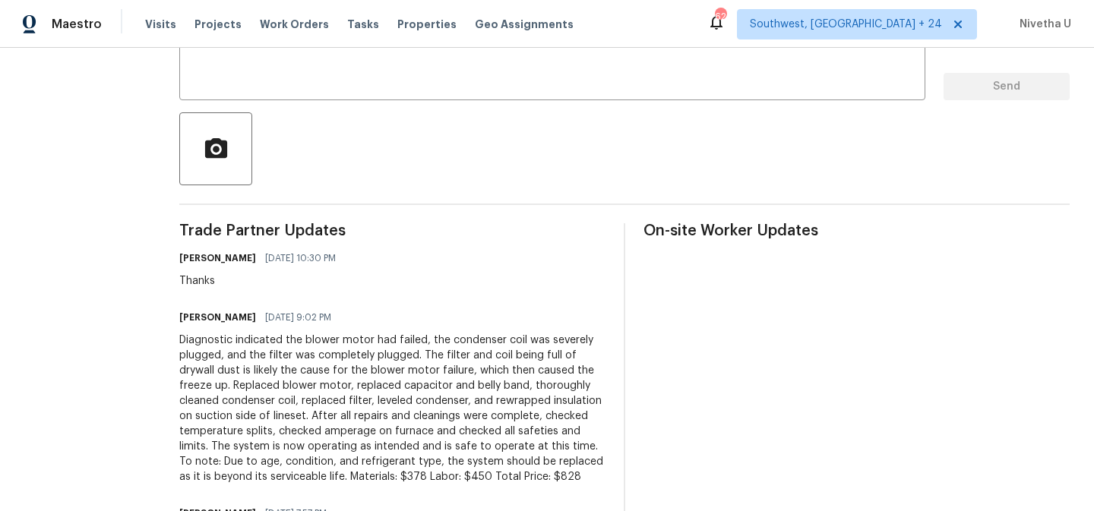
scroll to position [290, 0]
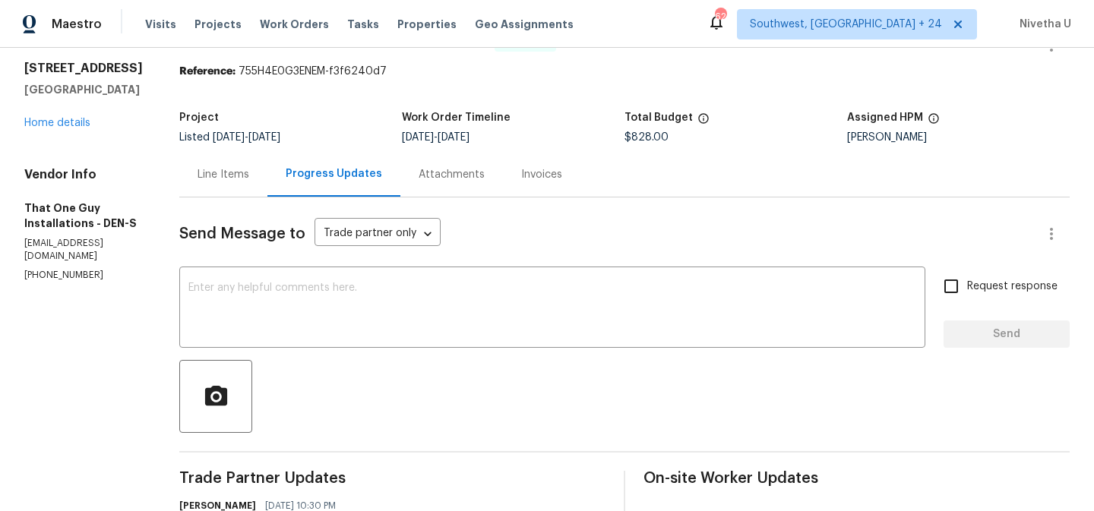
click at [197, 172] on div "Line Items" at bounding box center [223, 174] width 52 height 15
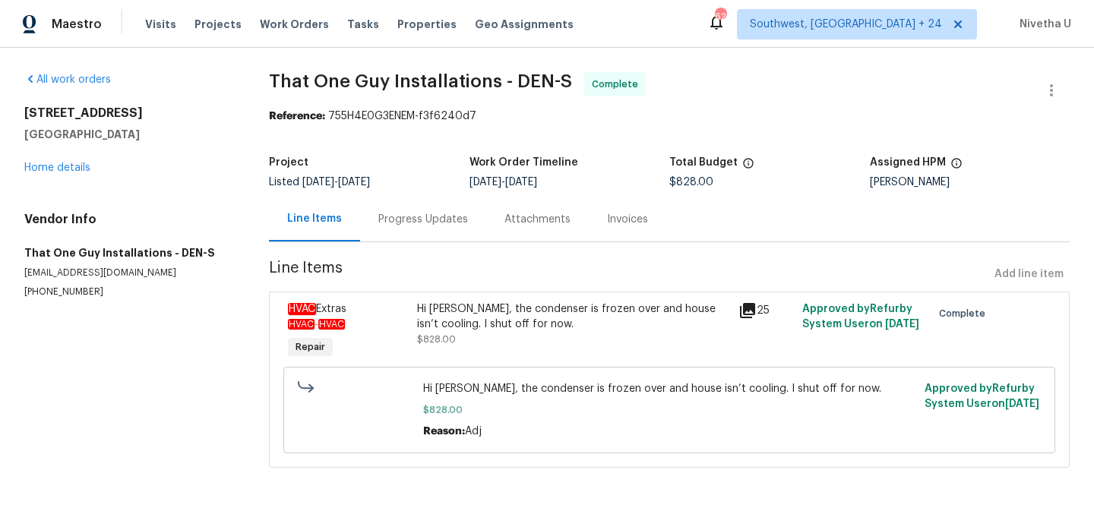
click at [428, 218] on div "Progress Updates" at bounding box center [423, 219] width 126 height 45
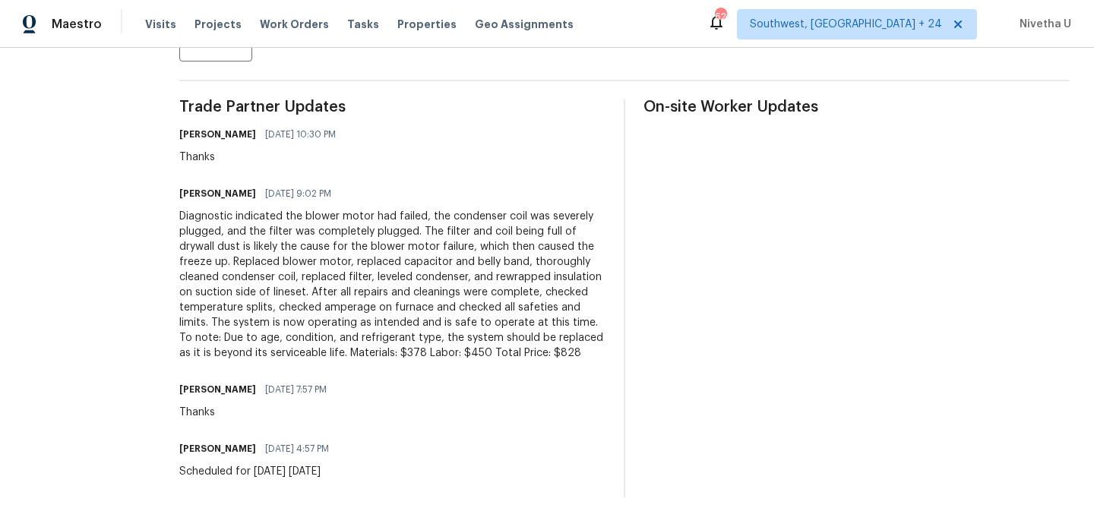
scroll to position [438, 0]
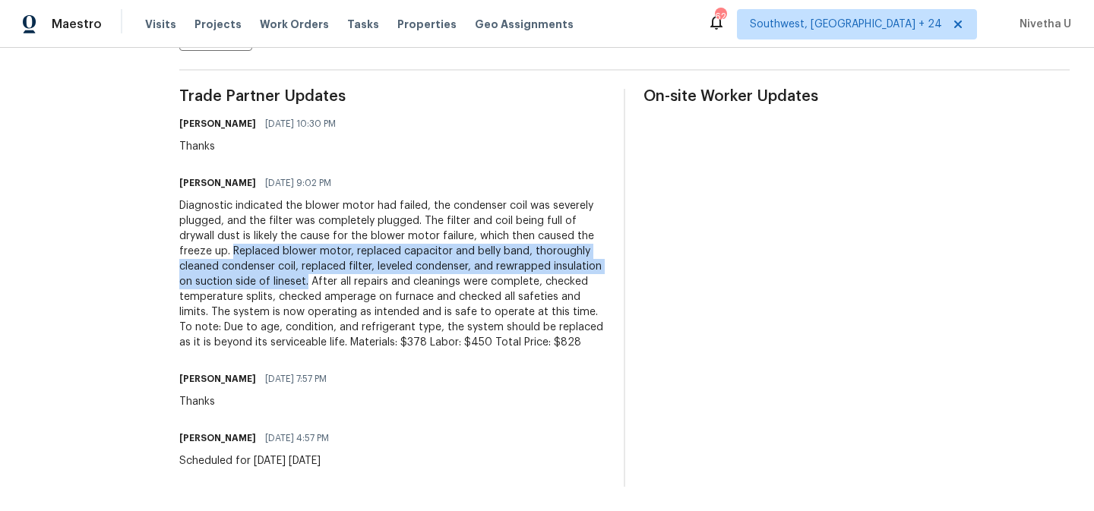
drag, startPoint x: 149, startPoint y: 242, endPoint x: 221, endPoint y: 270, distance: 77.7
click at [221, 270] on div "Diagnostic indicated the blower motor had failed, the condenser coil was severe…" at bounding box center [392, 274] width 426 height 152
copy div "Replaced blower motor, replaced capacitor and belly band, thoroughly cleaned co…"
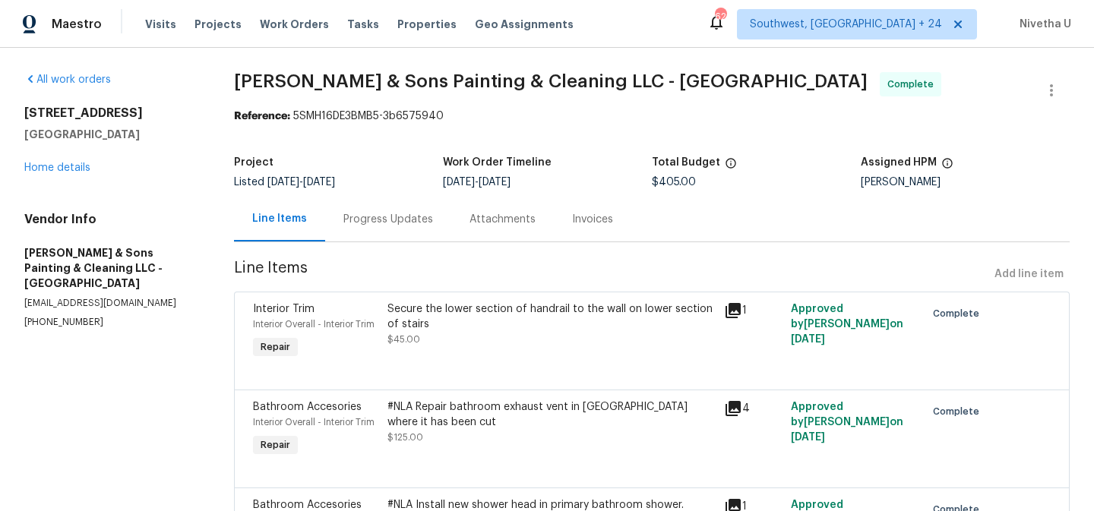
click at [371, 233] on div "Progress Updates" at bounding box center [388, 219] width 126 height 45
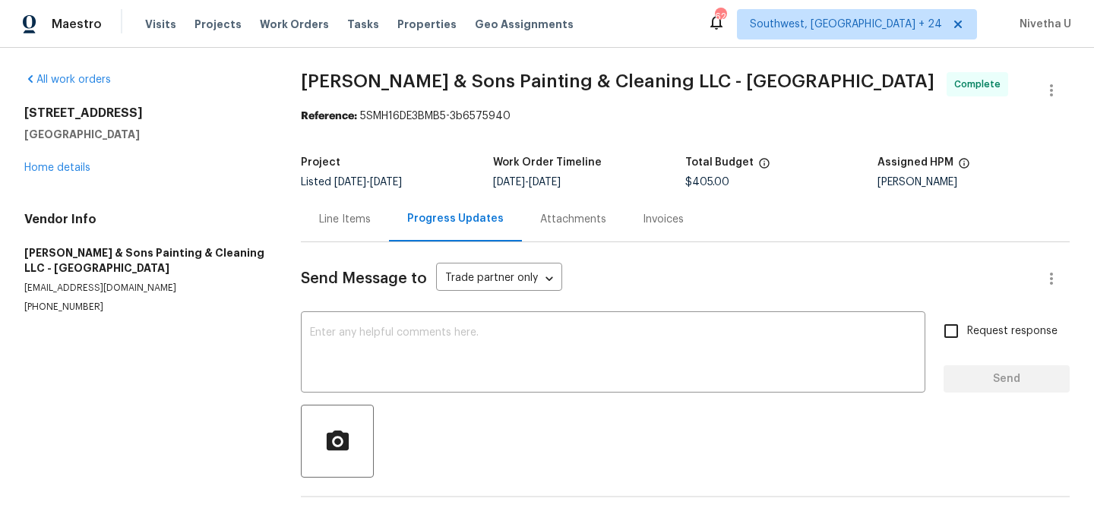
scroll to position [139, 0]
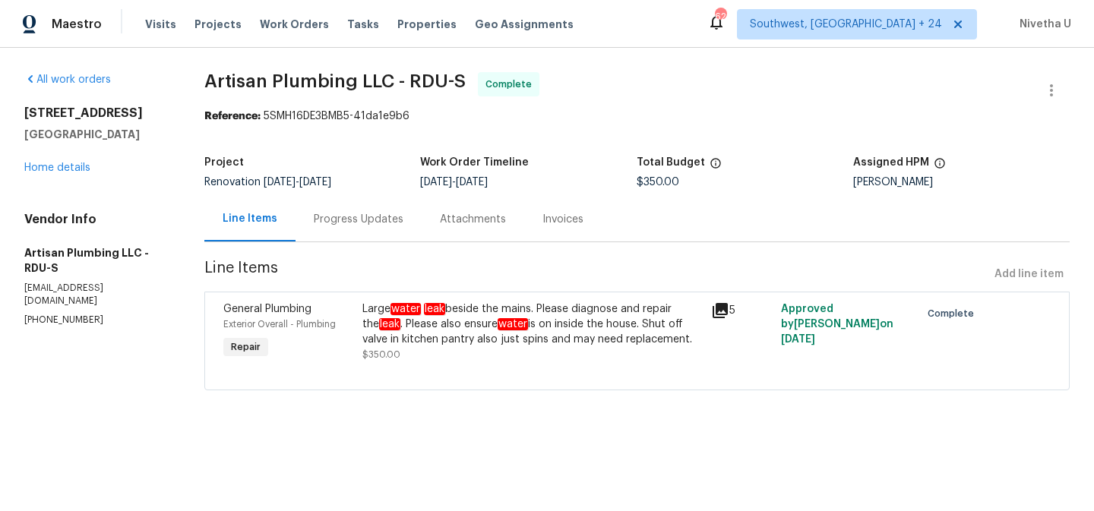
click at [372, 224] on div "Progress Updates" at bounding box center [359, 219] width 90 height 15
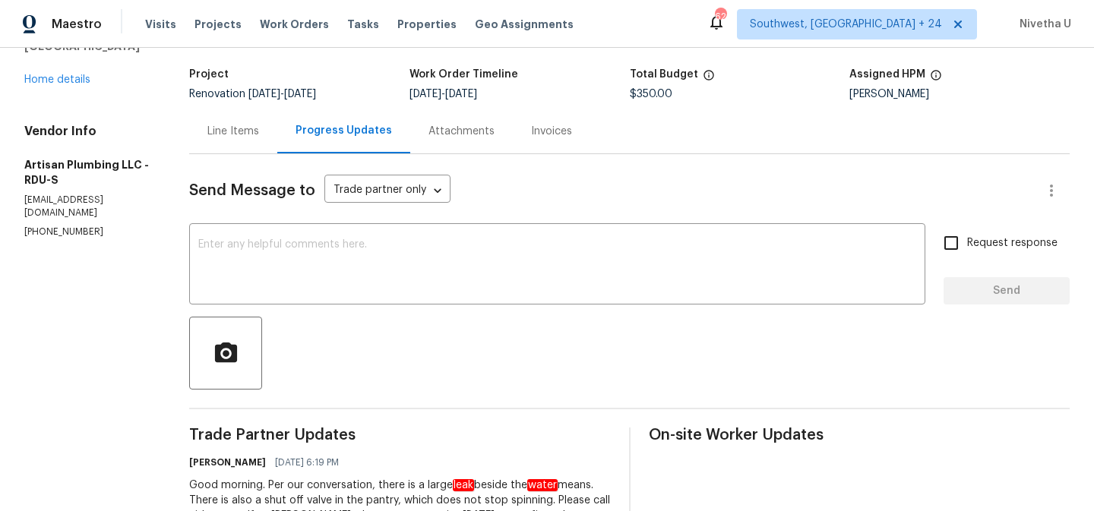
scroll to position [71, 0]
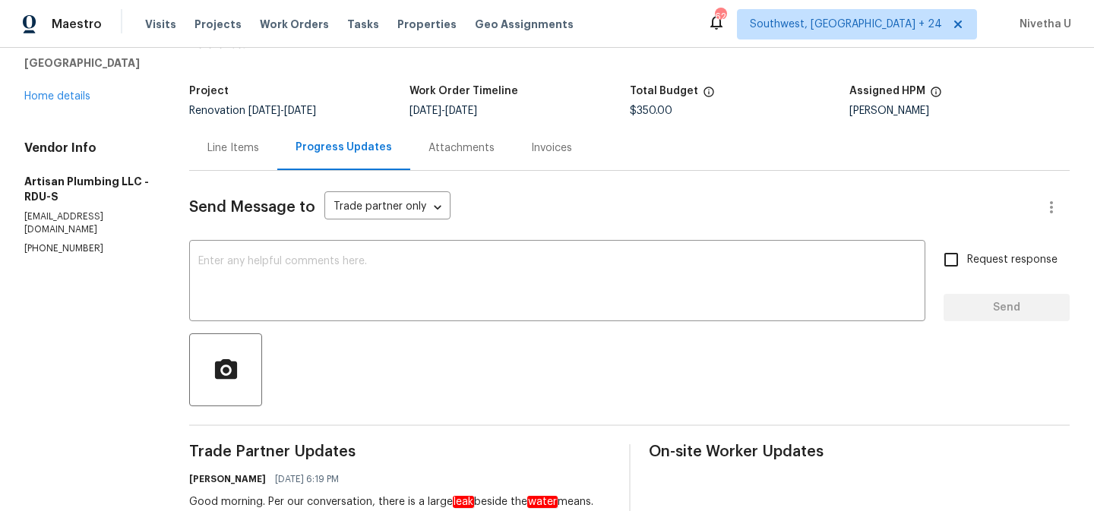
click at [259, 148] on div "Line Items" at bounding box center [233, 148] width 52 height 15
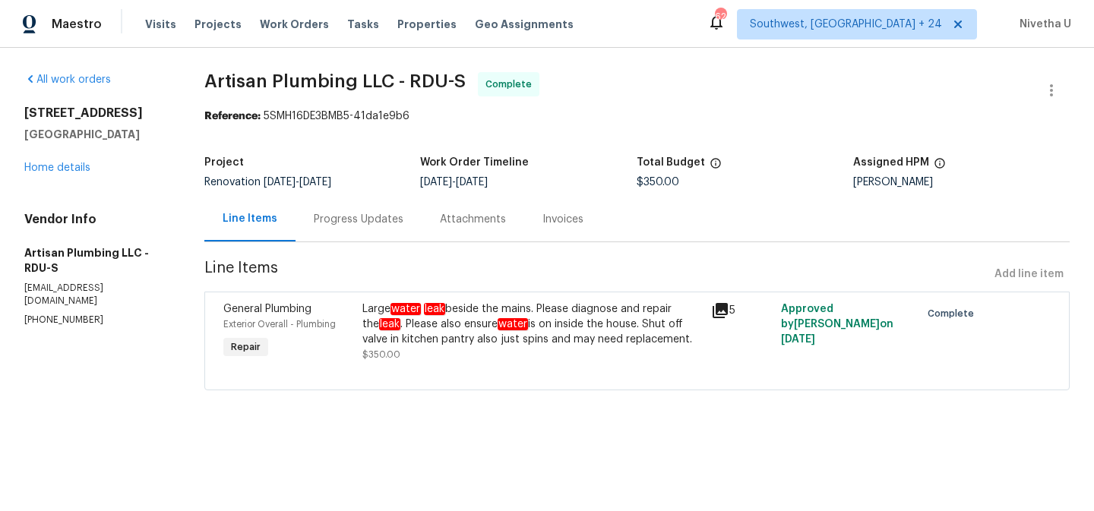
click at [397, 216] on div "Progress Updates" at bounding box center [359, 219] width 90 height 15
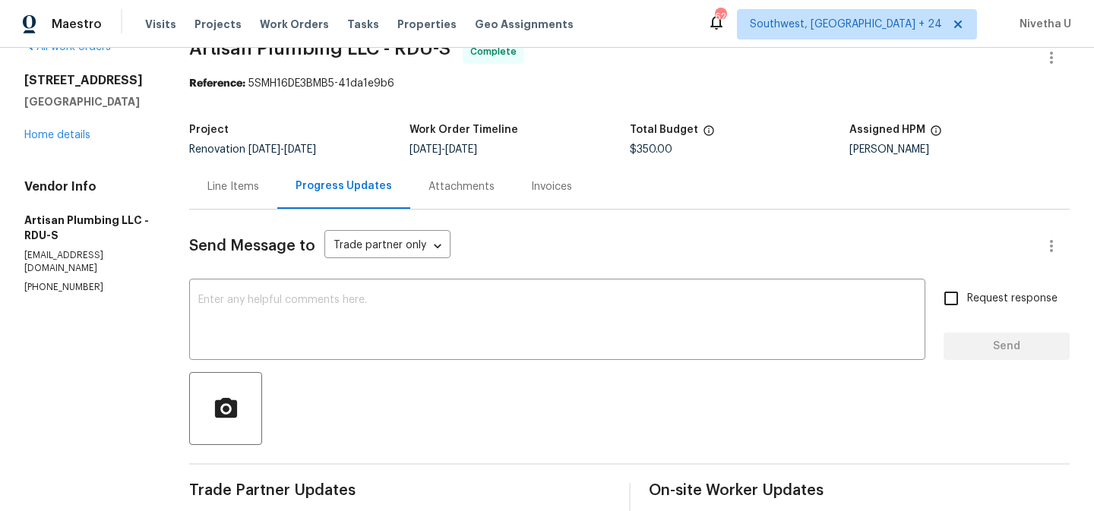
scroll to position [30, 0]
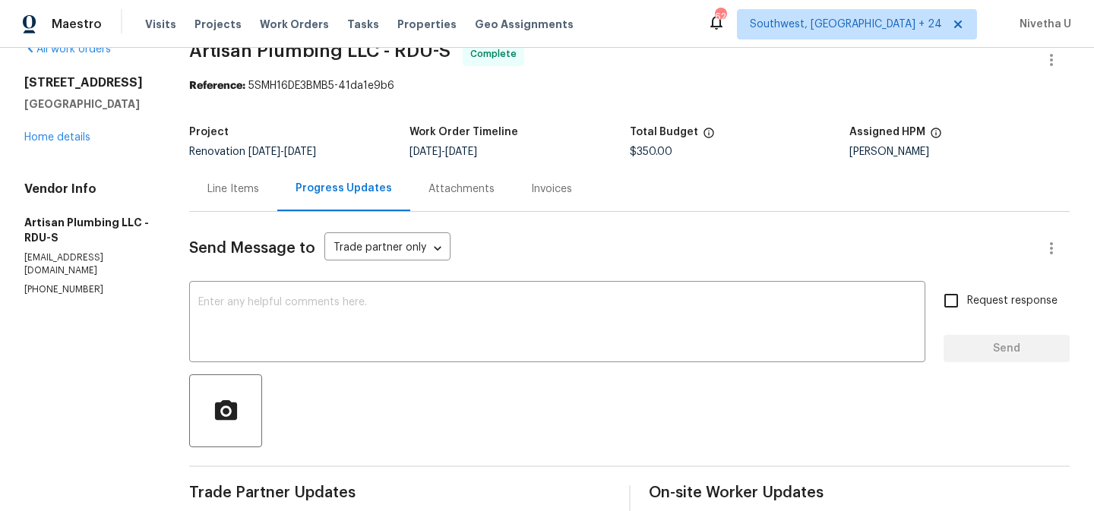
click at [273, 204] on div "Line Items" at bounding box center [233, 188] width 88 height 45
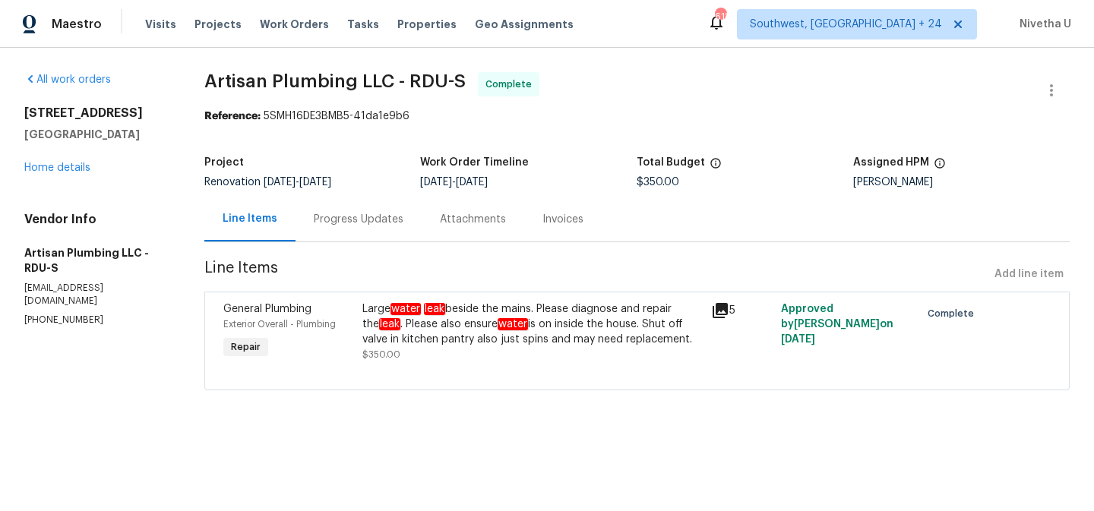
click at [365, 244] on section "Artisan Plumbing LLC - RDU-S Complete Reference: 5SMH16DE3BMB5-41da1e9b6 Projec…" at bounding box center [636, 240] width 865 height 337
click at [365, 222] on div "Progress Updates" at bounding box center [359, 219] width 90 height 15
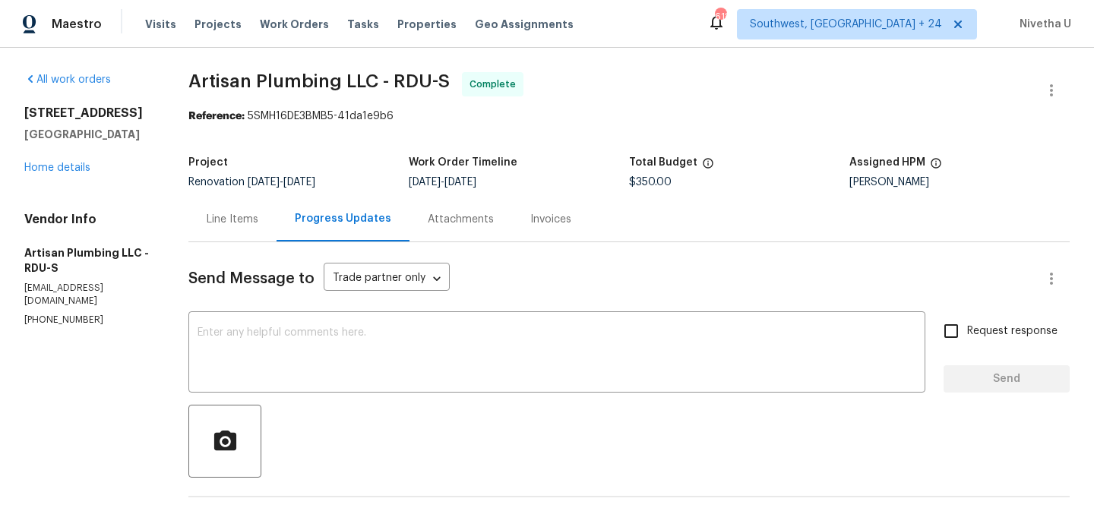
scroll to position [169, 0]
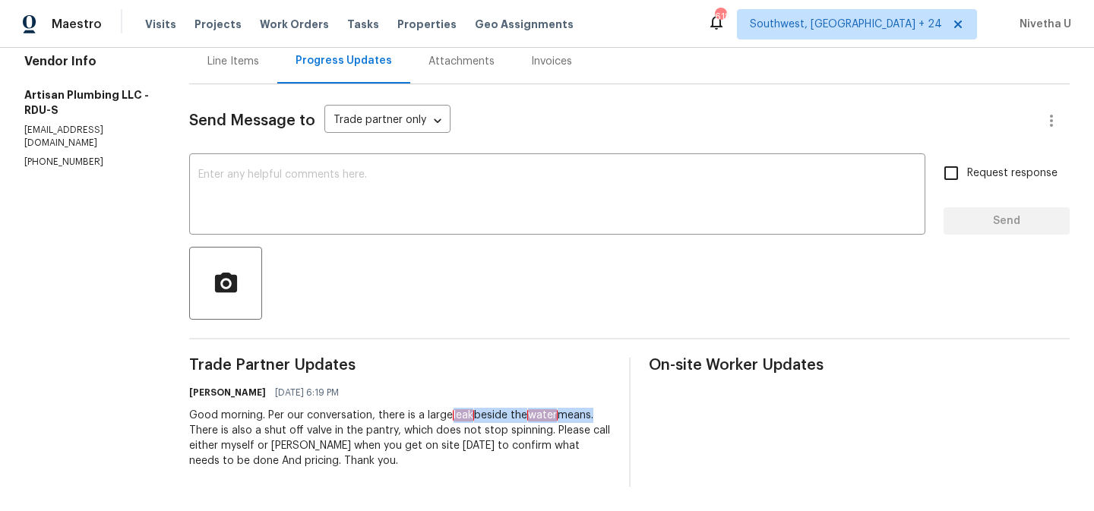
drag, startPoint x: 477, startPoint y: 405, endPoint x: 247, endPoint y: 422, distance: 230.8
click at [247, 422] on div "Good morning. Per our conversation, there is a large leak beside the water mean…" at bounding box center [400, 438] width 422 height 61
copy div "leak beside the water means"
click at [327, 420] on div "Good morning. Per our conversation, there is a large leak beside the water mean…" at bounding box center [400, 438] width 422 height 61
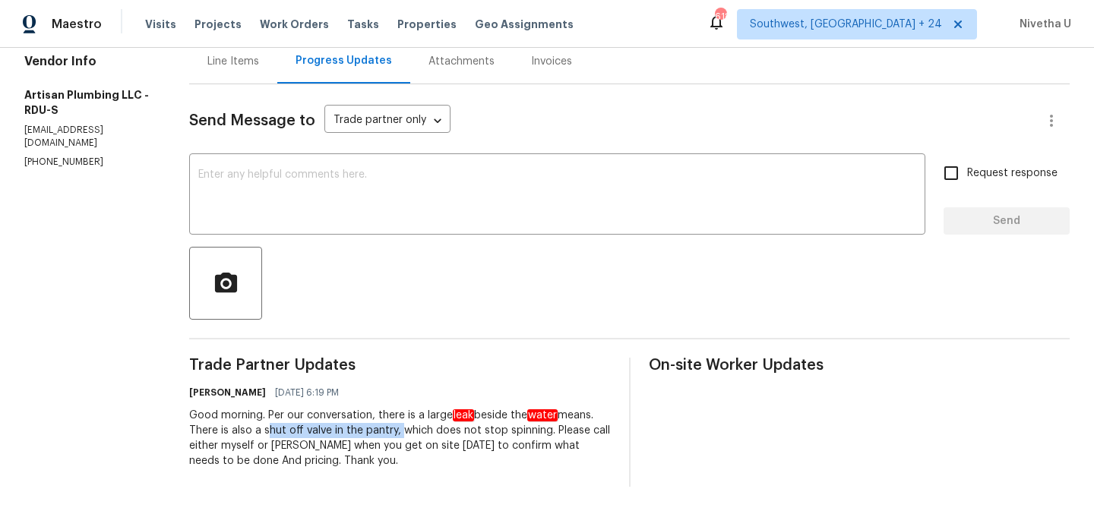
drag, startPoint x: 326, startPoint y: 420, endPoint x: 458, endPoint y: 419, distance: 132.2
click at [458, 419] on div "Good morning. Per our conversation, there is a large leak beside the water mean…" at bounding box center [400, 438] width 422 height 61
copy div "shut off valve in the pantry,"
